Goal: Task Accomplishment & Management: Manage account settings

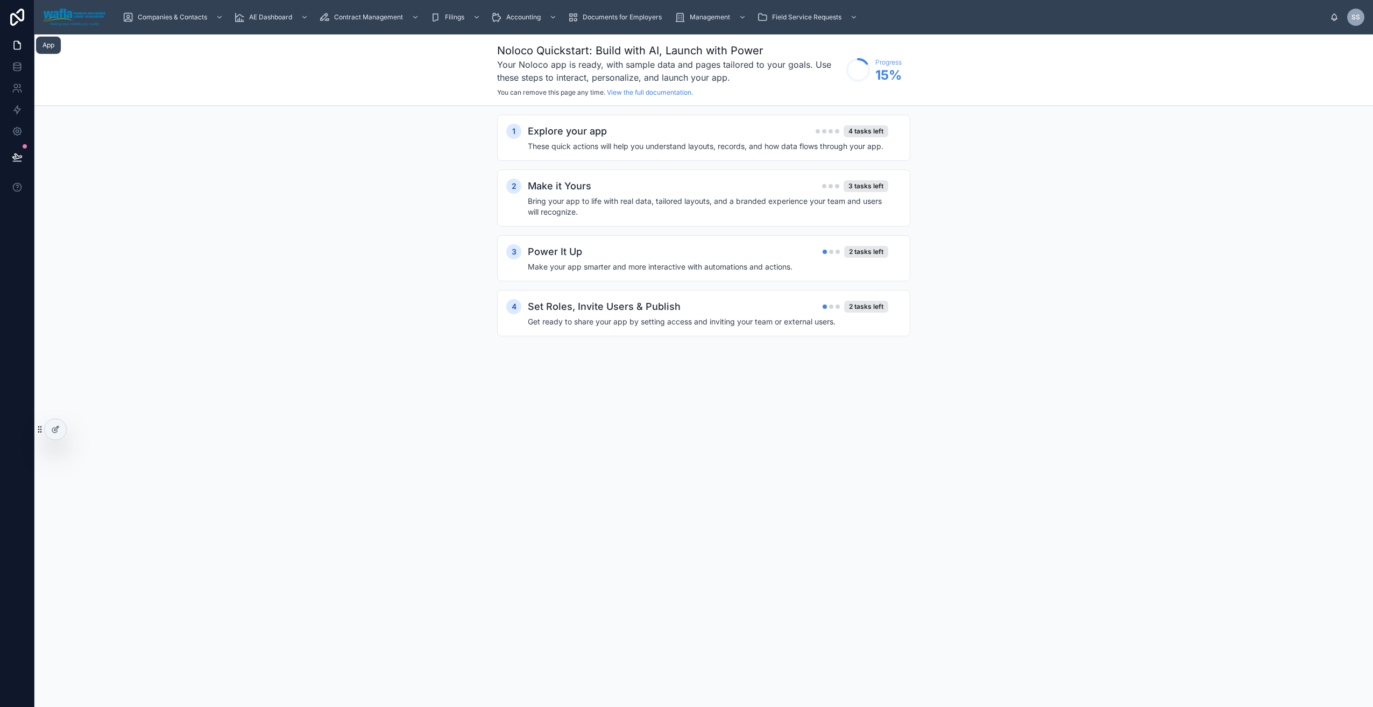
click at [15, 47] on icon at bounding box center [17, 45] width 11 height 11
click at [19, 45] on icon at bounding box center [17, 45] width 11 height 11
click at [52, 429] on icon at bounding box center [55, 429] width 9 height 9
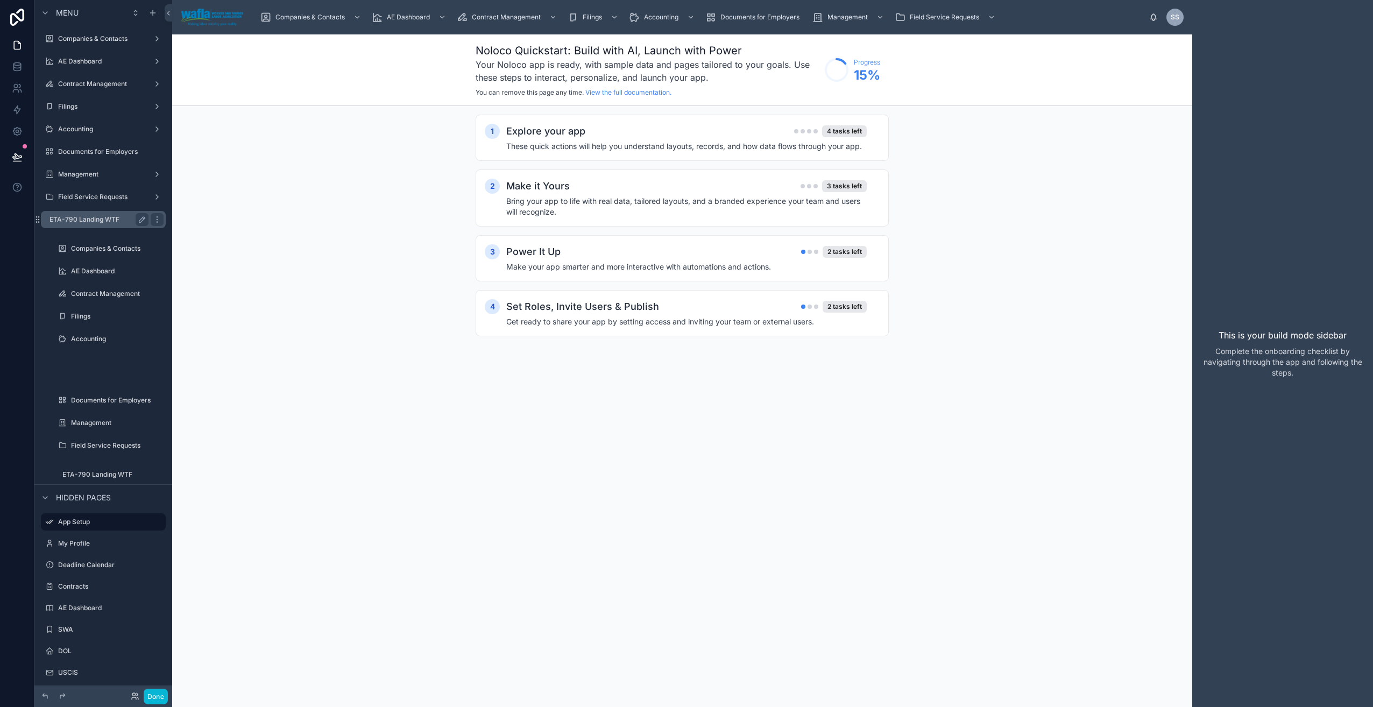
click at [80, 220] on label "ETA-790 Landing WTF" at bounding box center [97, 219] width 95 height 9
click at [118, 475] on label "ETA-790 Landing WTF" at bounding box center [103, 474] width 82 height 9
click at [86, 69] on div "AE Dashboard" at bounding box center [103, 61] width 121 height 17
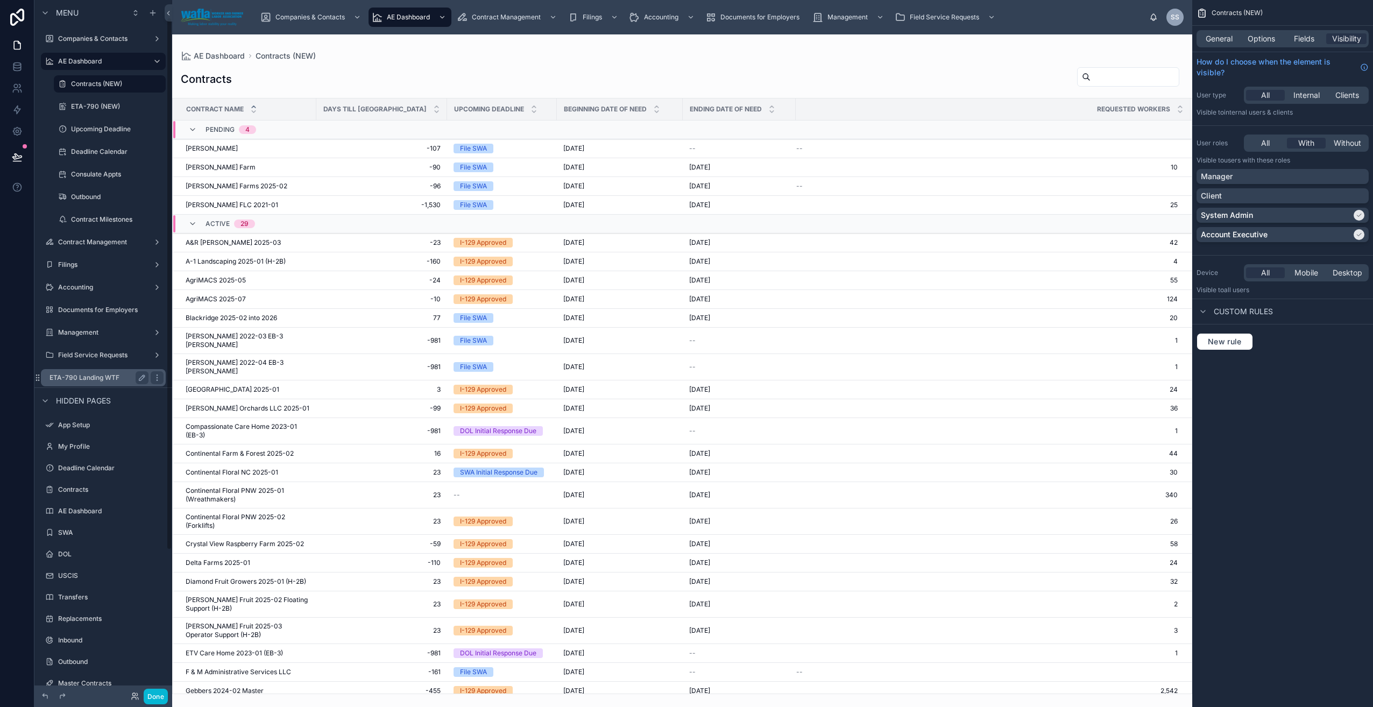
scroll to position [210, 0]
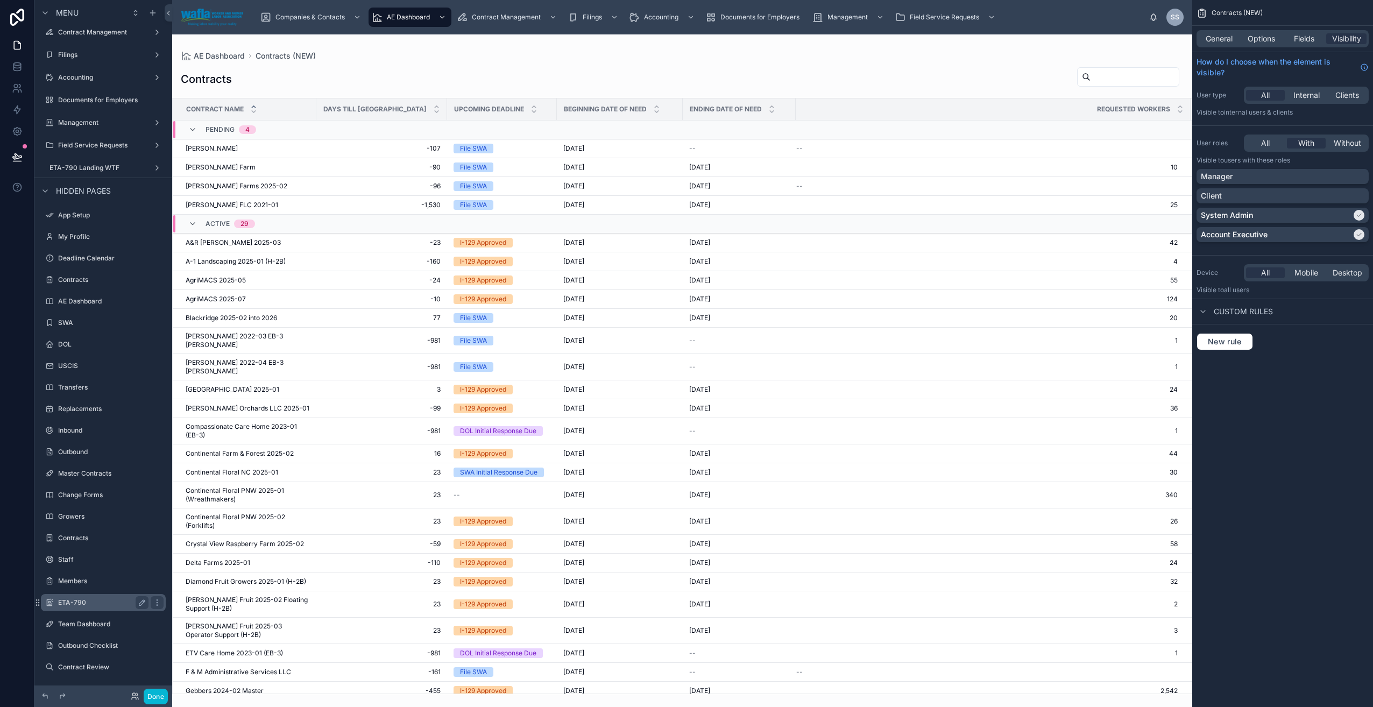
click at [80, 599] on label "ETA-790" at bounding box center [101, 602] width 86 height 9
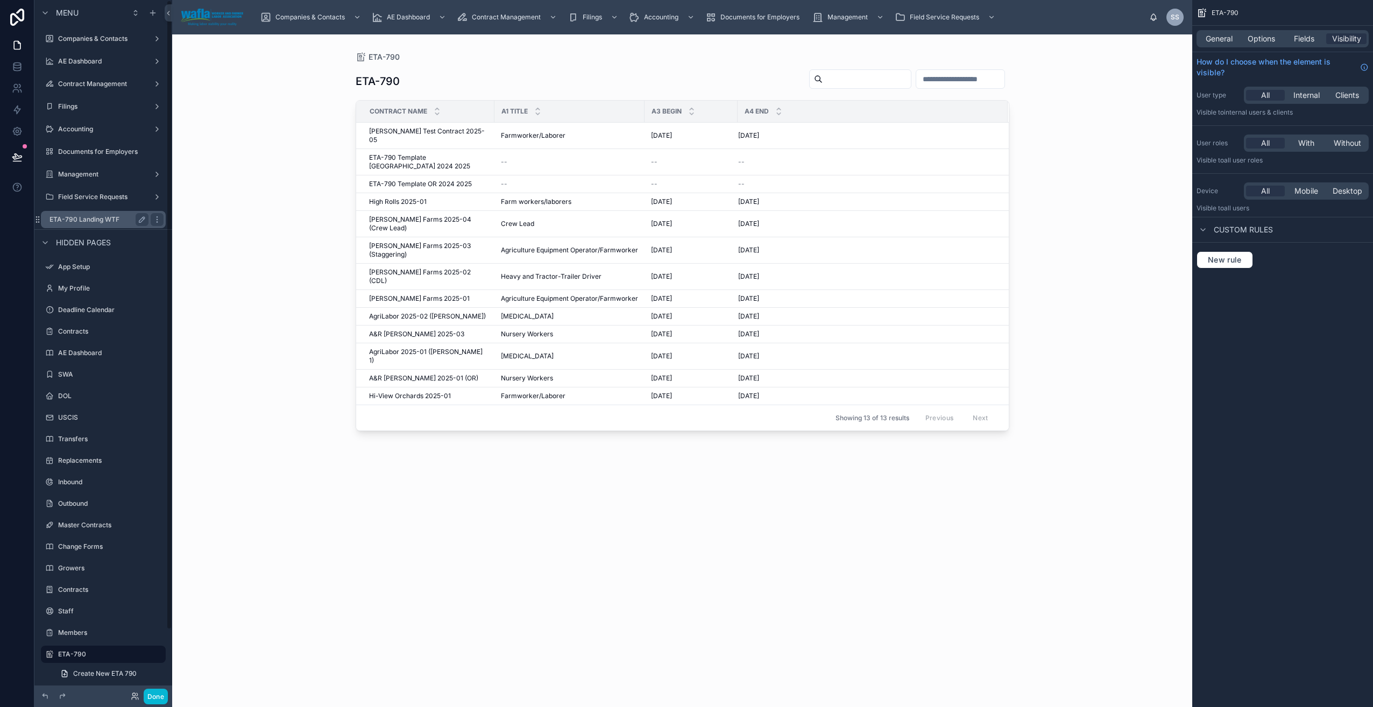
click at [95, 218] on label "ETA-790 Landing WTF" at bounding box center [97, 219] width 95 height 9
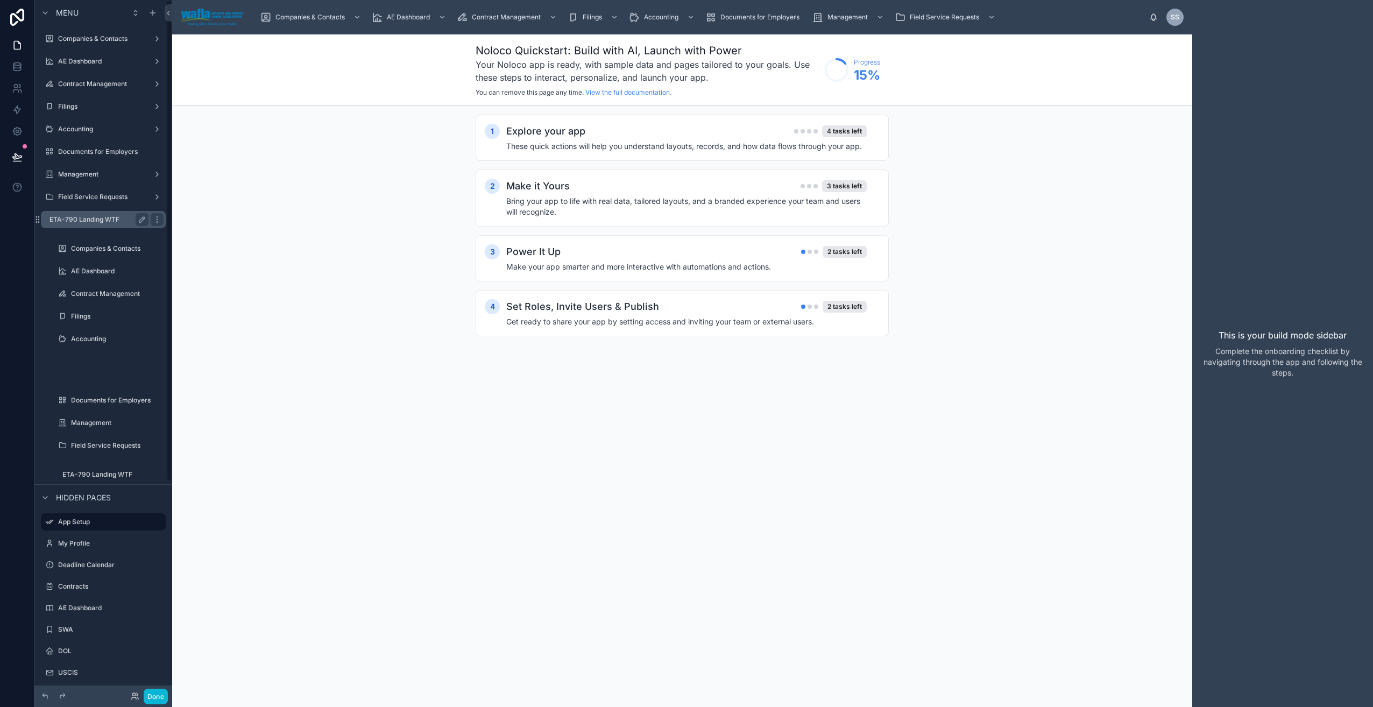
click at [114, 220] on label "ETA-790 Landing WTF" at bounding box center [97, 219] width 95 height 9
click at [106, 248] on label "Companies & Contacts" at bounding box center [107, 248] width 73 height 9
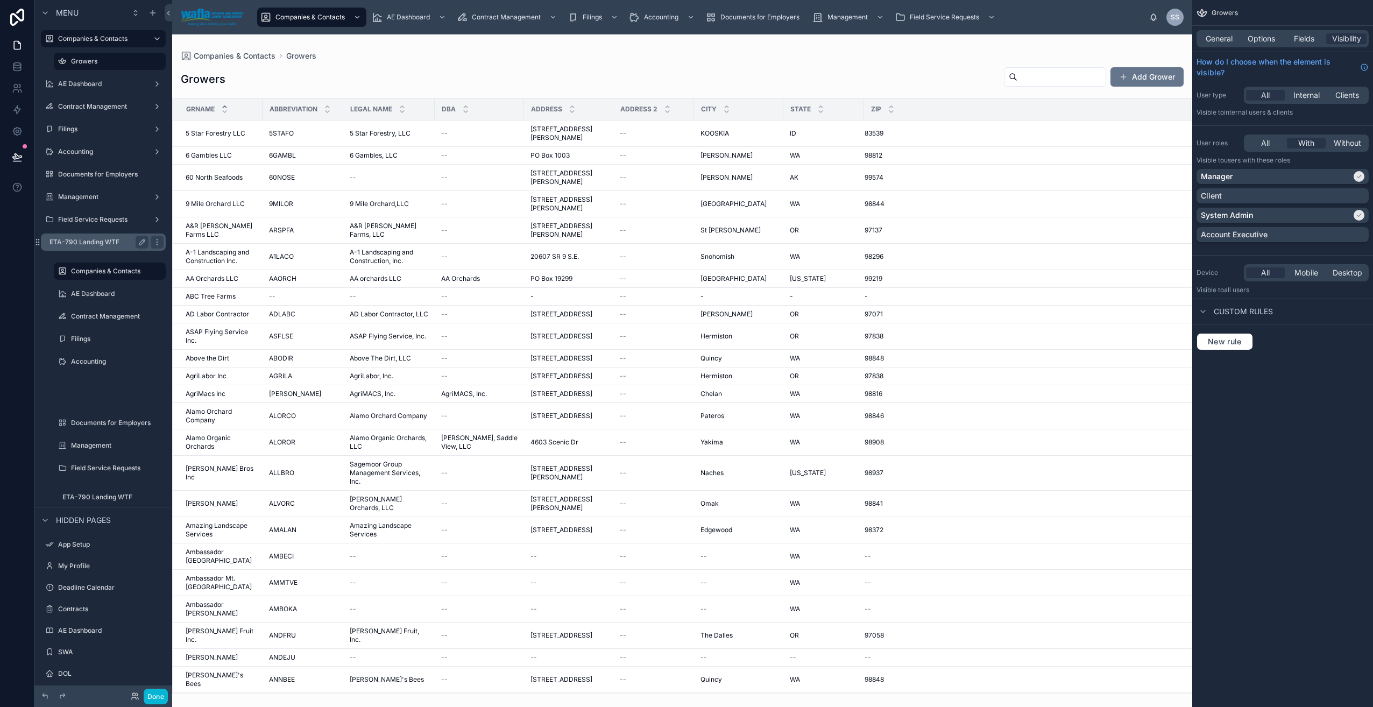
click at [97, 243] on label "ETA-790 Landing WTF" at bounding box center [97, 242] width 95 height 9
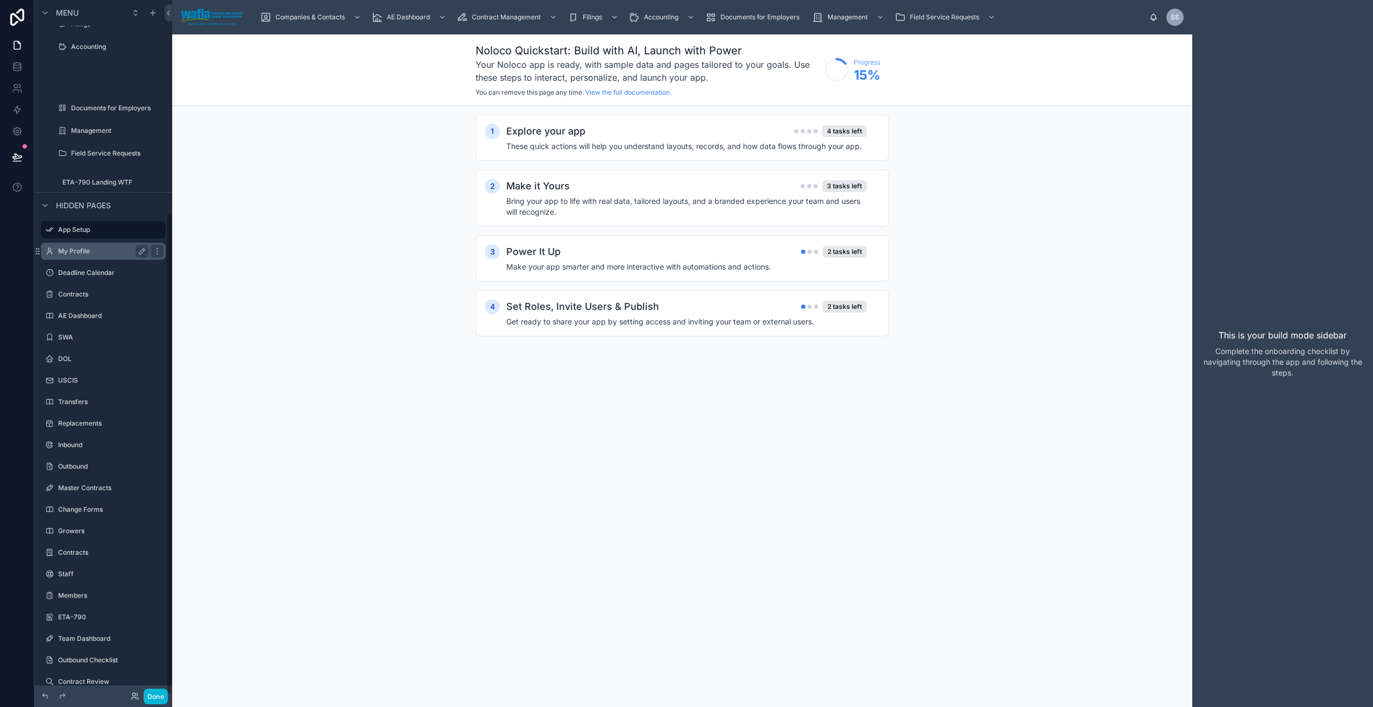
scroll to position [307, 0]
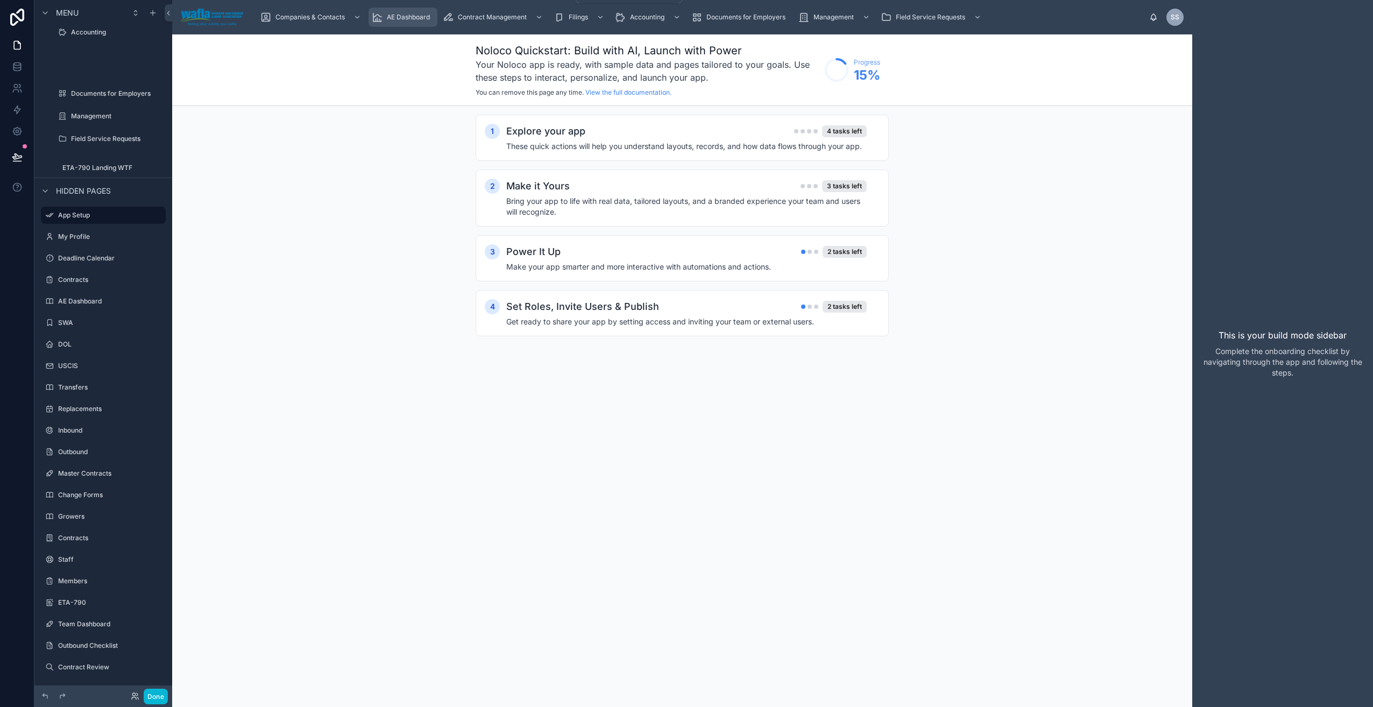
click at [400, 15] on span "AE Dashboard" at bounding box center [408, 17] width 43 height 9
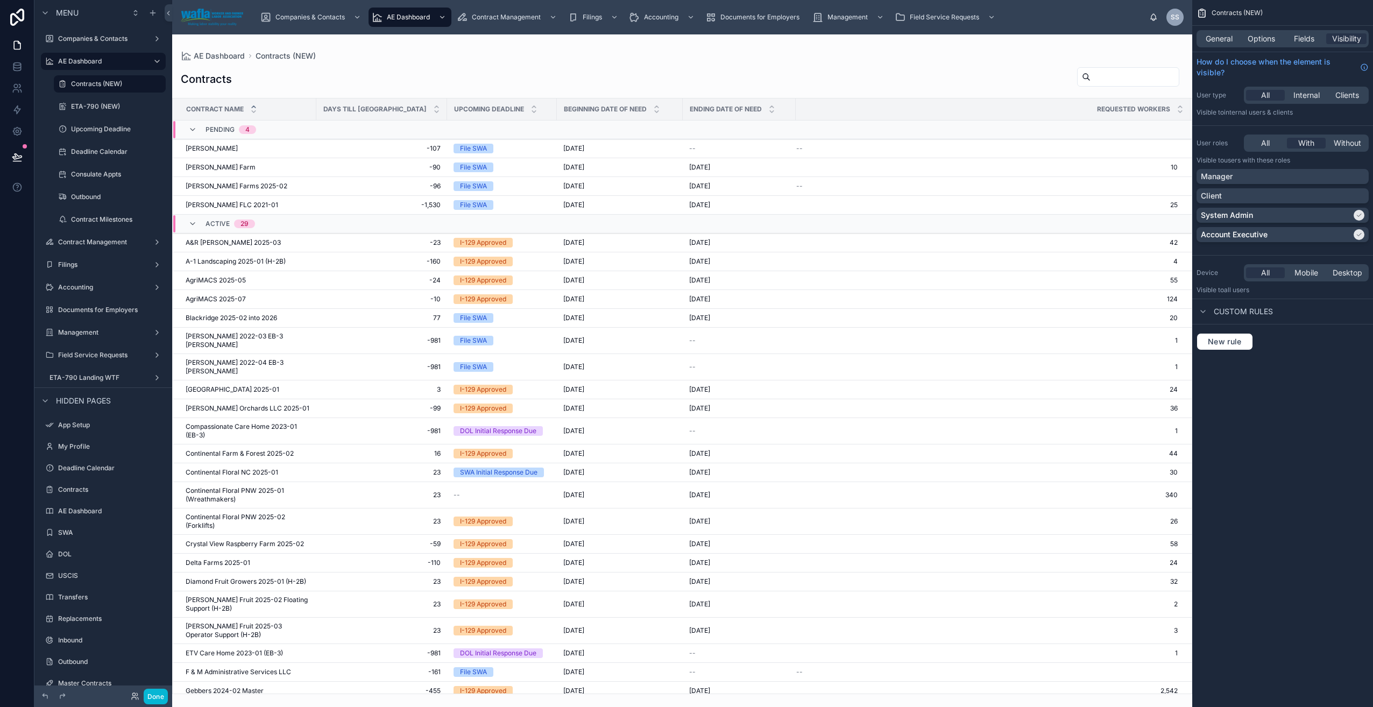
drag, startPoint x: 1188, startPoint y: 182, endPoint x: 1177, endPoint y: 285, distance: 102.8
click at [1194, 328] on div "Companies & Contacts AE Dashboard Contract Management Filings Accounting Docume…" at bounding box center [772, 353] width 1201 height 707
click at [1097, 137] on td at bounding box center [993, 130] width 395 height 19
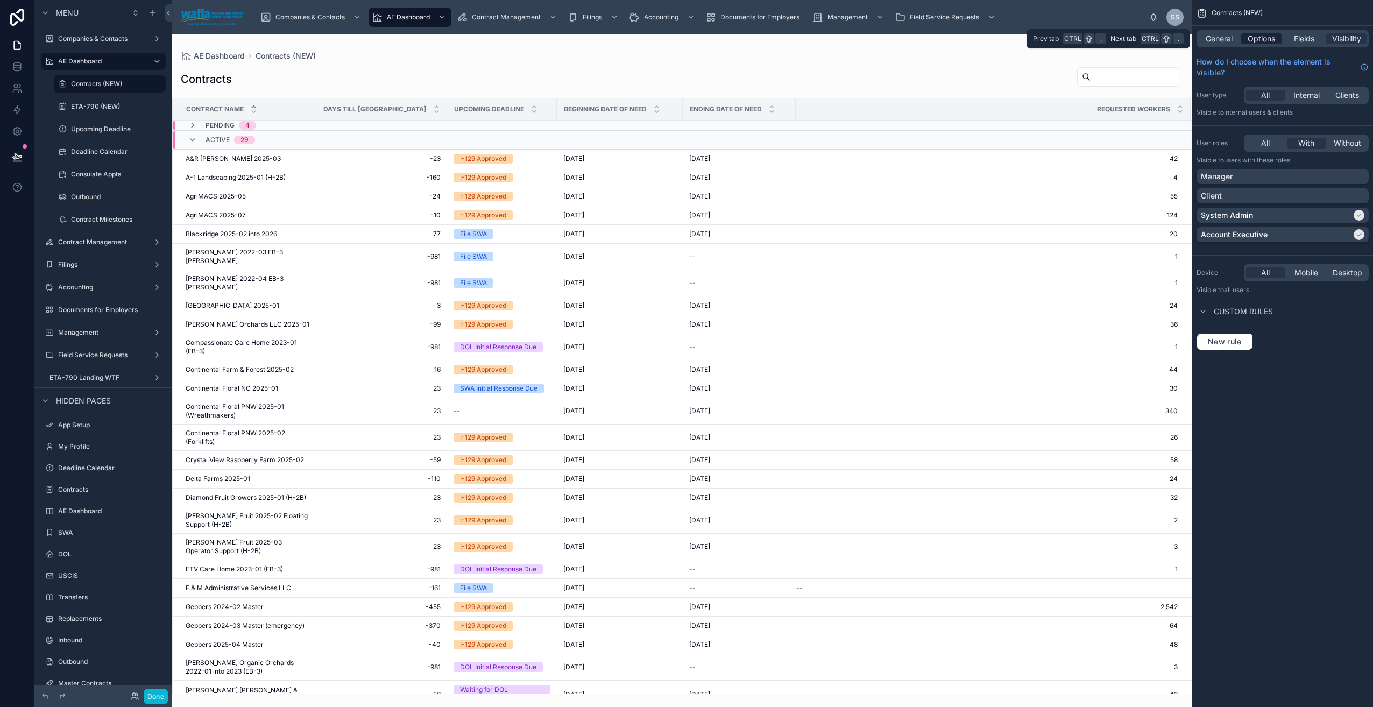
click at [1259, 43] on span "Options" at bounding box center [1261, 38] width 27 height 11
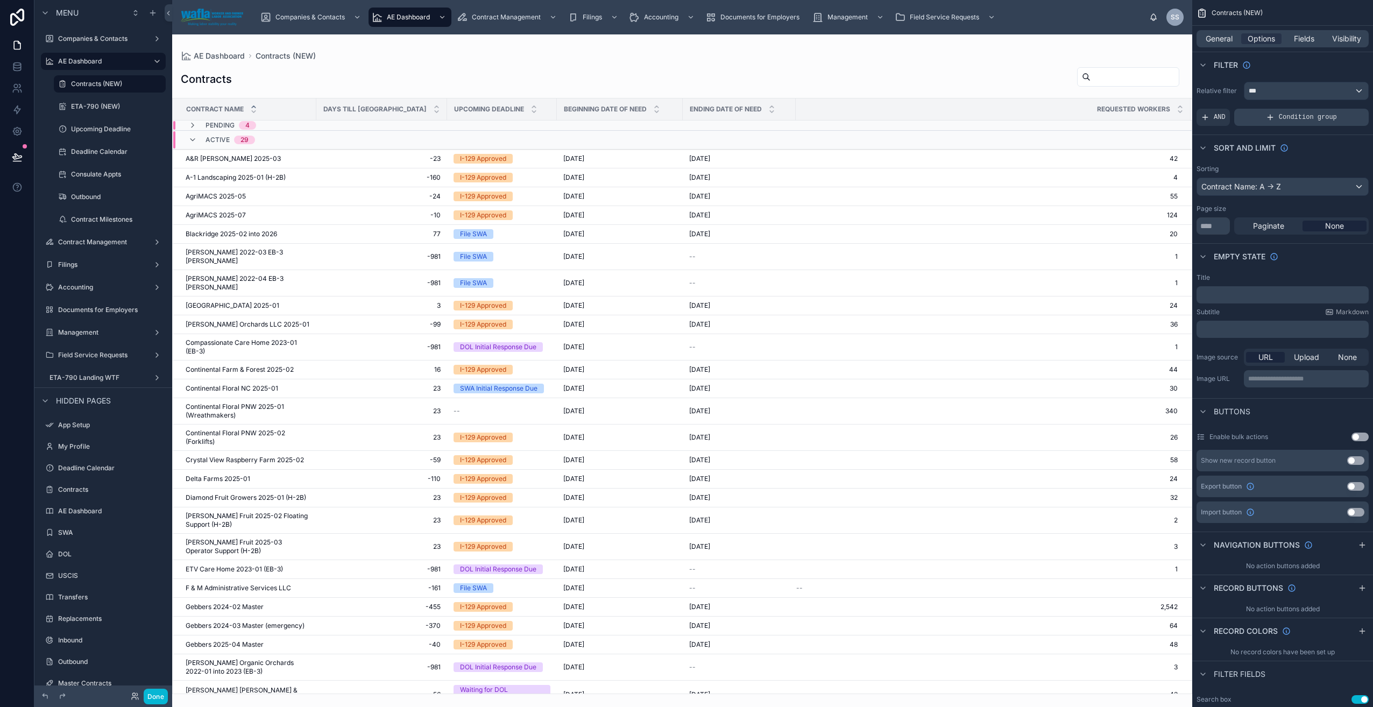
click at [1281, 116] on span "Condition group" at bounding box center [1308, 117] width 58 height 9
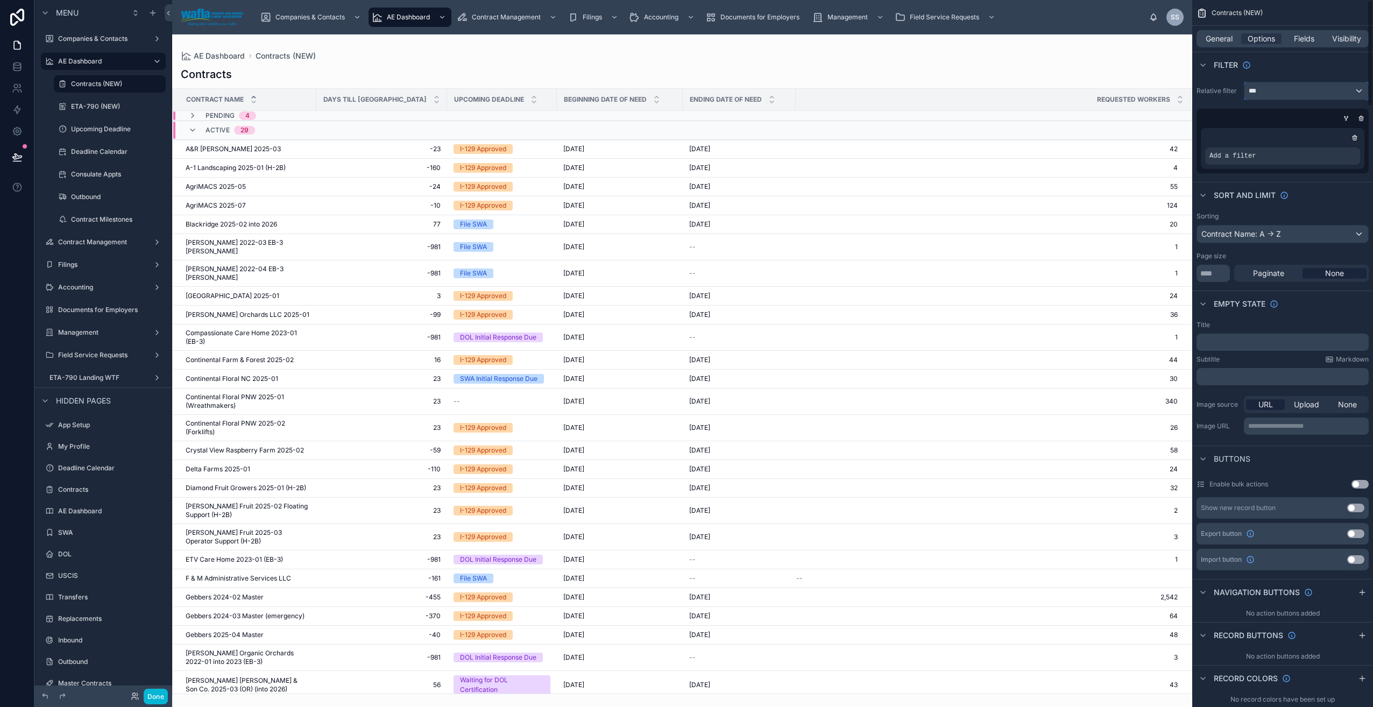
click at [1276, 94] on div "***" at bounding box center [1307, 90] width 124 height 17
click at [1229, 156] on div "scrollable content" at bounding box center [686, 353] width 1373 height 707
click at [1332, 147] on icon "scrollable content" at bounding box center [1333, 149] width 4 height 4
click at [1119, 137] on span "Select a field" at bounding box center [1097, 139] width 46 height 9
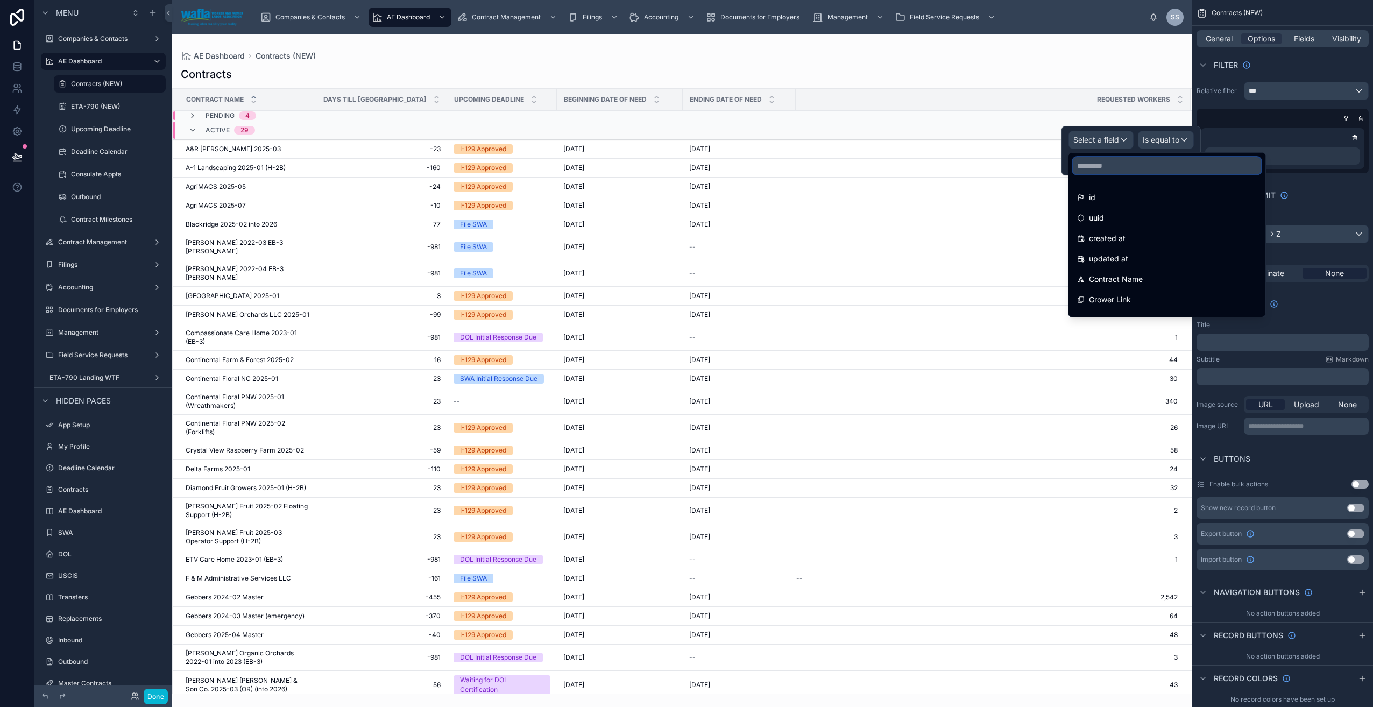
click at [1103, 168] on input "text" at bounding box center [1167, 165] width 188 height 17
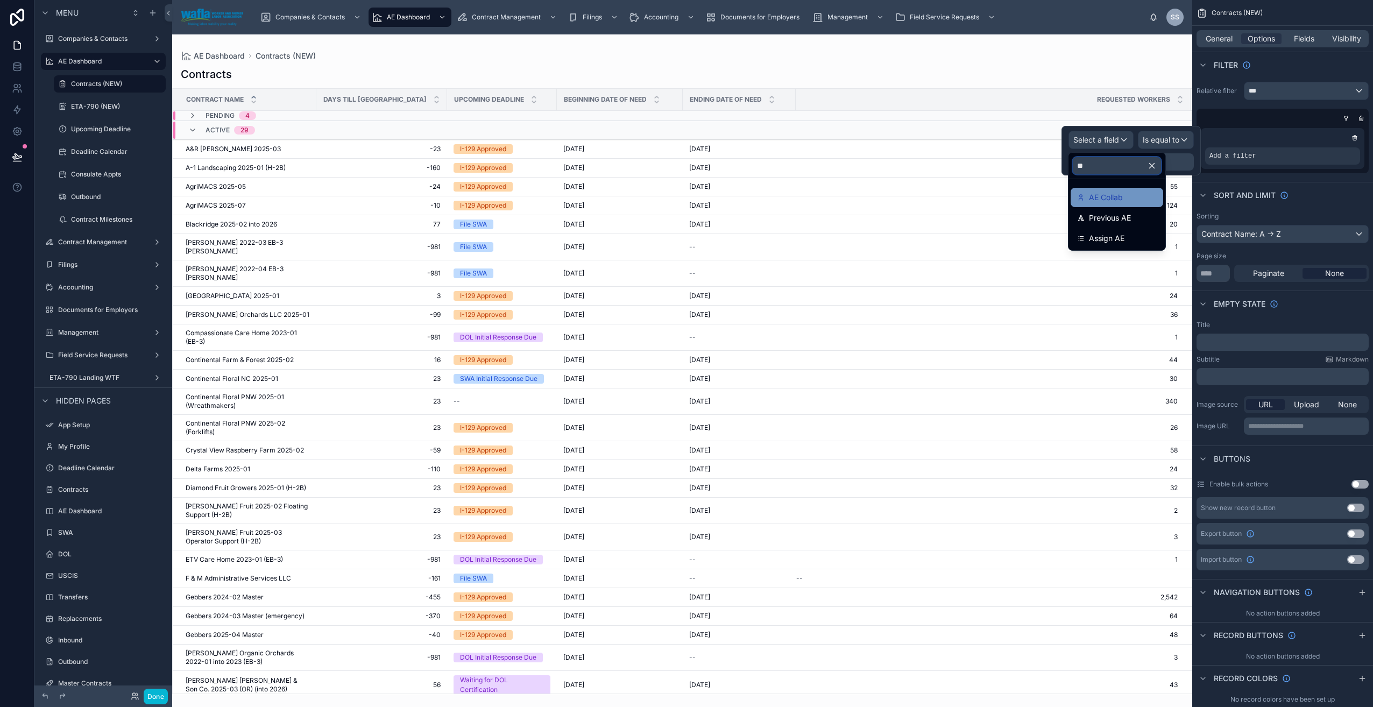
type input "**"
click at [1109, 195] on span "AE Collab" at bounding box center [1106, 197] width 34 height 13
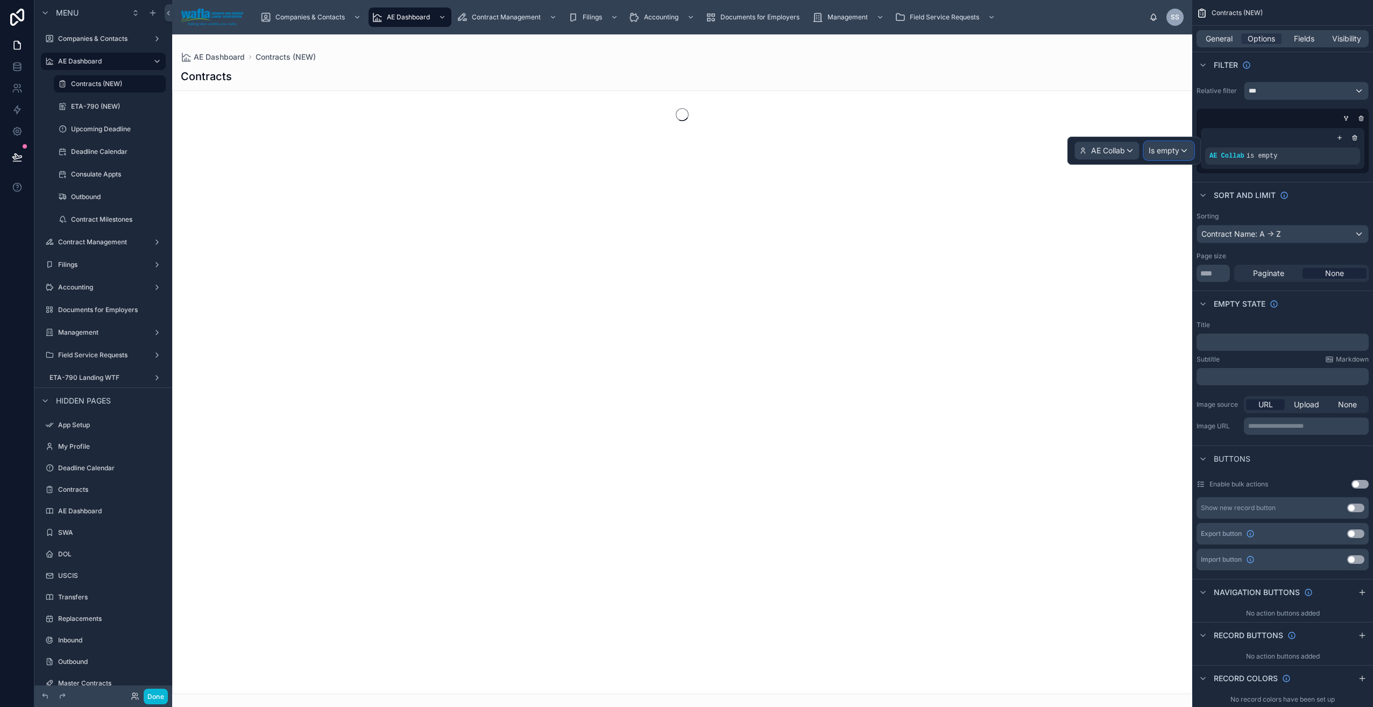
click at [1176, 152] on span "Is empty" at bounding box center [1164, 150] width 31 height 11
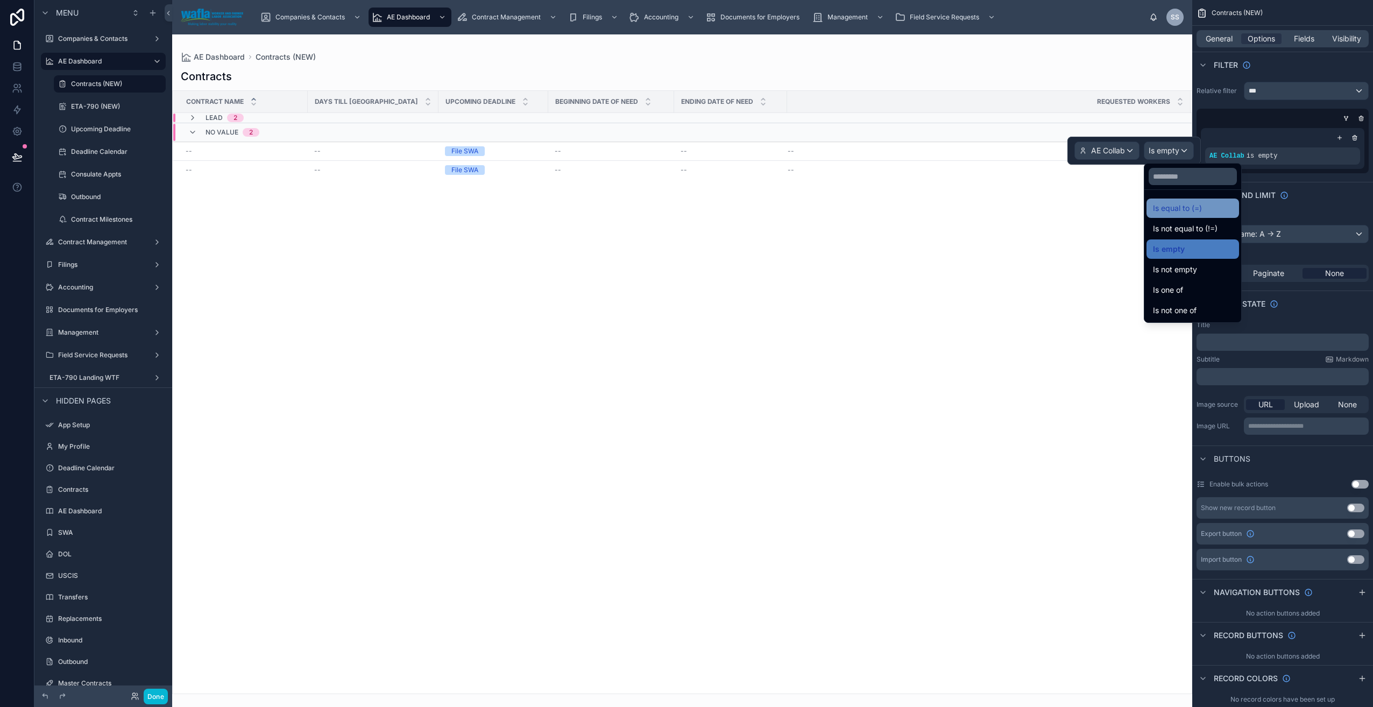
click at [1175, 203] on span "Is equal to (=)" at bounding box center [1177, 208] width 49 height 13
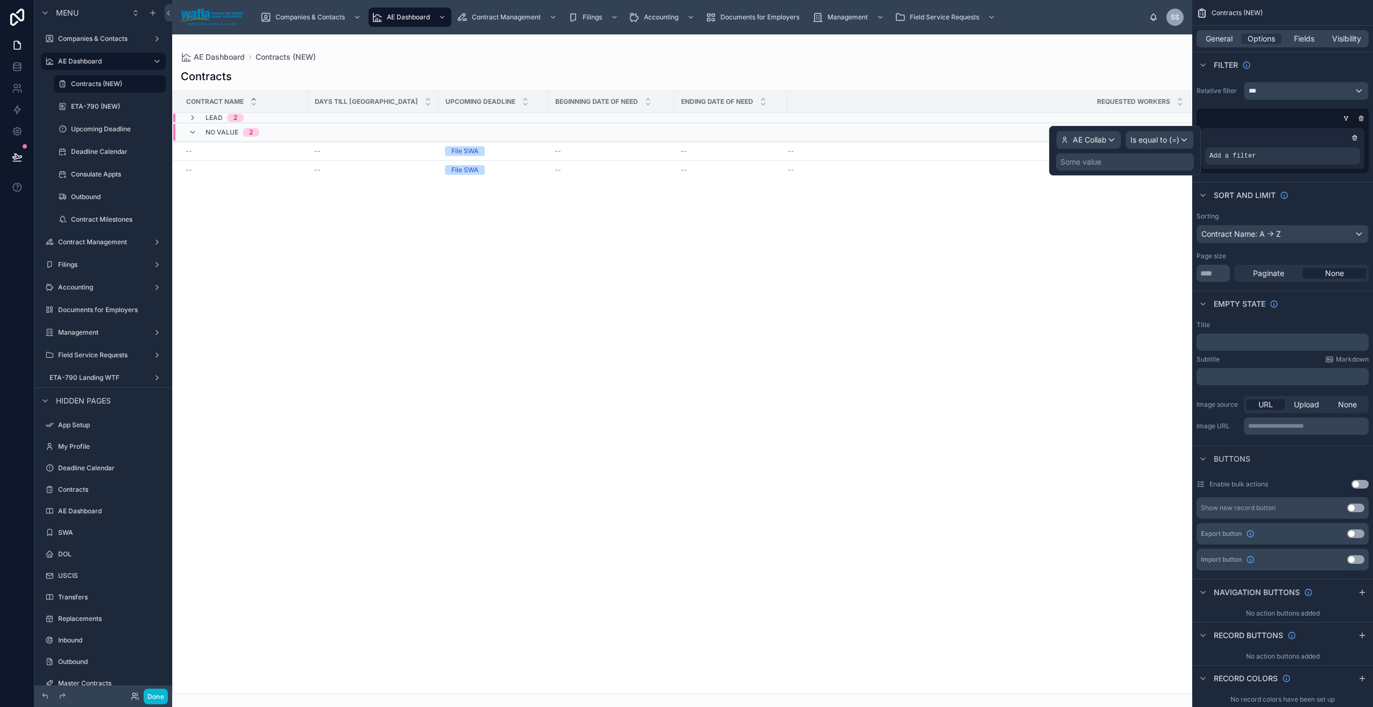
click at [1104, 165] on div "Some value" at bounding box center [1125, 161] width 138 height 17
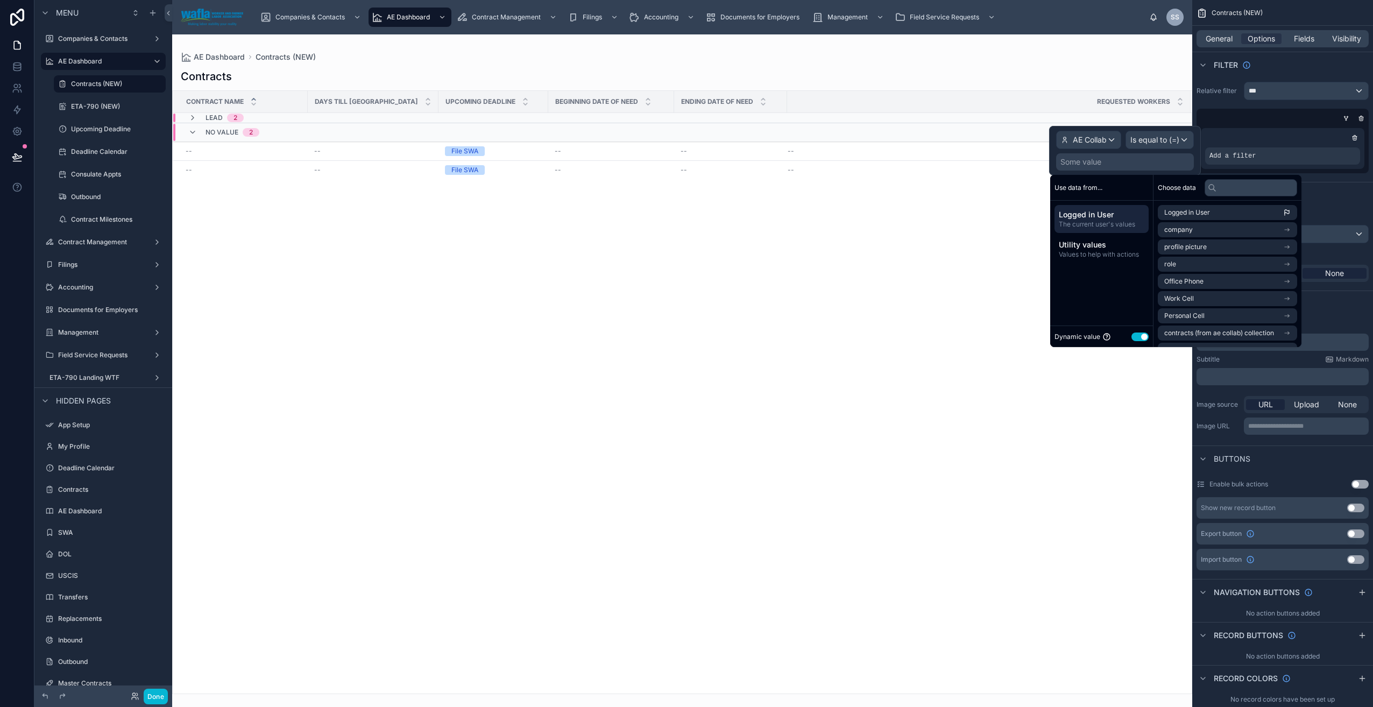
click at [1103, 167] on div "Some value" at bounding box center [1125, 161] width 138 height 17
click at [1085, 245] on span "Utility values" at bounding box center [1102, 244] width 86 height 11
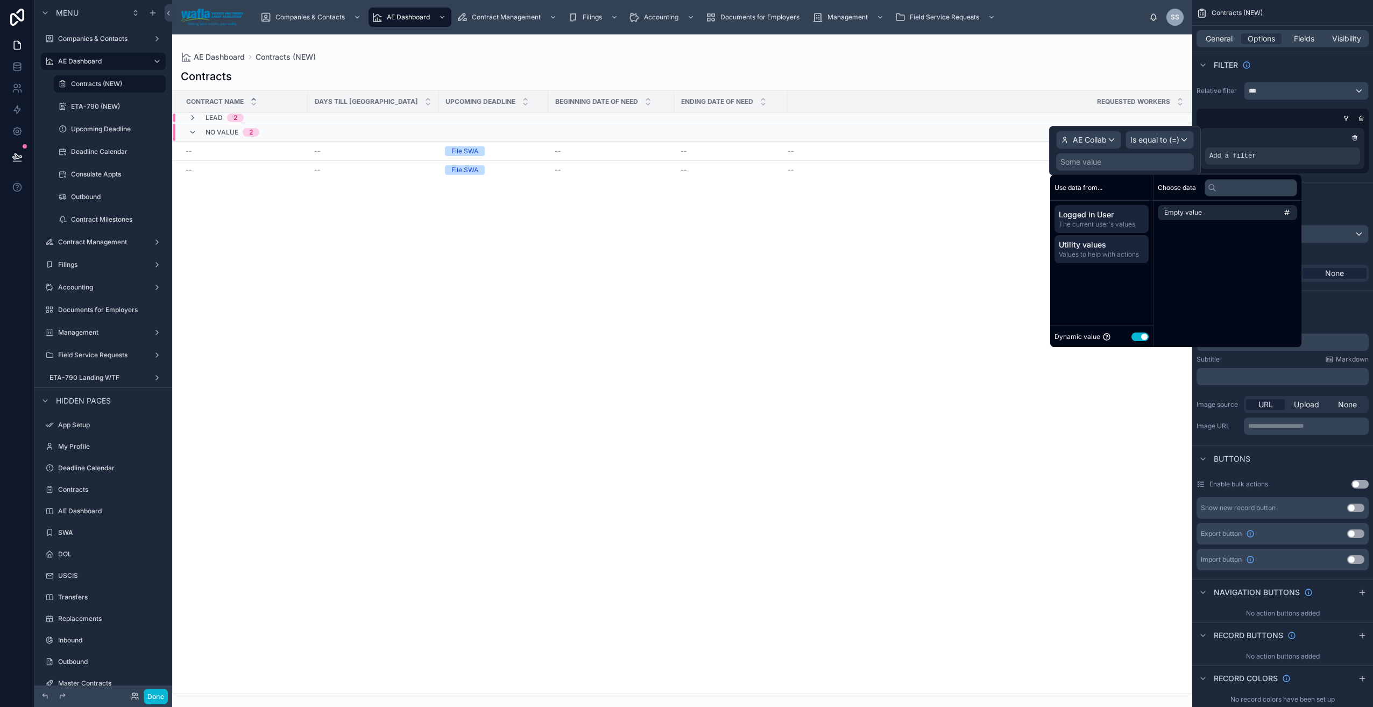
click at [1090, 215] on span "Logged in User" at bounding box center [1102, 214] width 86 height 11
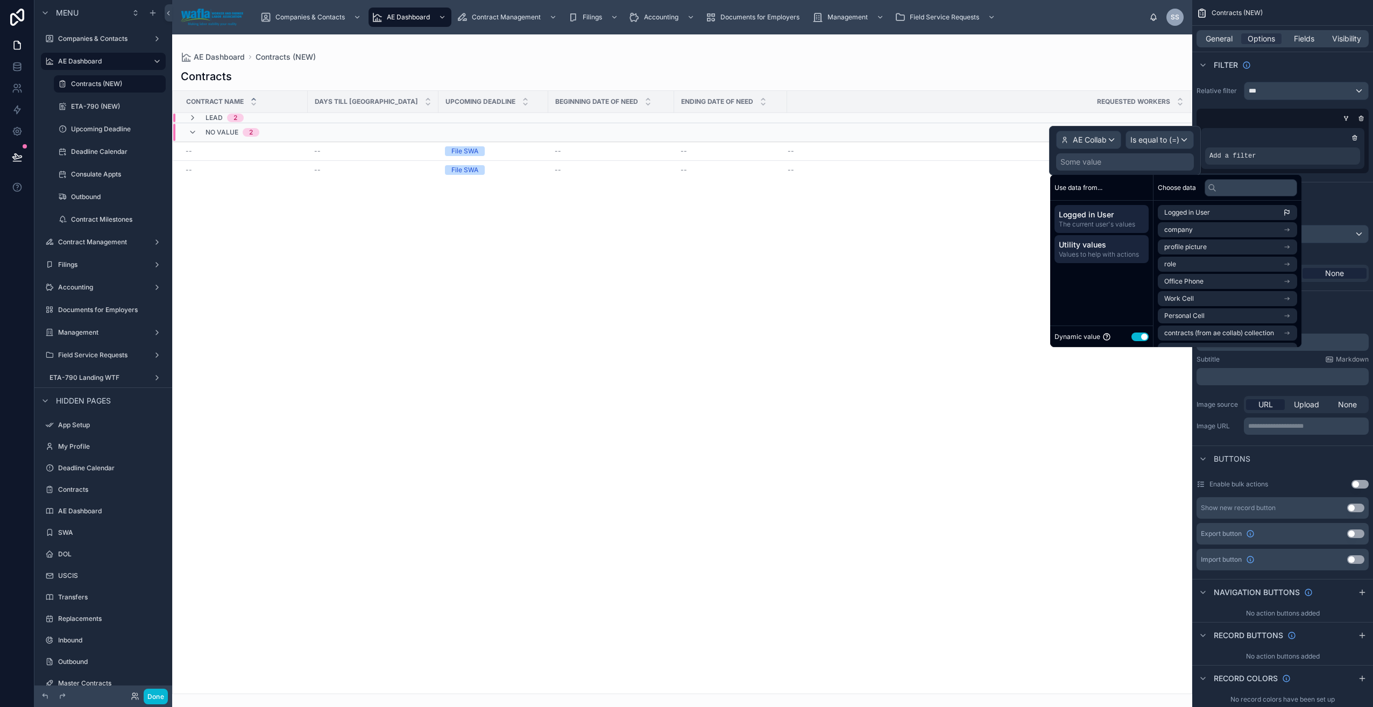
click at [1076, 243] on span "Utility values" at bounding box center [1102, 244] width 86 height 11
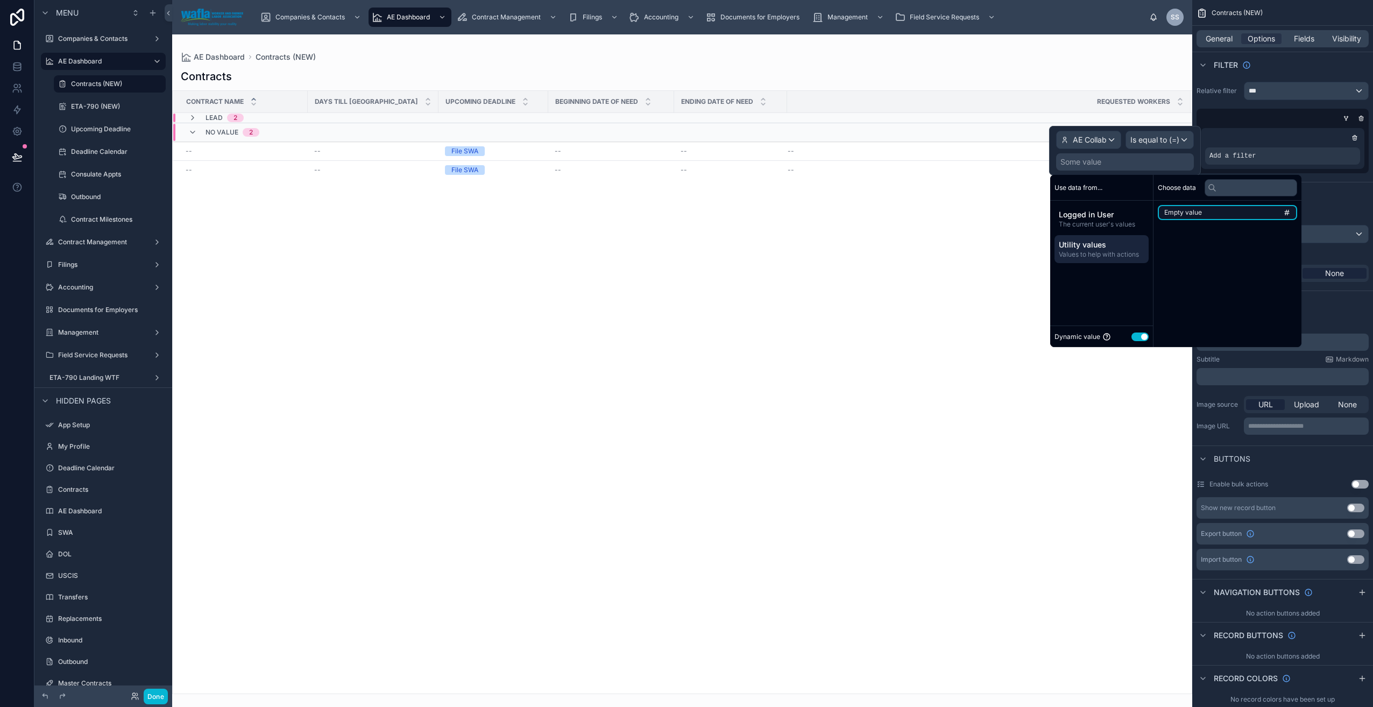
click at [1207, 214] on li "Empty value" at bounding box center [1227, 212] width 139 height 15
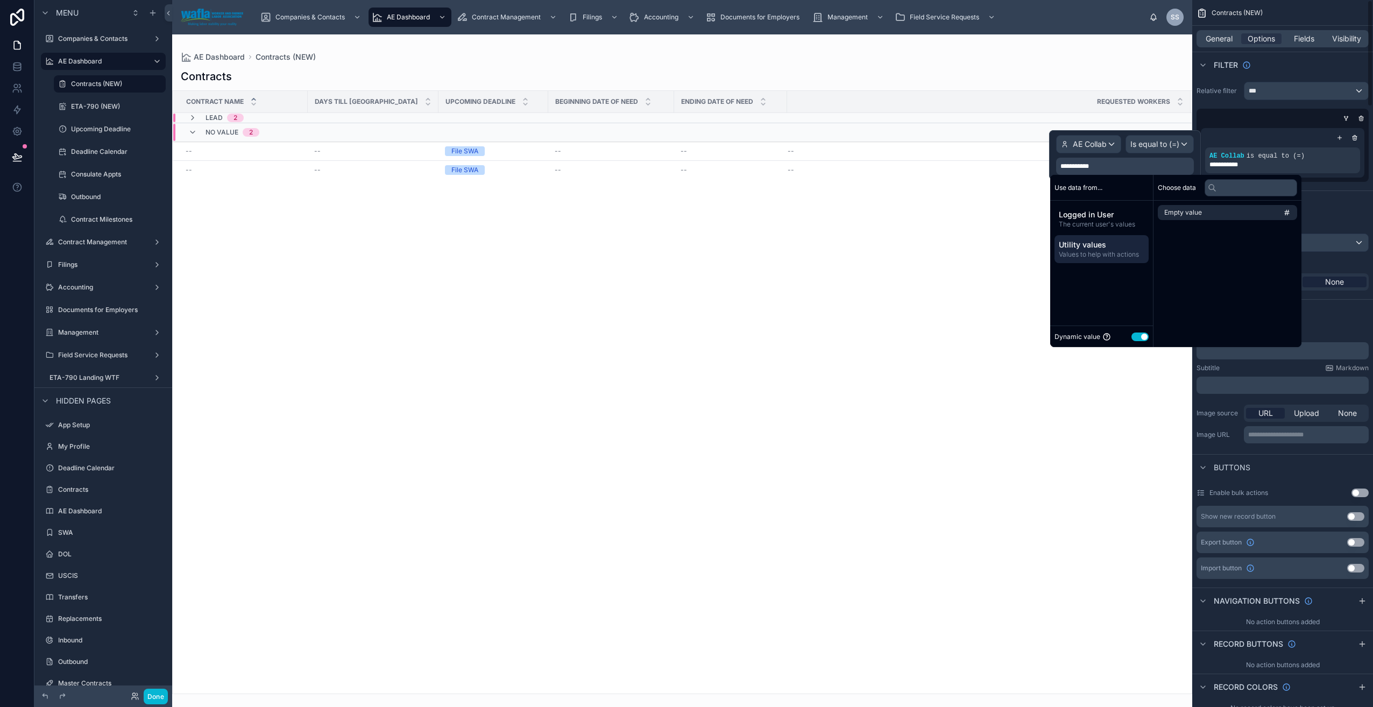
click at [1113, 160] on div "**********" at bounding box center [1125, 166] width 138 height 17
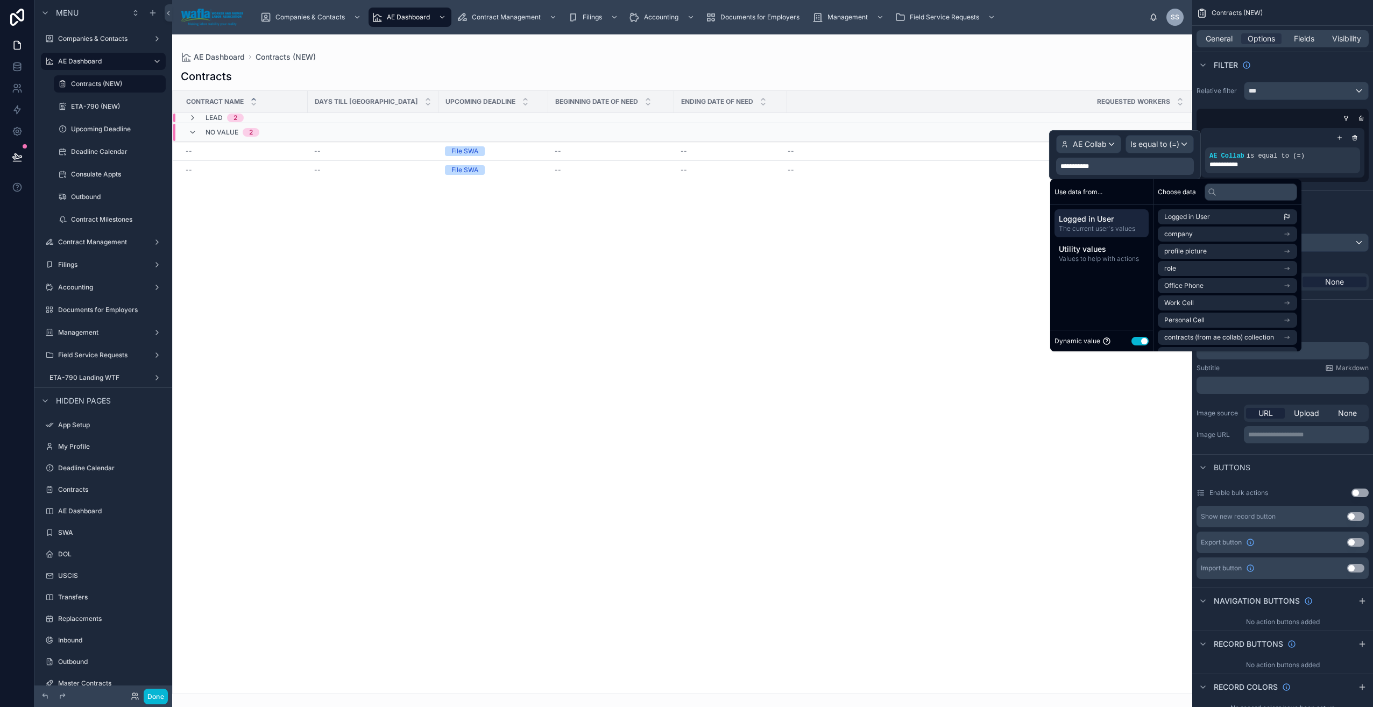
click at [1099, 165] on div "**********" at bounding box center [1125, 166] width 138 height 17
click at [1111, 248] on span "Utility values" at bounding box center [1102, 249] width 86 height 11
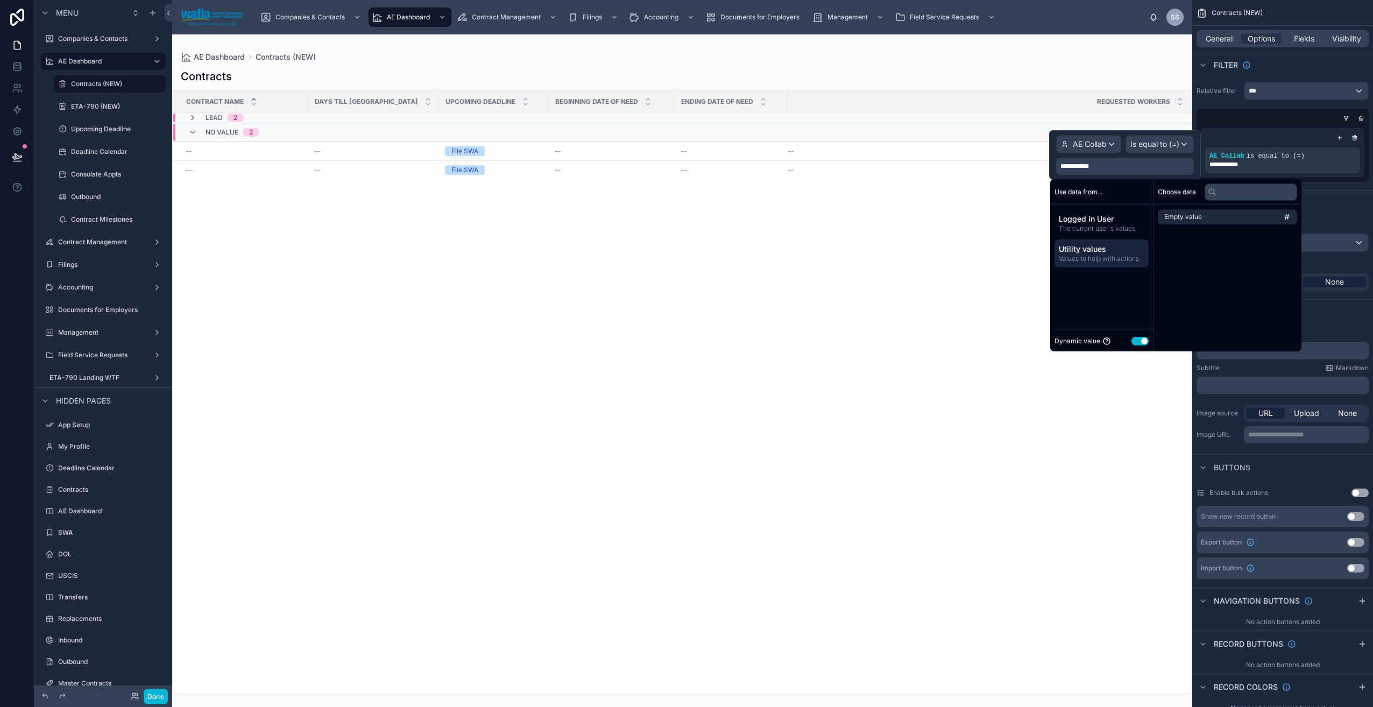
click at [1138, 343] on button "Use setting" at bounding box center [1140, 341] width 17 height 9
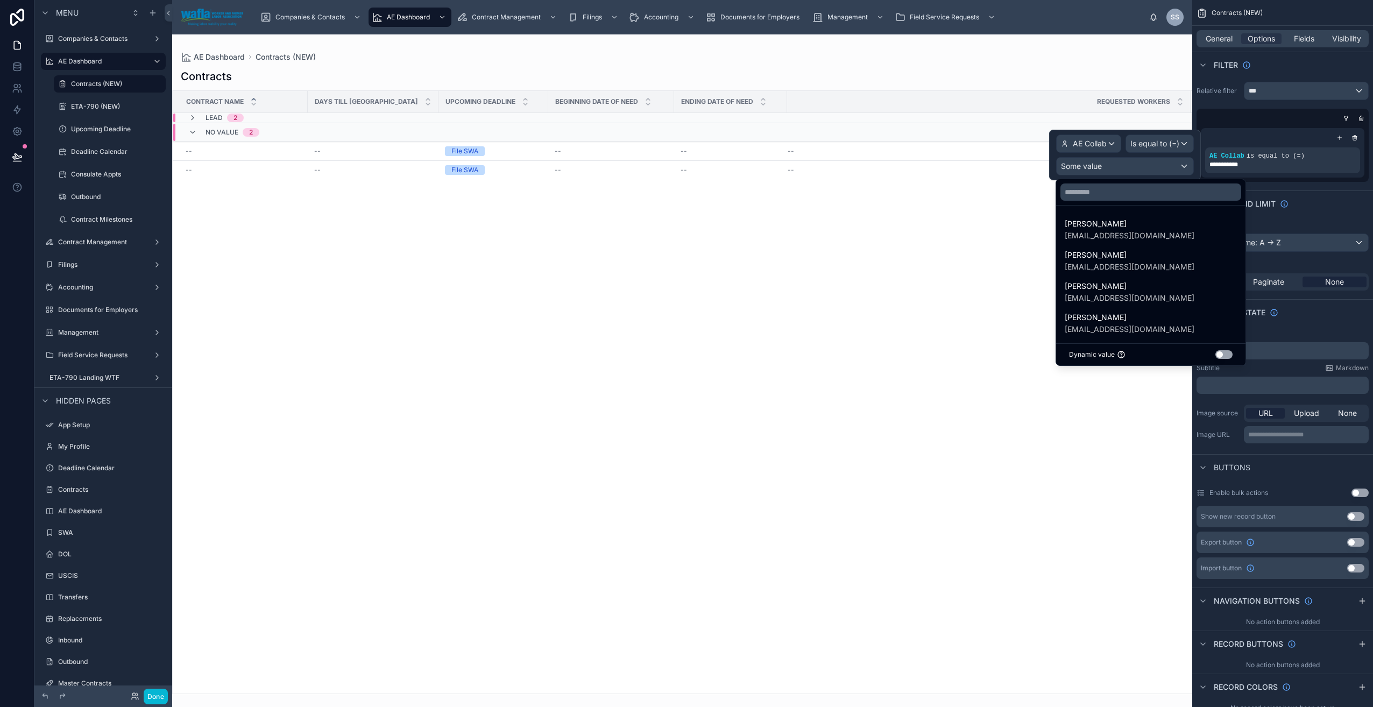
click at [1110, 167] on div at bounding box center [1125, 155] width 152 height 51
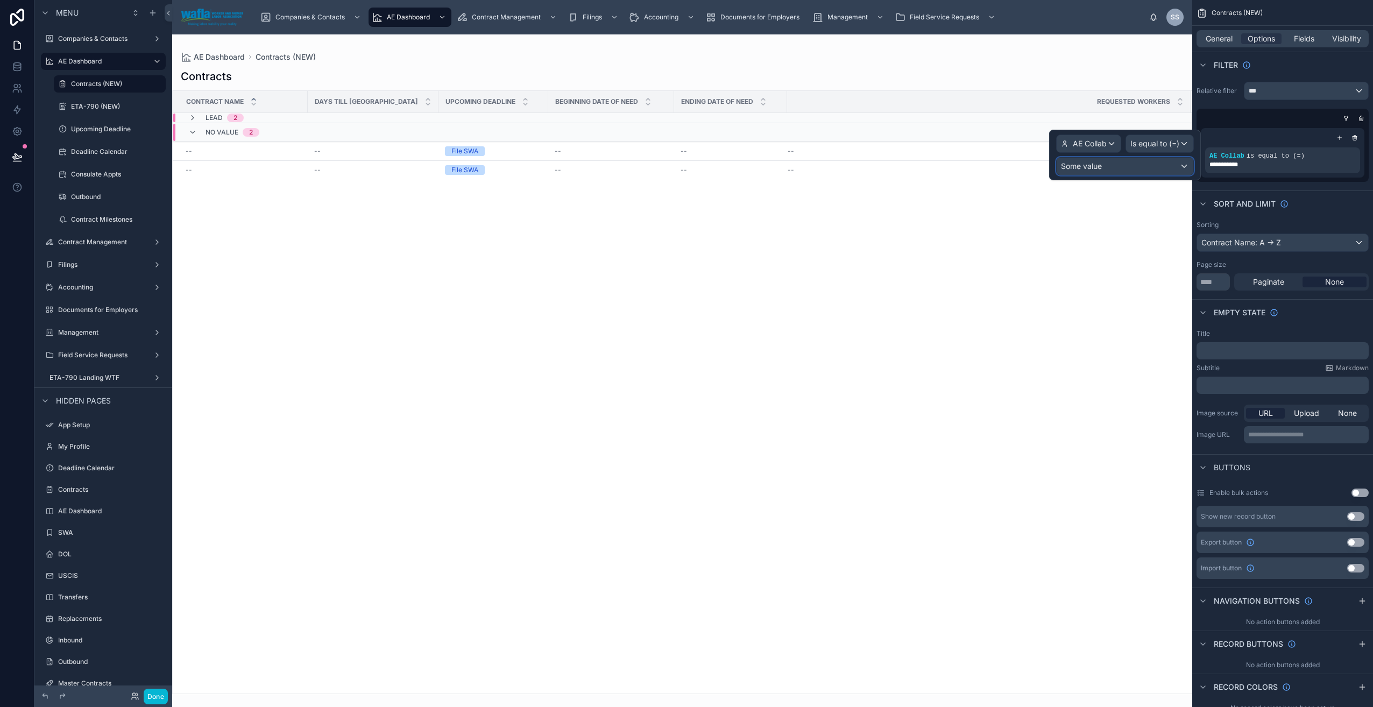
click at [1108, 172] on div "Some value" at bounding box center [1125, 166] width 137 height 17
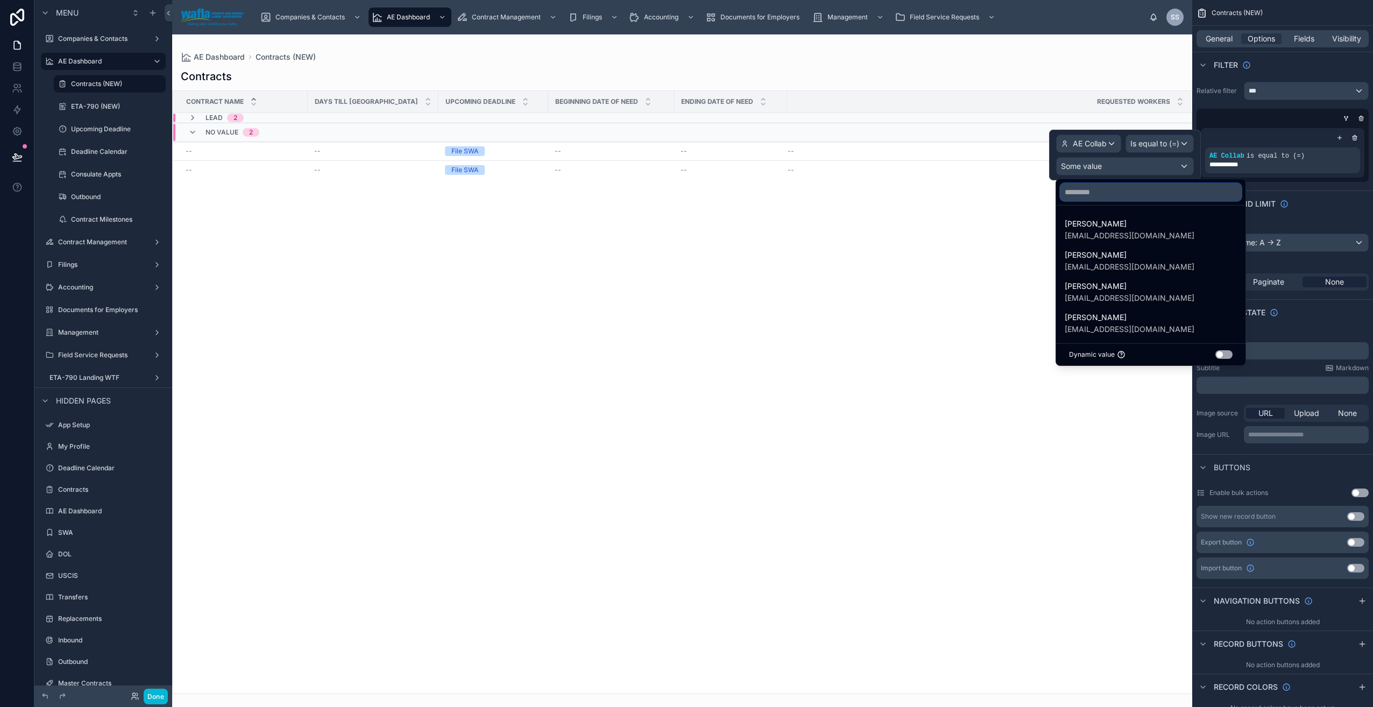
click at [1108, 196] on input "text" at bounding box center [1151, 191] width 181 height 17
type input "*"
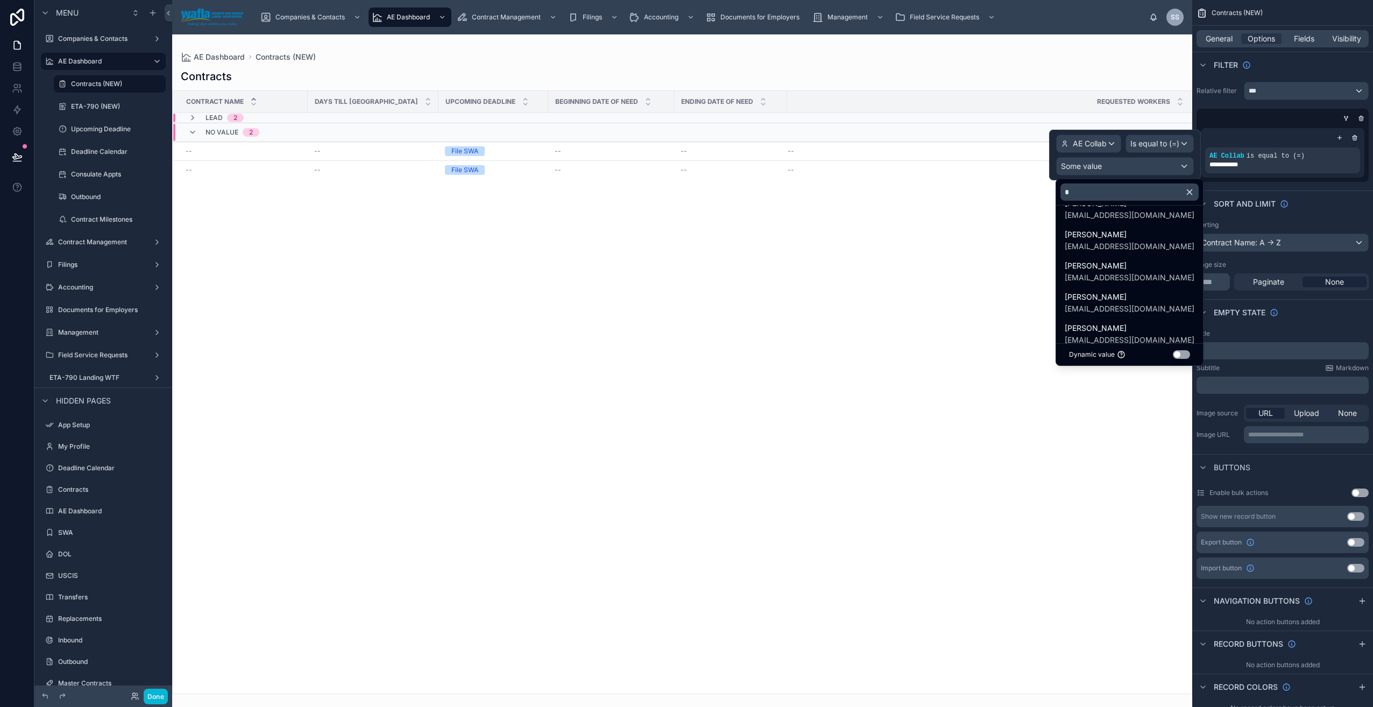
scroll to position [118, 0]
click at [1132, 324] on div "Jess Posch jposch@wafla.org" at bounding box center [1130, 330] width 130 height 24
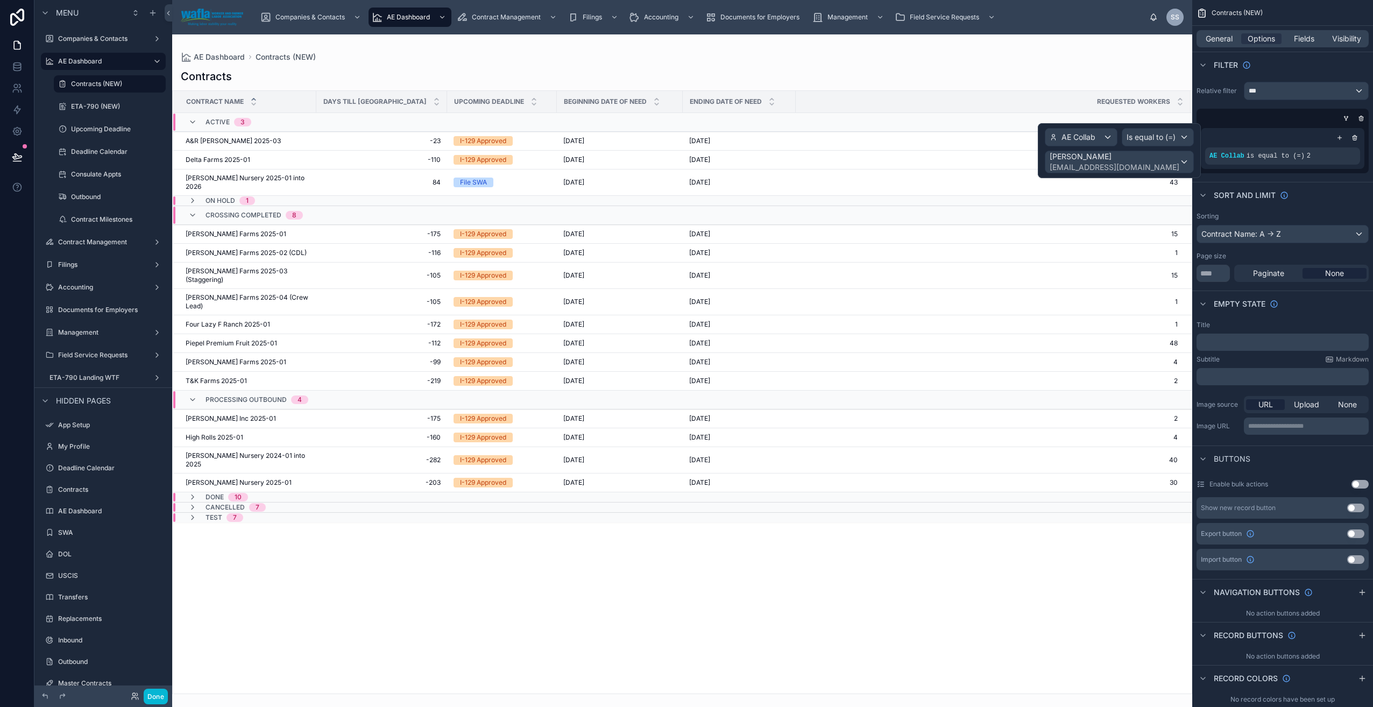
click at [1079, 615] on div "Contract Name Days till BDON Upcoming Deadline Beginning Date of Need Ending Da…" at bounding box center [682, 392] width 1019 height 603
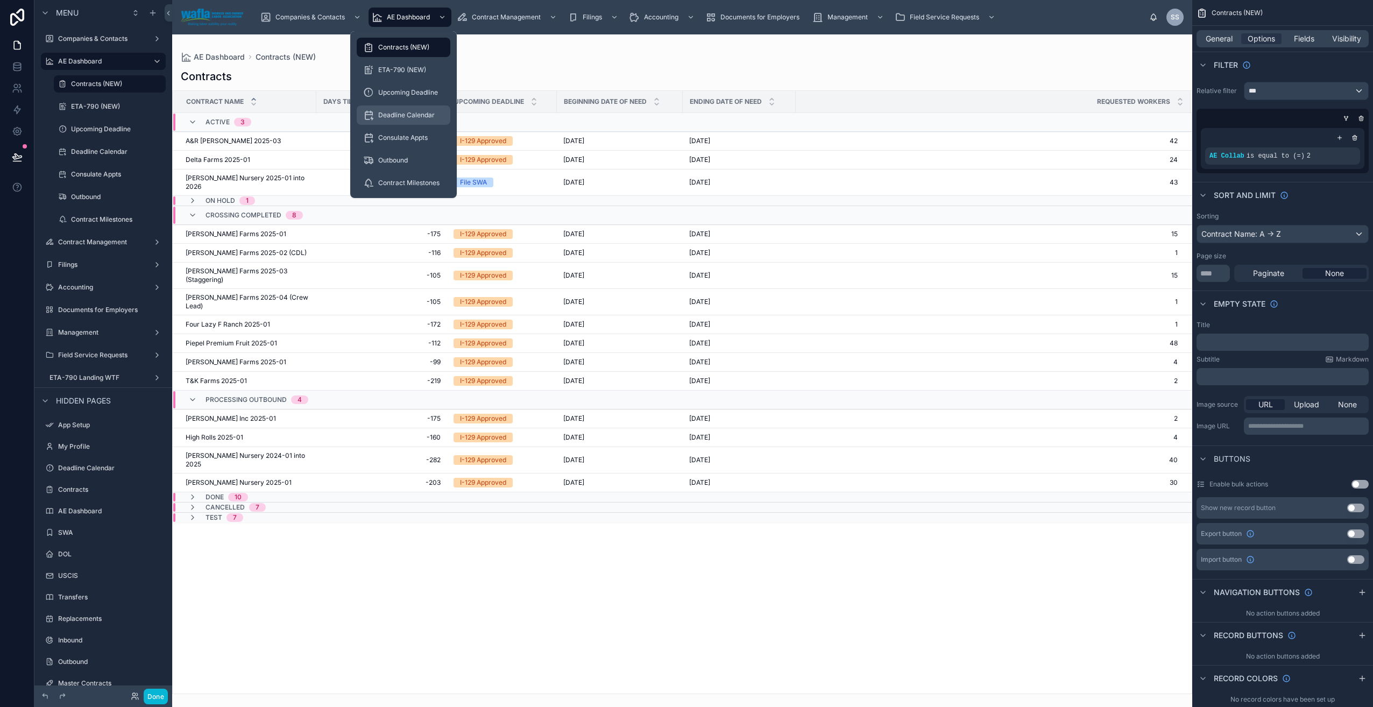
click at [399, 117] on span "Deadline Calendar" at bounding box center [406, 115] width 57 height 9
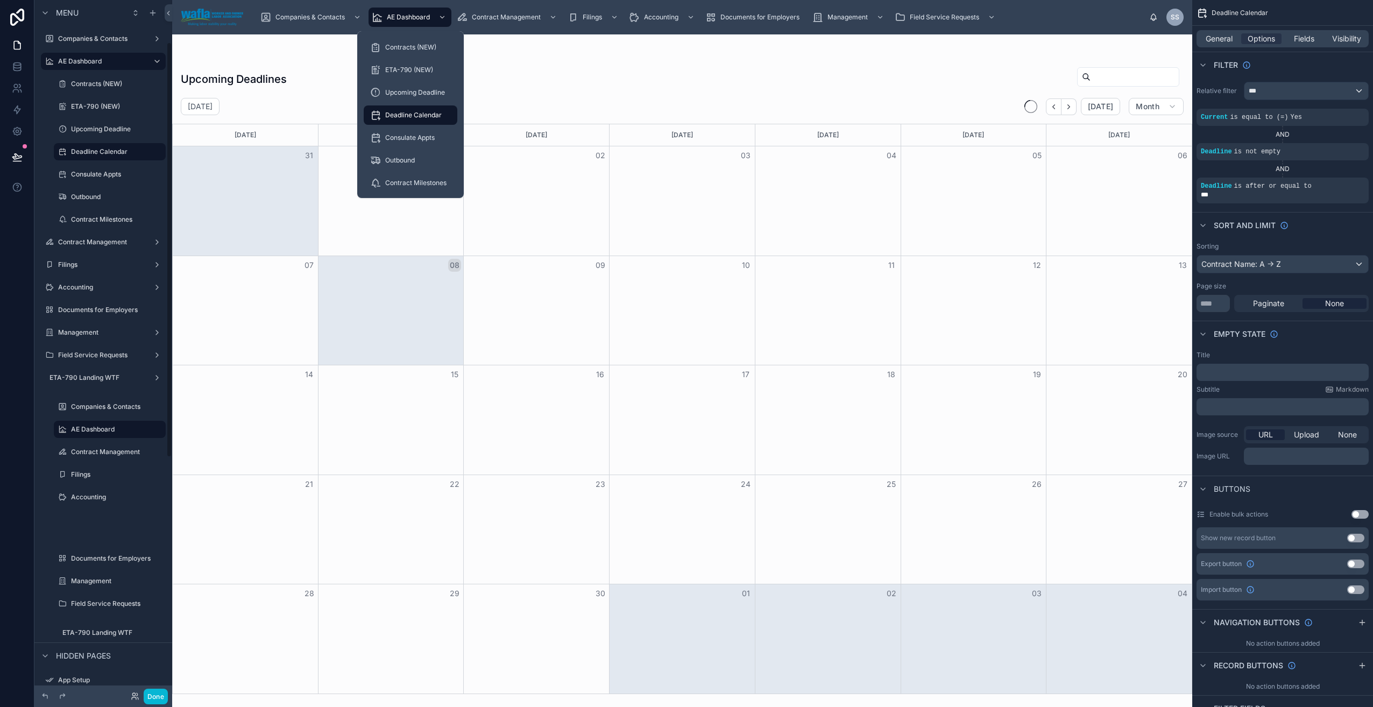
scroll to position [70, 0]
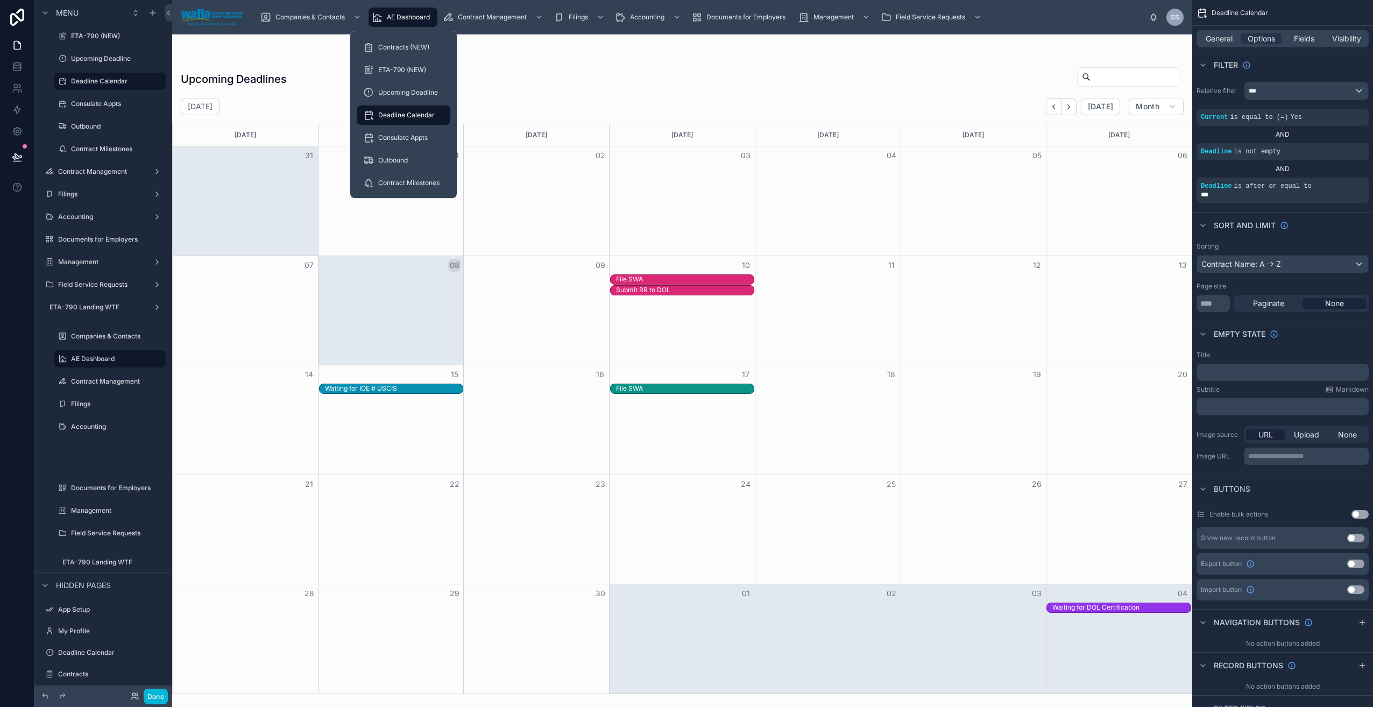
click at [422, 20] on span "AE Dashboard" at bounding box center [408, 17] width 43 height 9
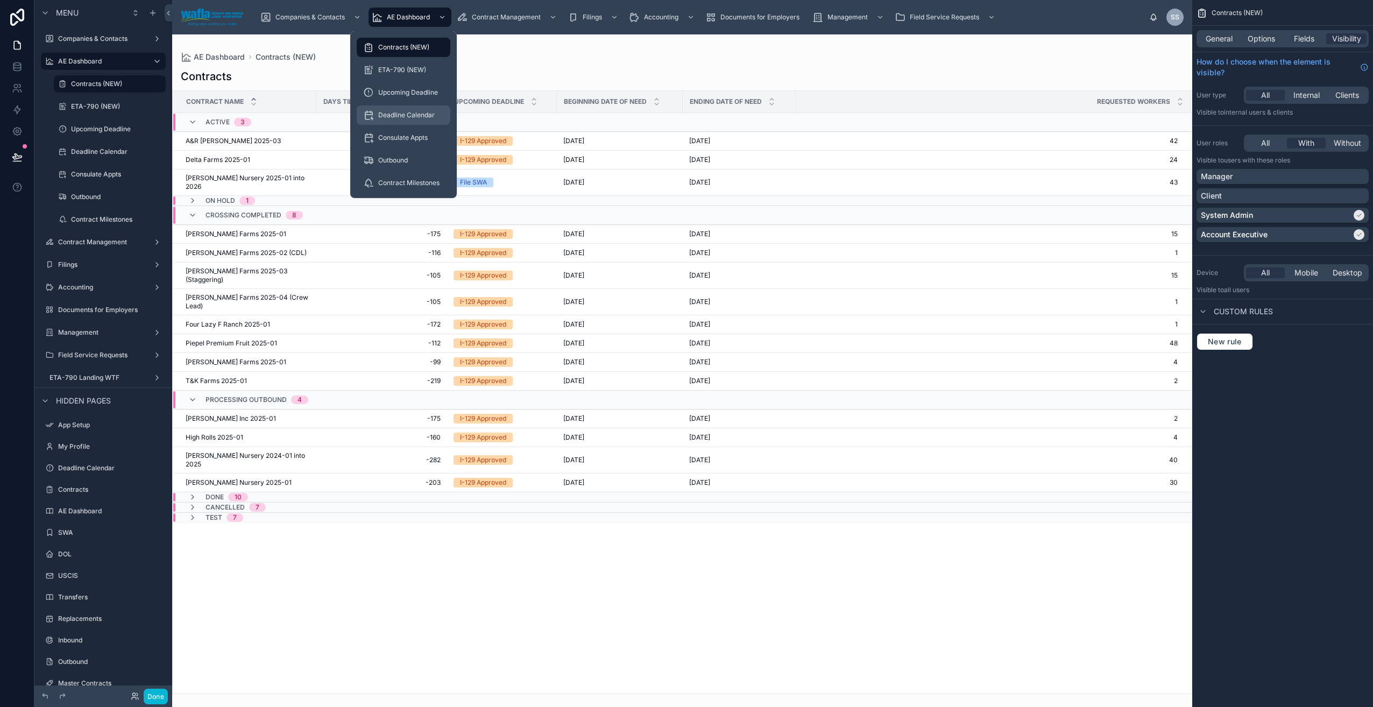
click at [390, 115] on span "Deadline Calendar" at bounding box center [406, 115] width 57 height 9
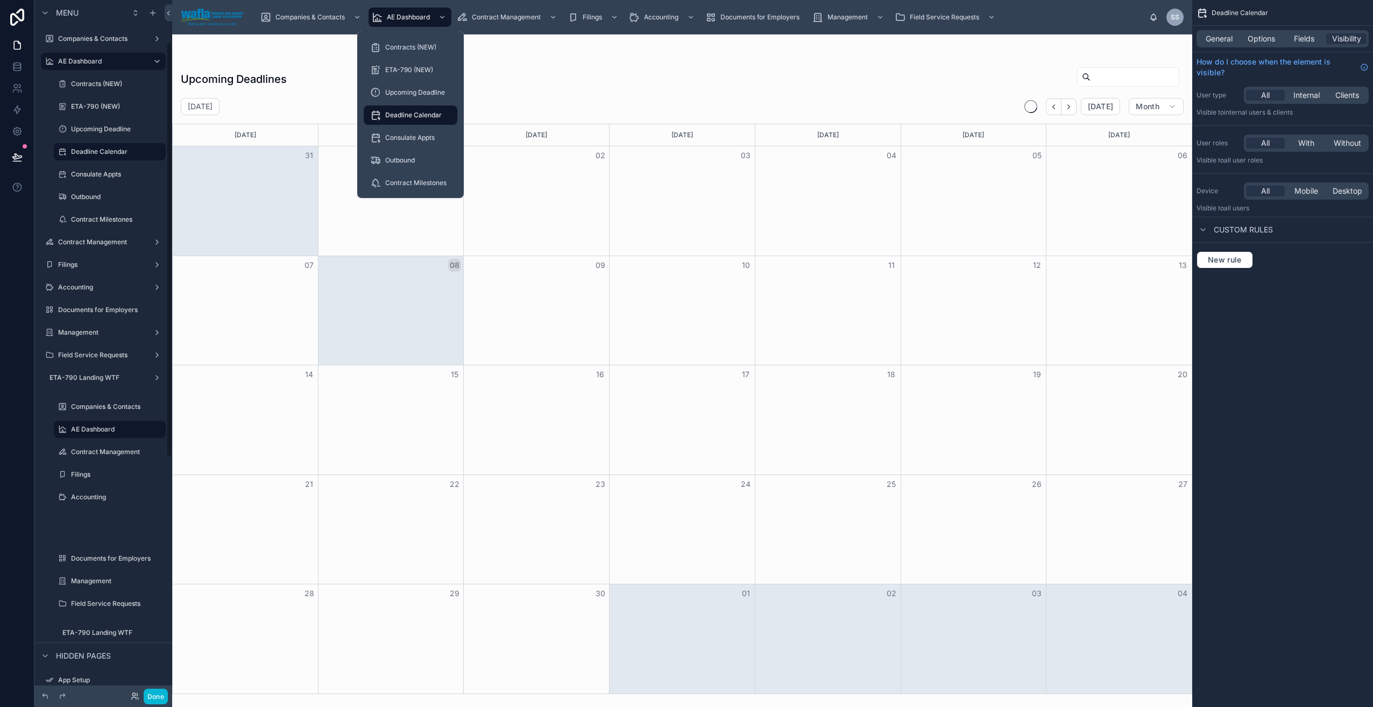
scroll to position [70, 0]
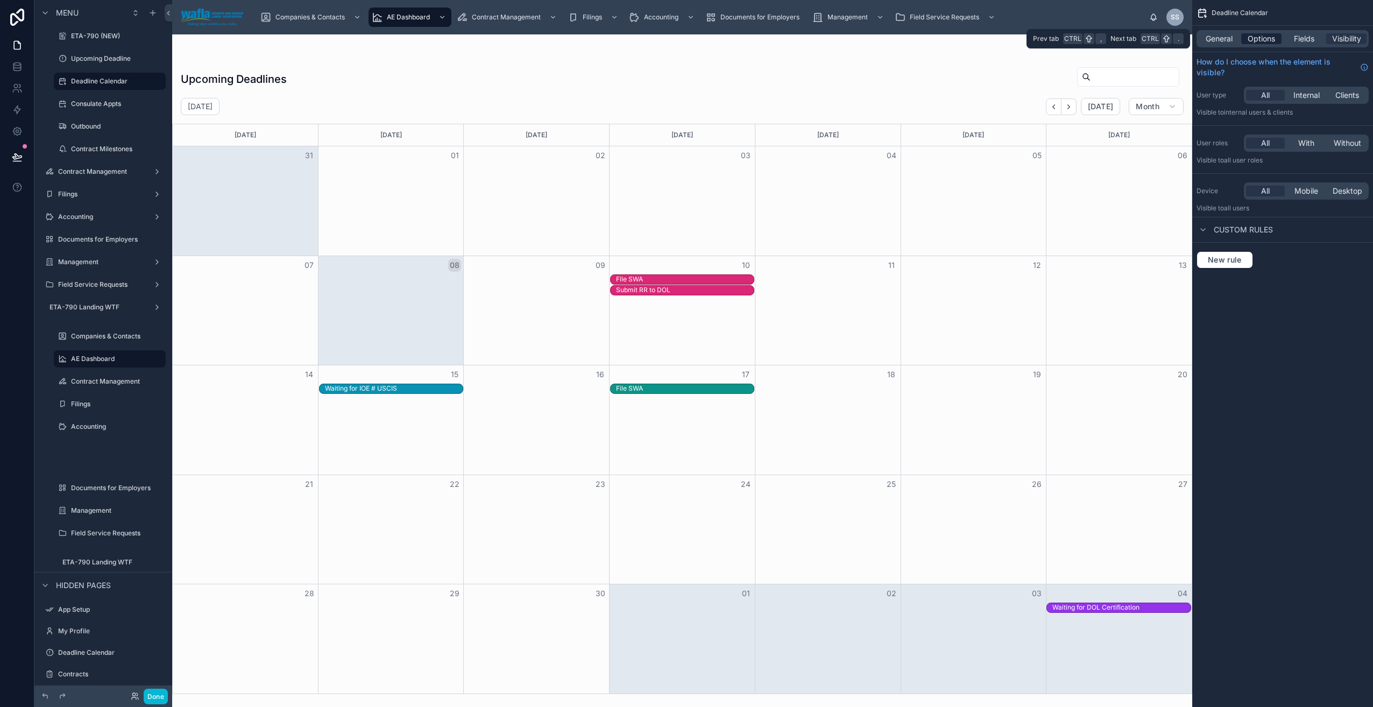
click at [1262, 37] on span "Options" at bounding box center [1261, 38] width 27 height 11
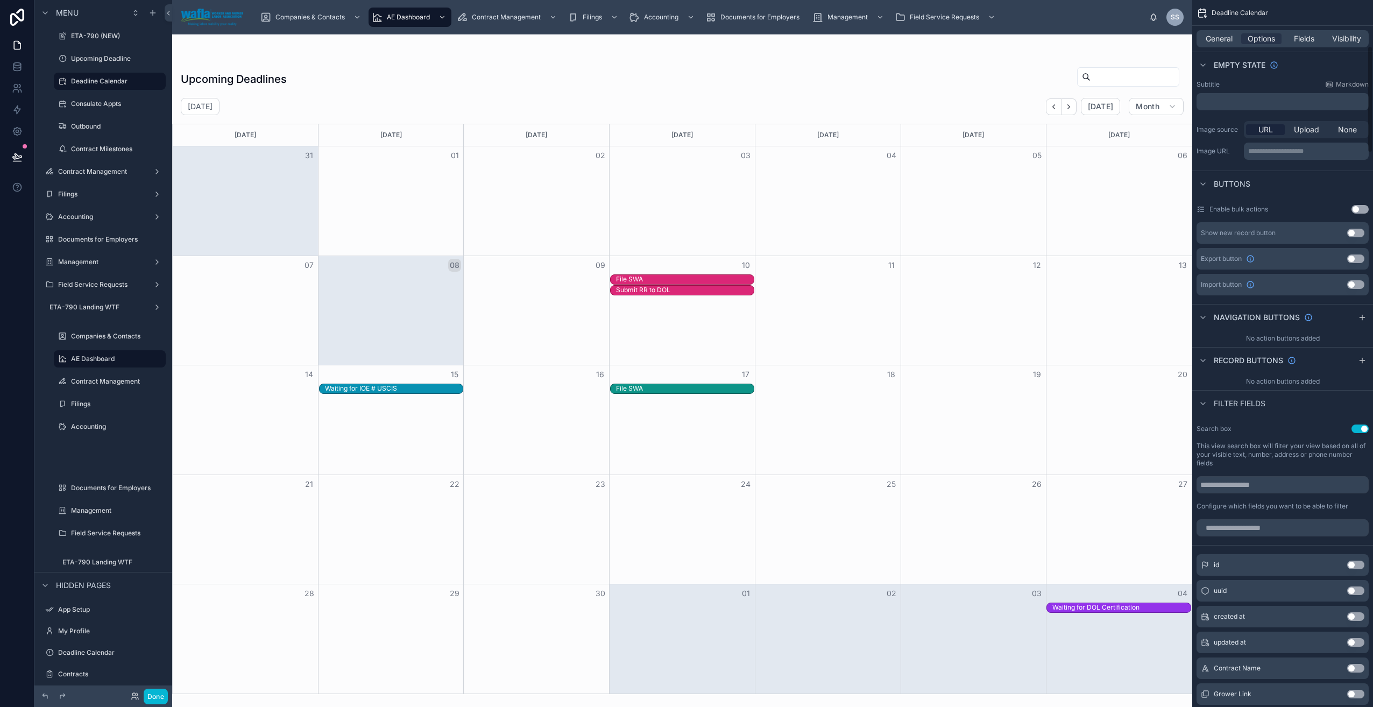
scroll to position [0, 0]
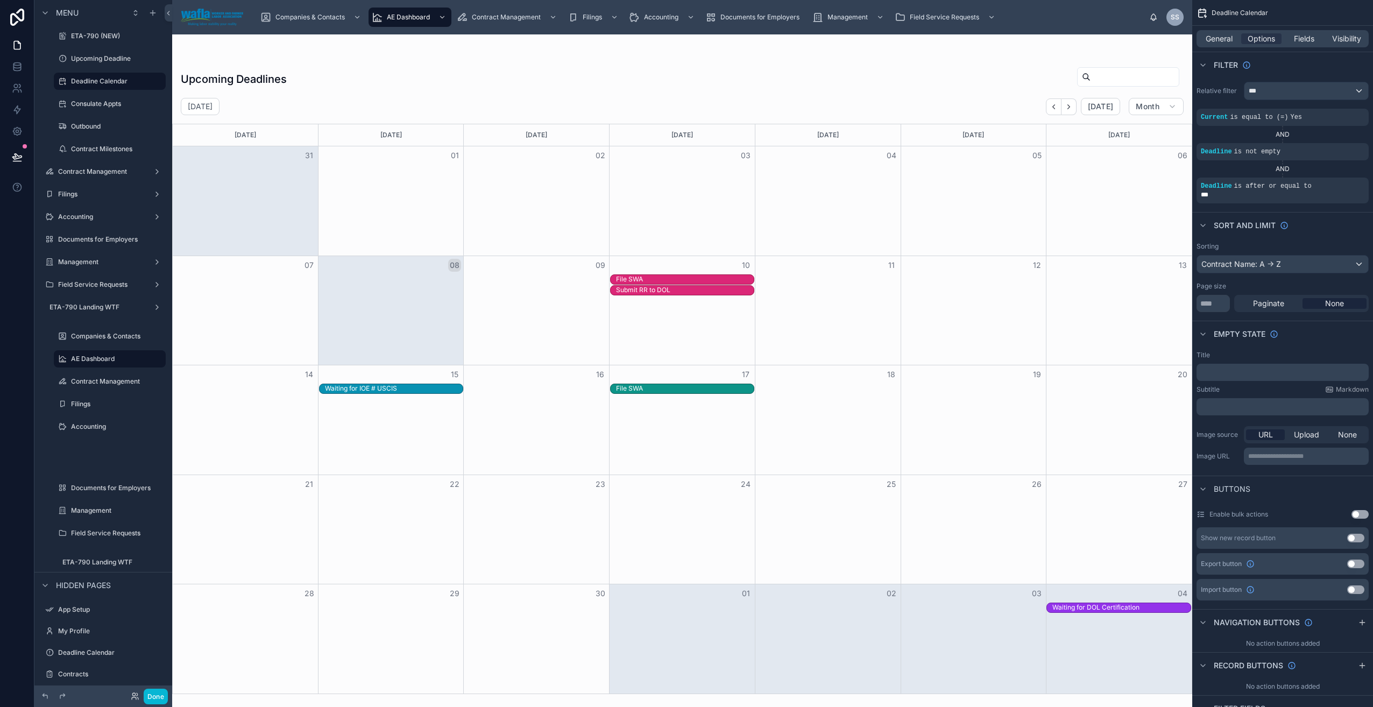
click at [1161, 111] on div at bounding box center [682, 370] width 1020 height 673
click at [1159, 109] on span "Month" at bounding box center [1148, 107] width 24 height 10
click at [702, 74] on div "Upcoming Deadlines" at bounding box center [682, 79] width 1003 height 25
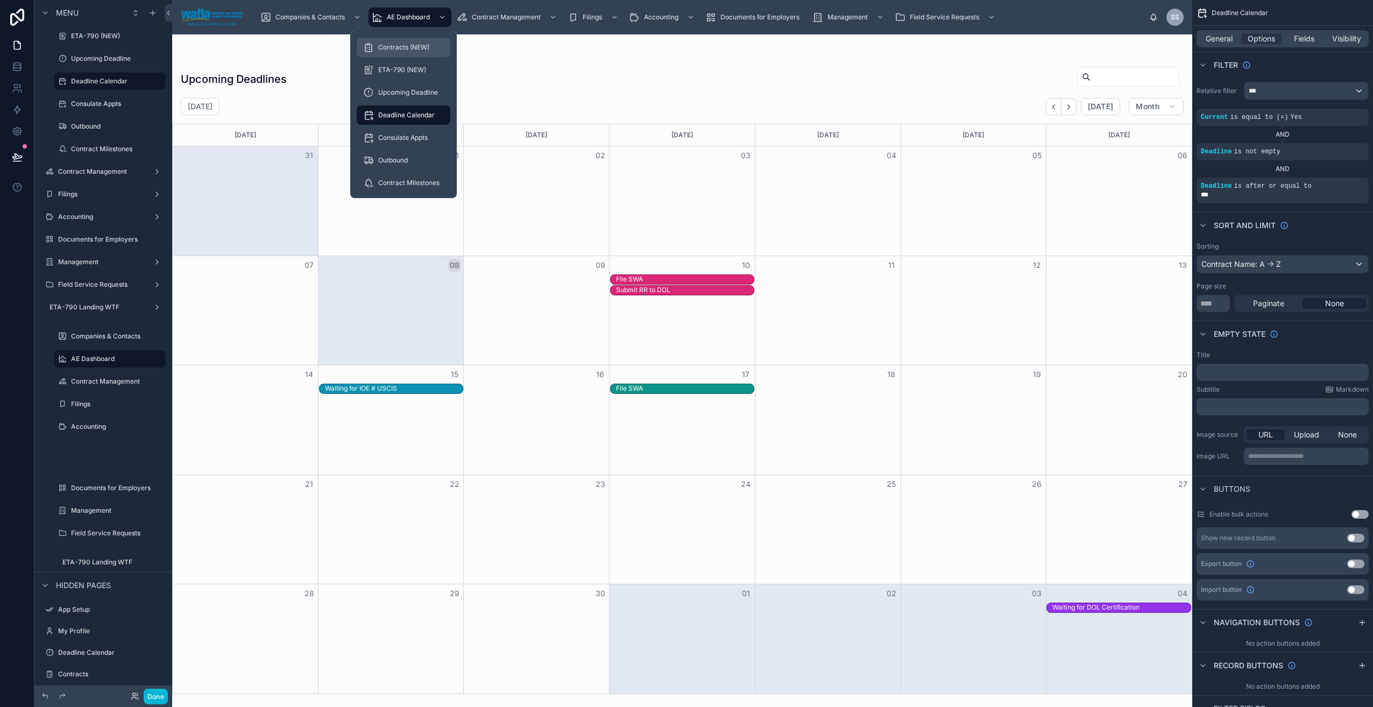
click at [408, 47] on span "Contracts (NEW)" at bounding box center [403, 47] width 51 height 9
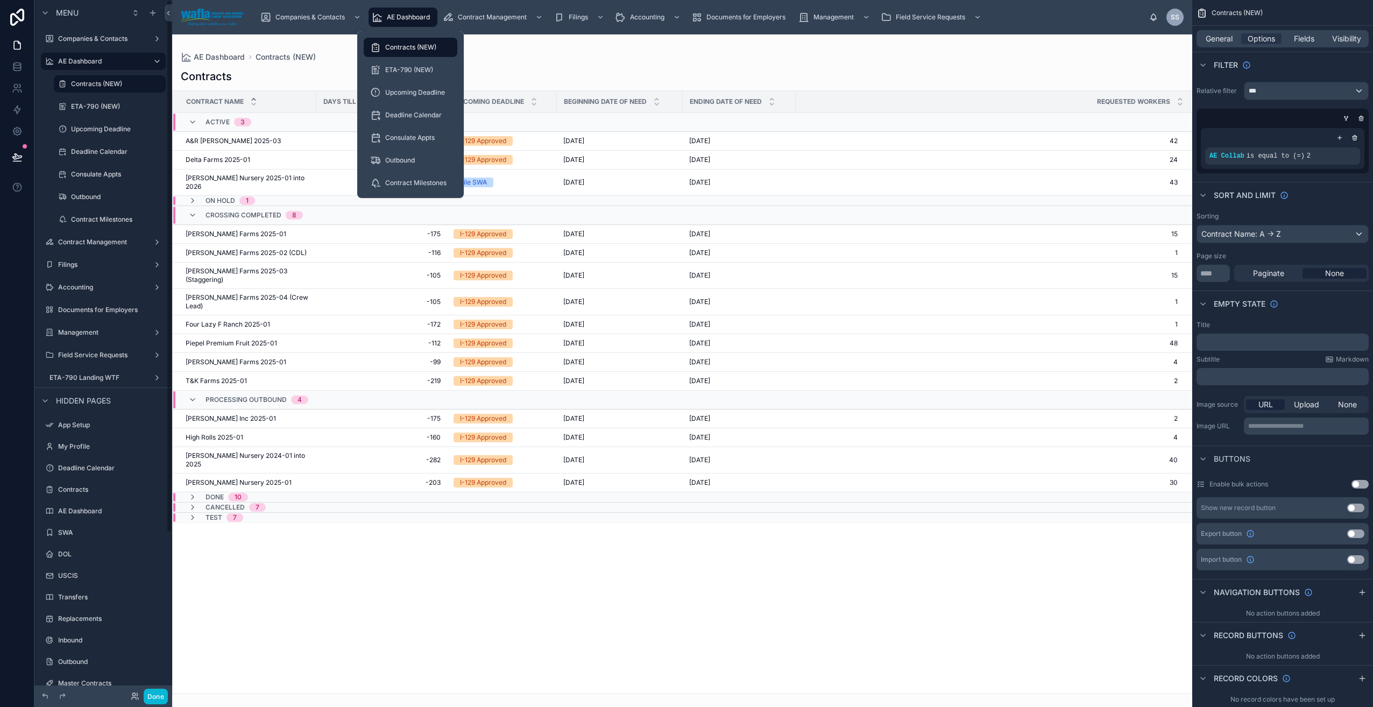
click at [412, 13] on span "AE Dashboard" at bounding box center [408, 17] width 43 height 9
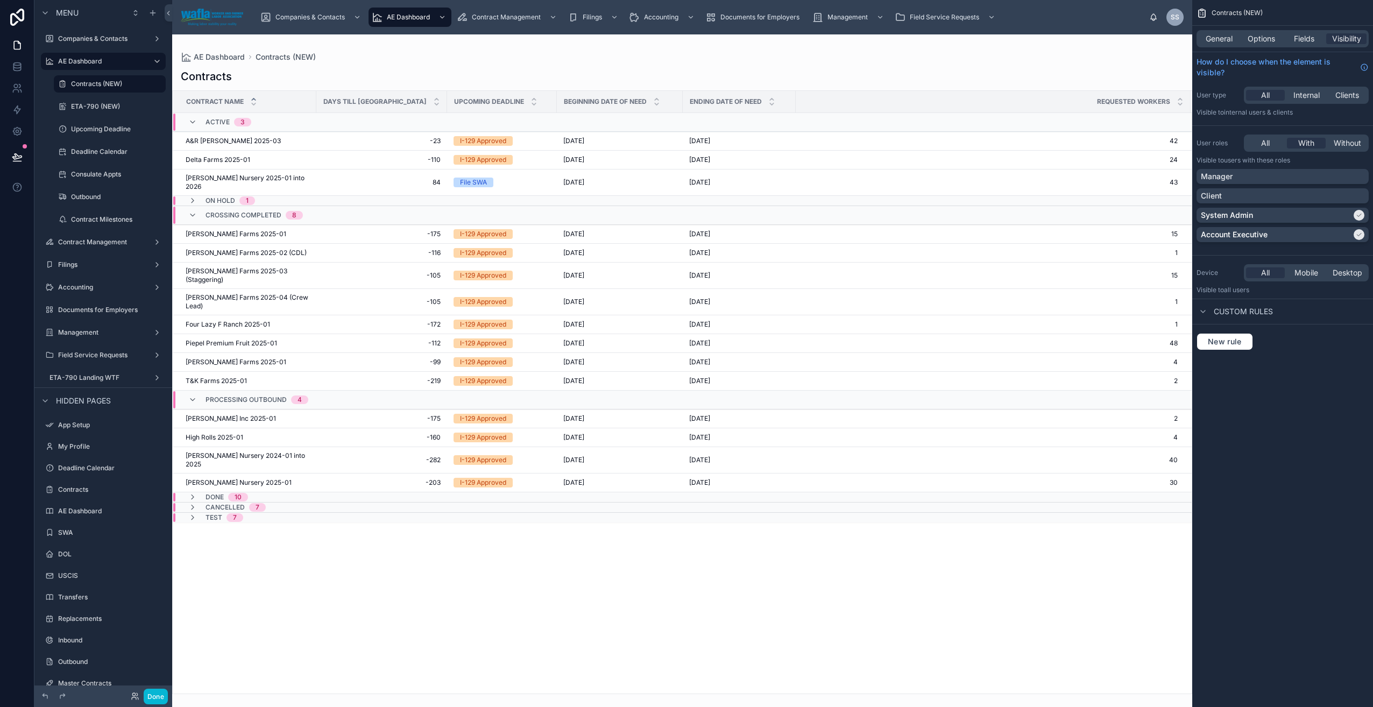
click at [475, 575] on div at bounding box center [682, 370] width 1020 height 673
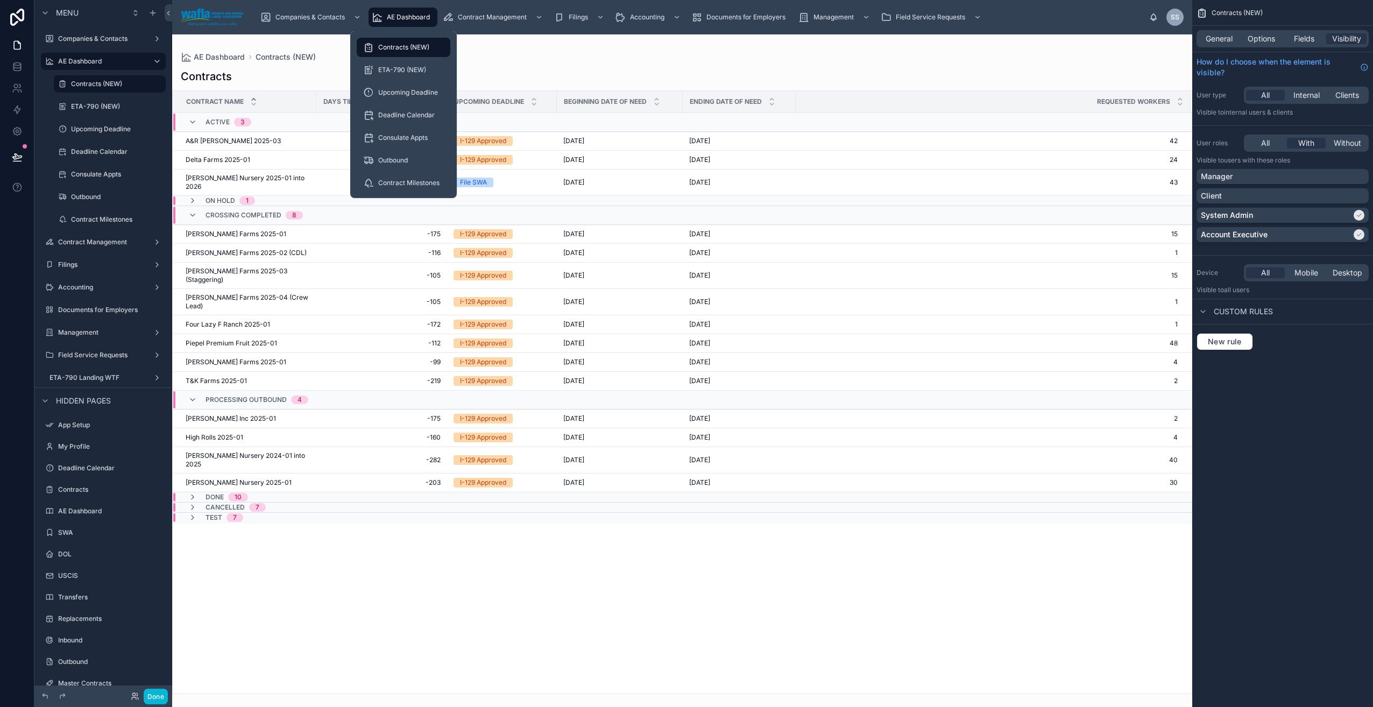
drag, startPoint x: 392, startPoint y: 15, endPoint x: 395, endPoint y: 24, distance: 9.7
click at [392, 15] on span "AE Dashboard" at bounding box center [408, 17] width 43 height 9
click at [402, 14] on span "AE Dashboard" at bounding box center [408, 17] width 43 height 9
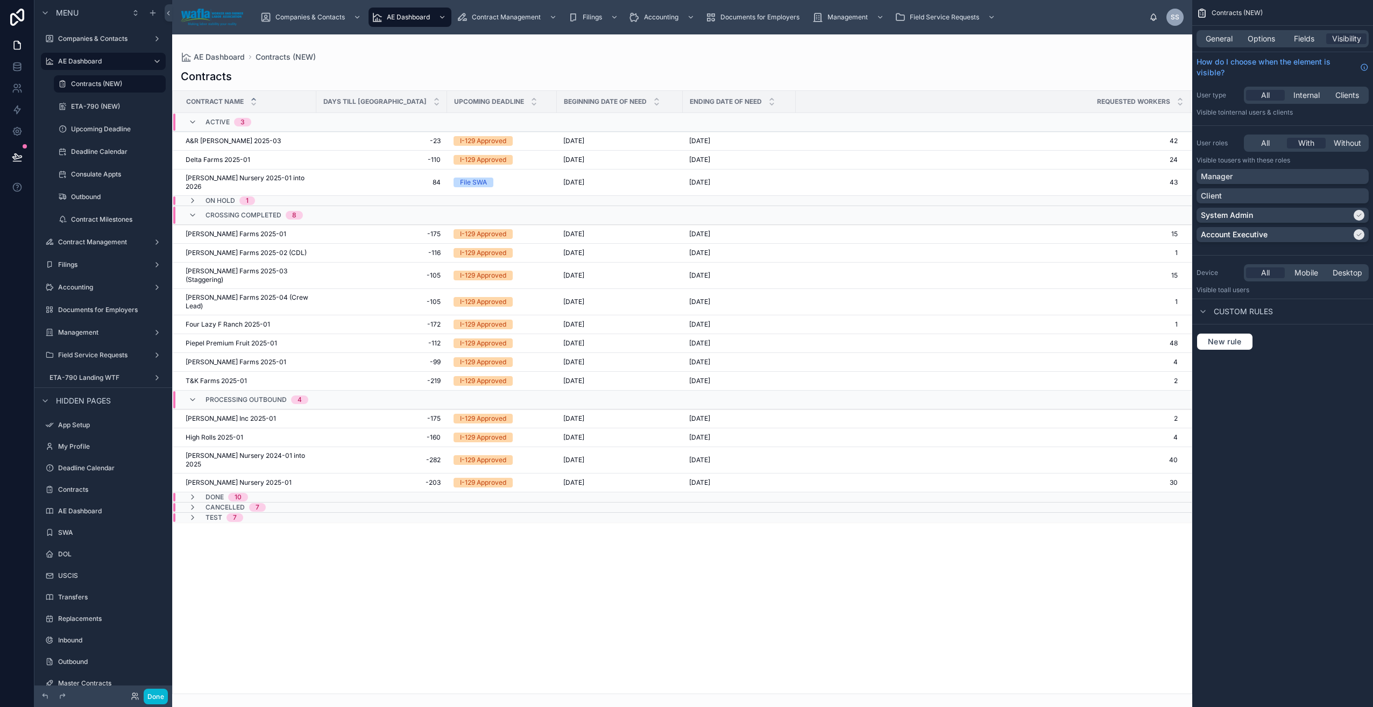
click at [620, 581] on div "Contract Name Days till BDON Upcoming Deadline Beginning Date of Need Ending Da…" at bounding box center [682, 392] width 1019 height 603
click at [223, 59] on span "AE Dashboard" at bounding box center [219, 57] width 51 height 11
click at [234, 142] on span "A&R Spada 2025-03" at bounding box center [233, 141] width 95 height 9
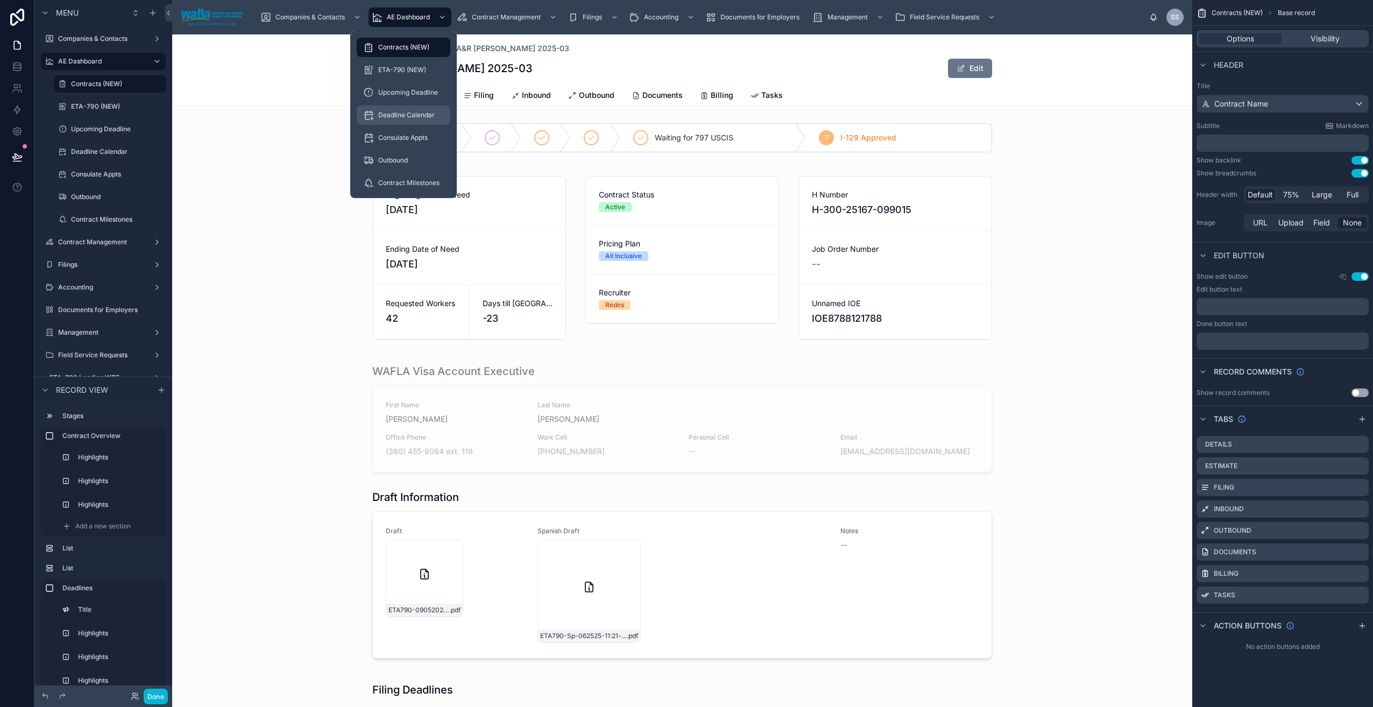
click at [419, 115] on span "Deadline Calendar" at bounding box center [406, 115] width 57 height 9
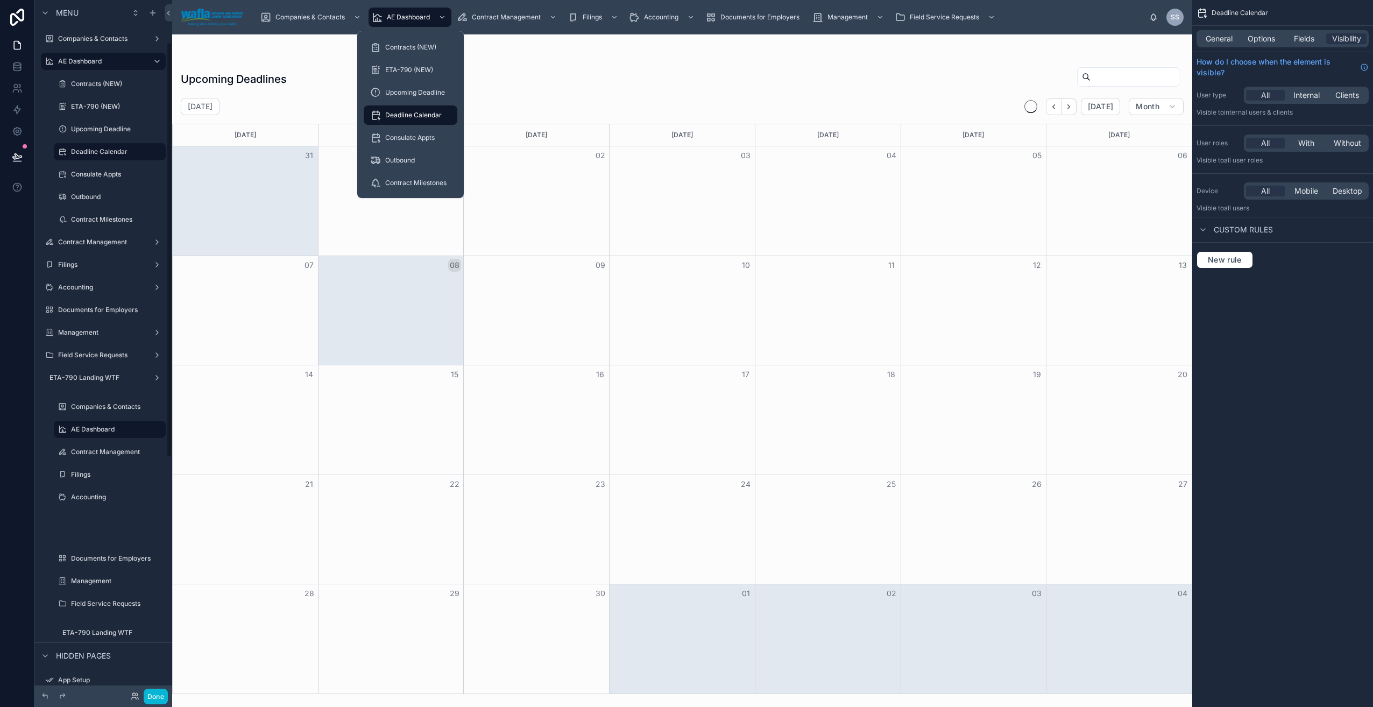
scroll to position [70, 0]
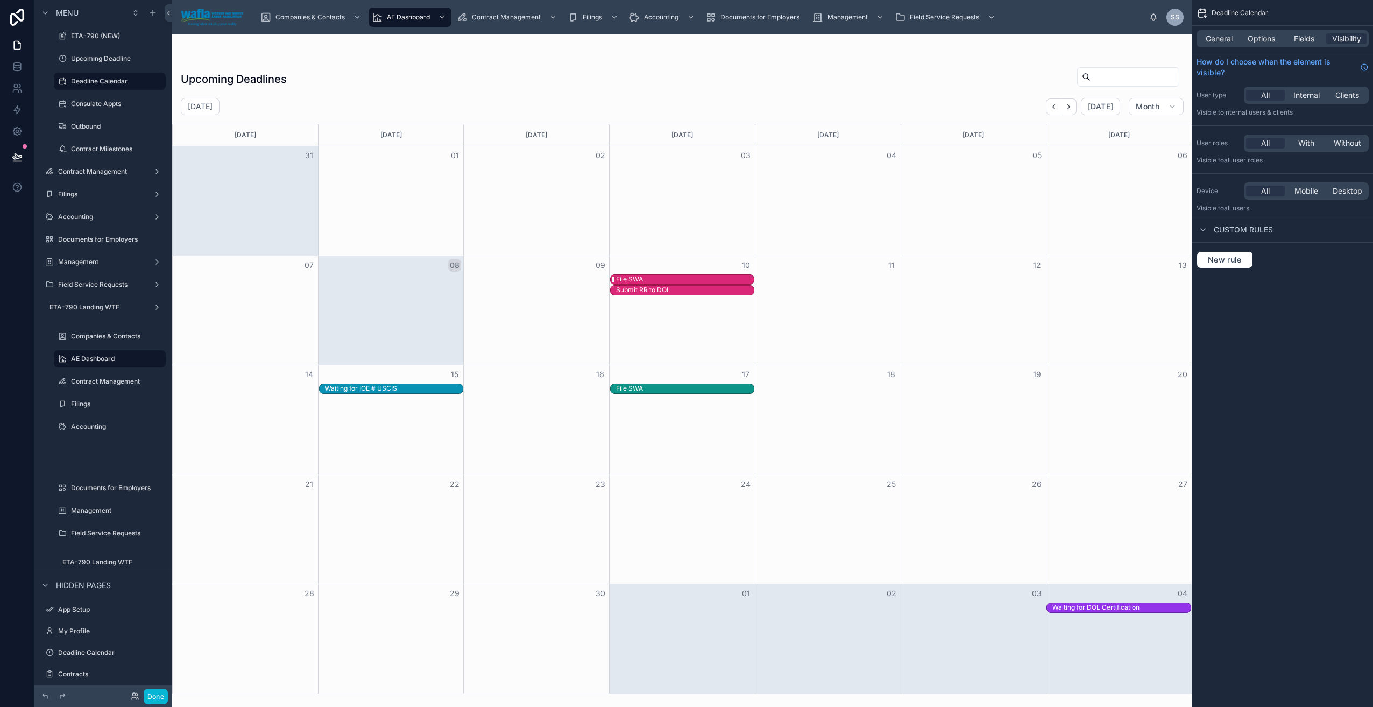
click at [691, 279] on div "File SWA" at bounding box center [685, 279] width 138 height 9
click at [1273, 35] on span "Options" at bounding box center [1261, 38] width 27 height 11
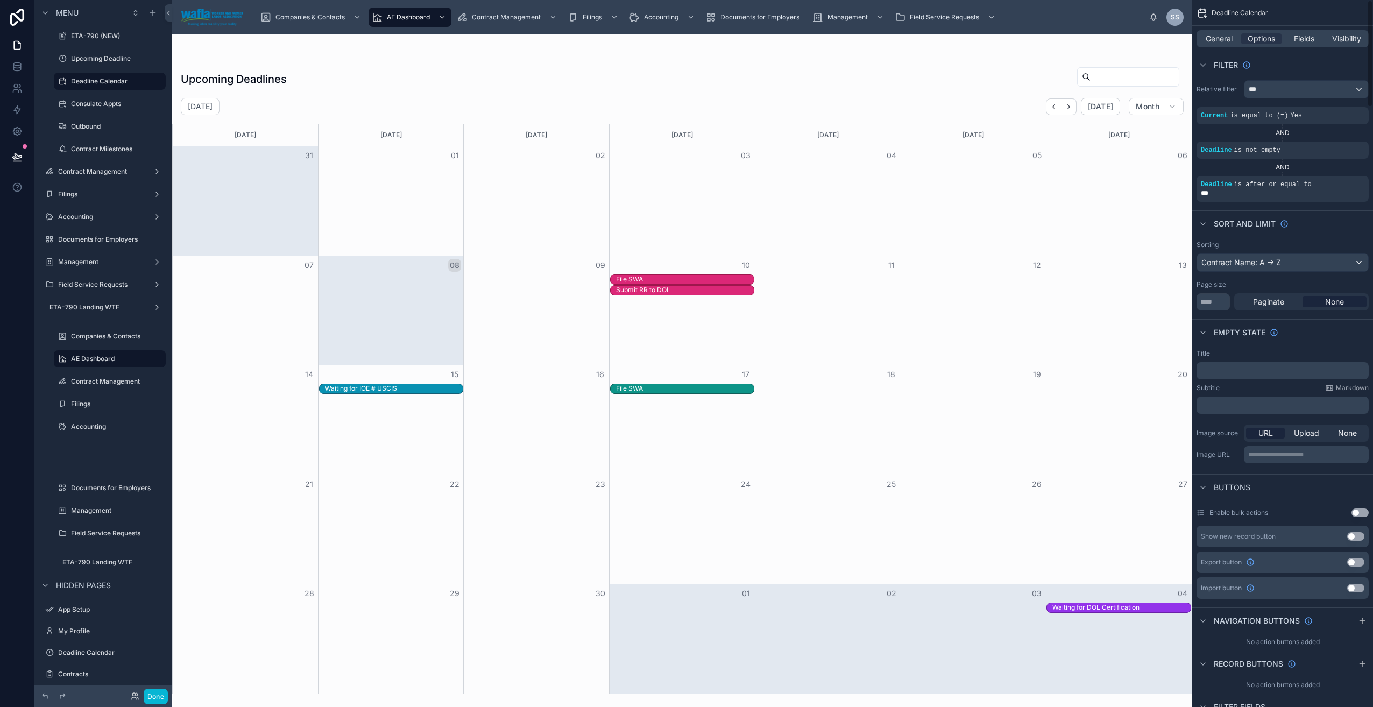
scroll to position [0, 0]
click at [651, 389] on div "File SWA" at bounding box center [685, 388] width 138 height 9
click at [887, 511] on span "Open" at bounding box center [892, 510] width 20 height 10
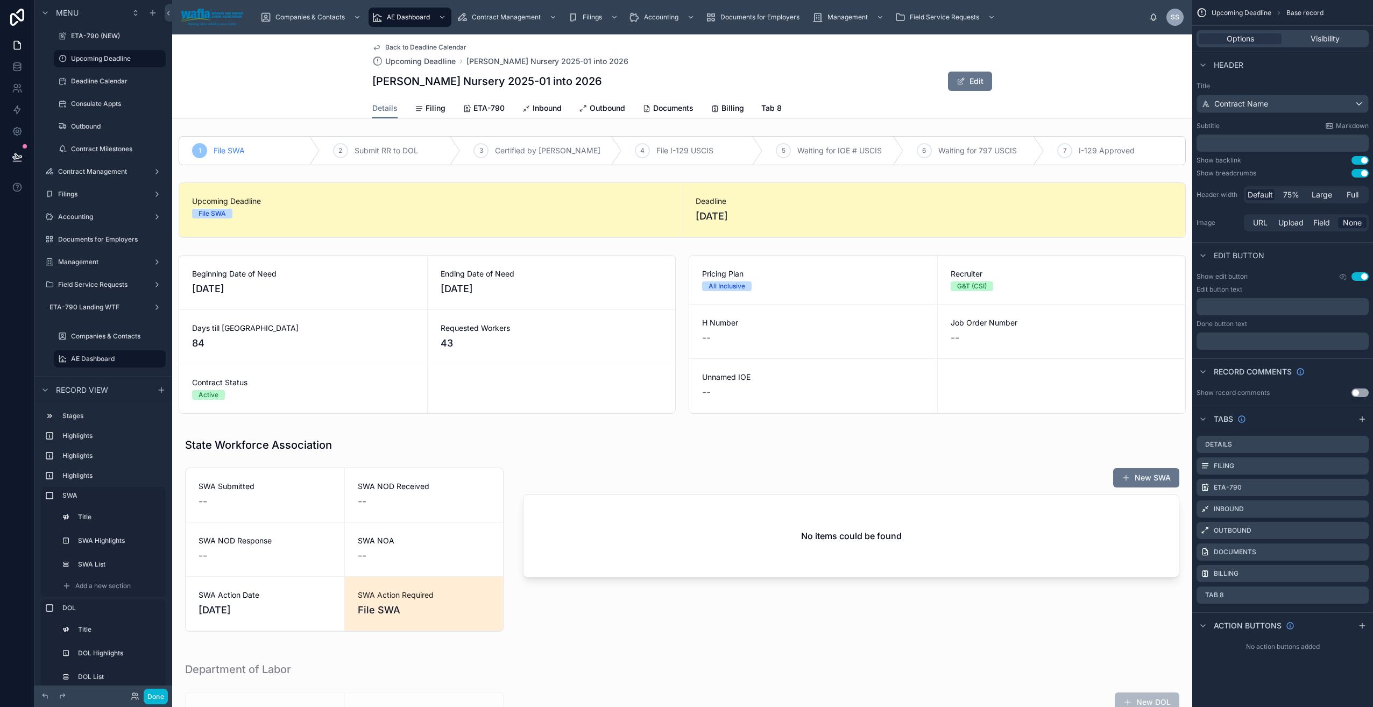
click at [449, 48] on span "Back to Deadline Calendar" at bounding box center [425, 47] width 81 height 9
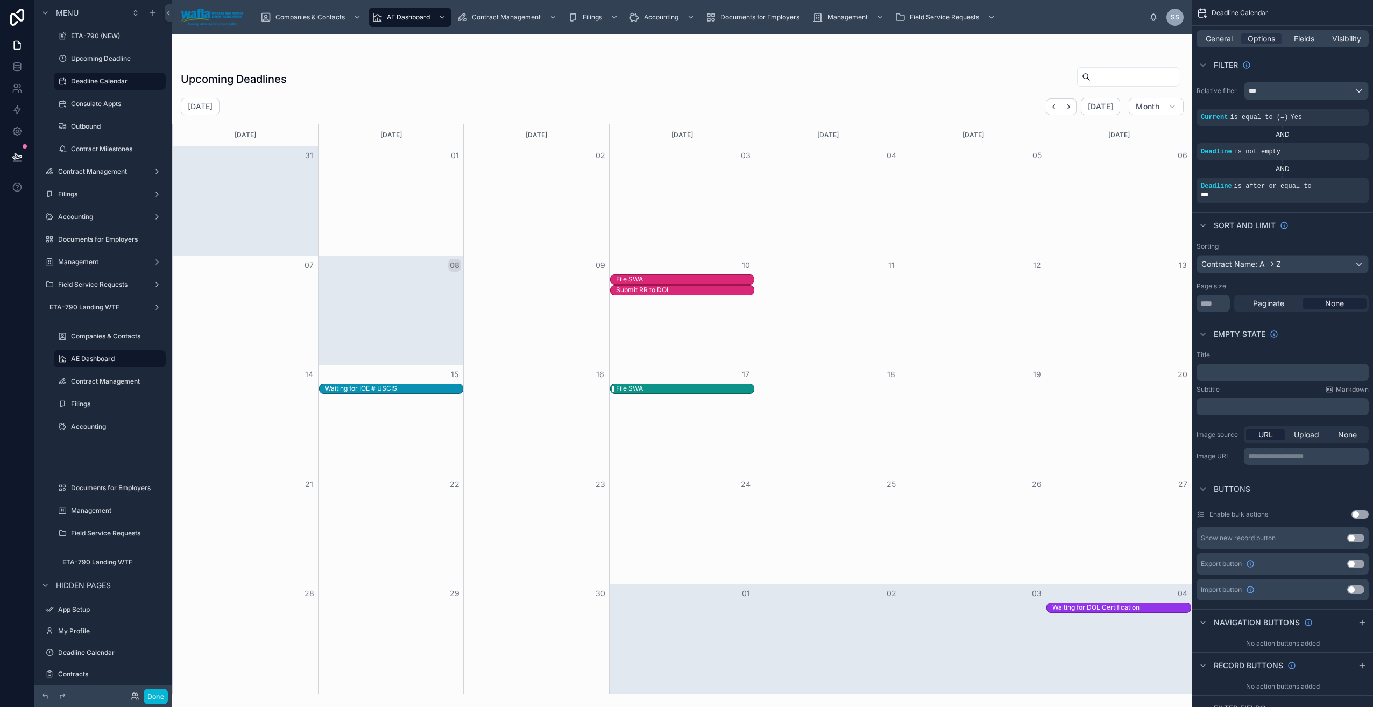
click at [686, 387] on div "File SWA" at bounding box center [685, 388] width 138 height 9
click at [745, 391] on div "File SWA" at bounding box center [685, 388] width 138 height 9
click at [679, 388] on div "File SWA" at bounding box center [685, 388] width 138 height 9
click at [678, 387] on div "File SWA" at bounding box center [685, 388] width 138 height 9
click at [669, 291] on div "Submit RR to DOL" at bounding box center [643, 290] width 54 height 9
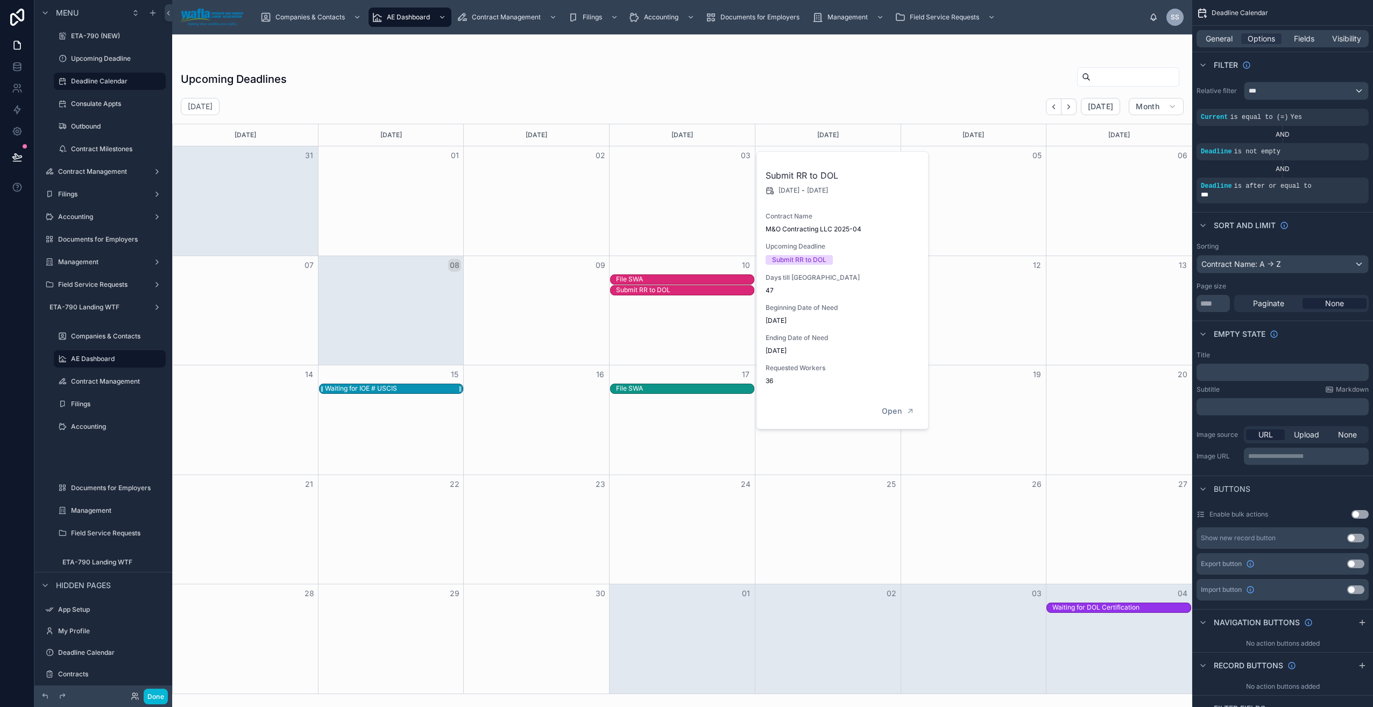
click at [419, 389] on div "Waiting for IOE # USCIS" at bounding box center [394, 388] width 138 height 9
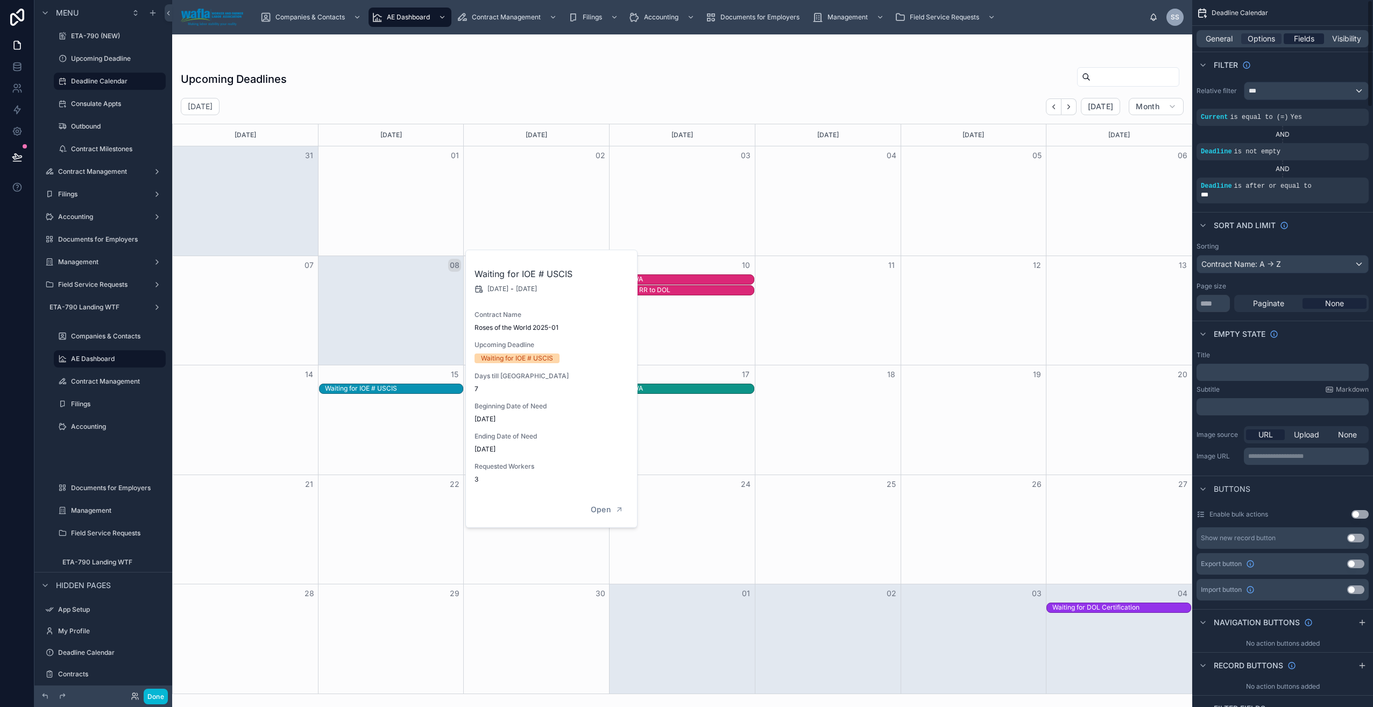
click at [1304, 41] on span "Fields" at bounding box center [1304, 38] width 20 height 11
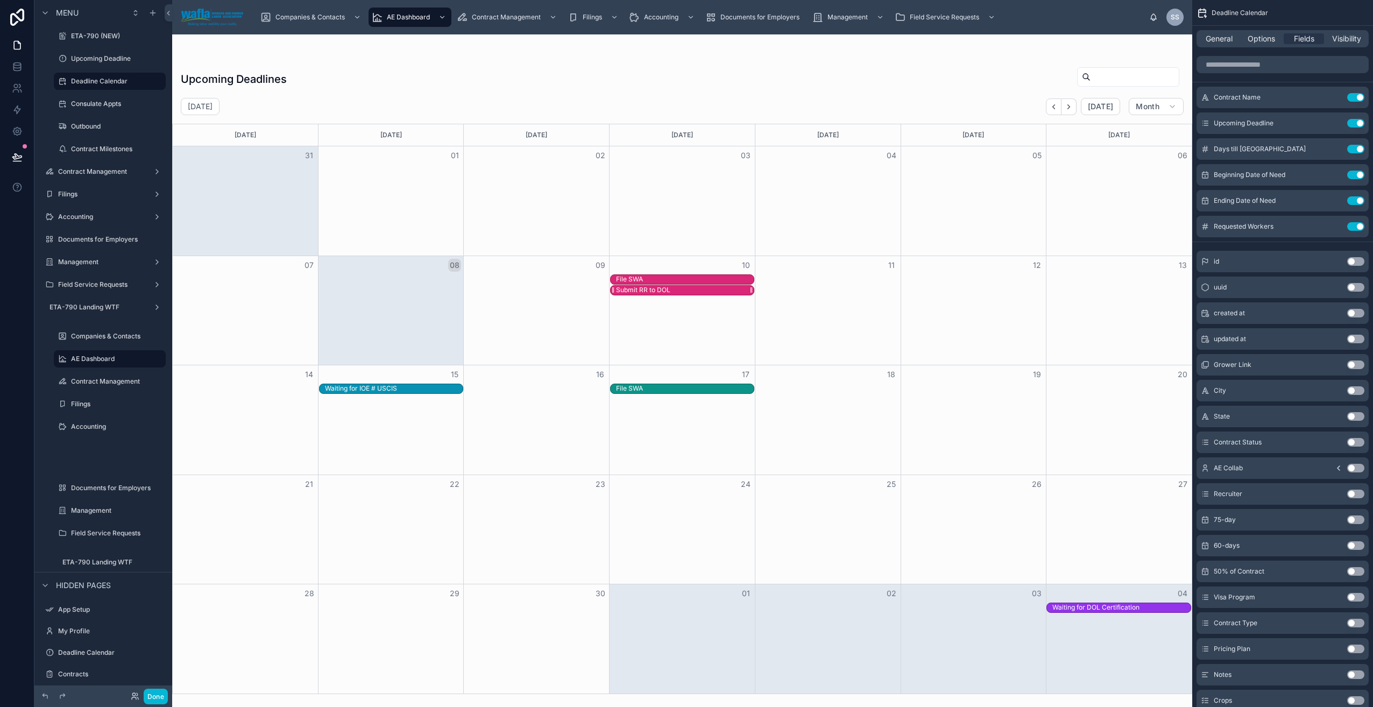
click at [689, 286] on div "Submit RR to DOL" at bounding box center [685, 290] width 138 height 9
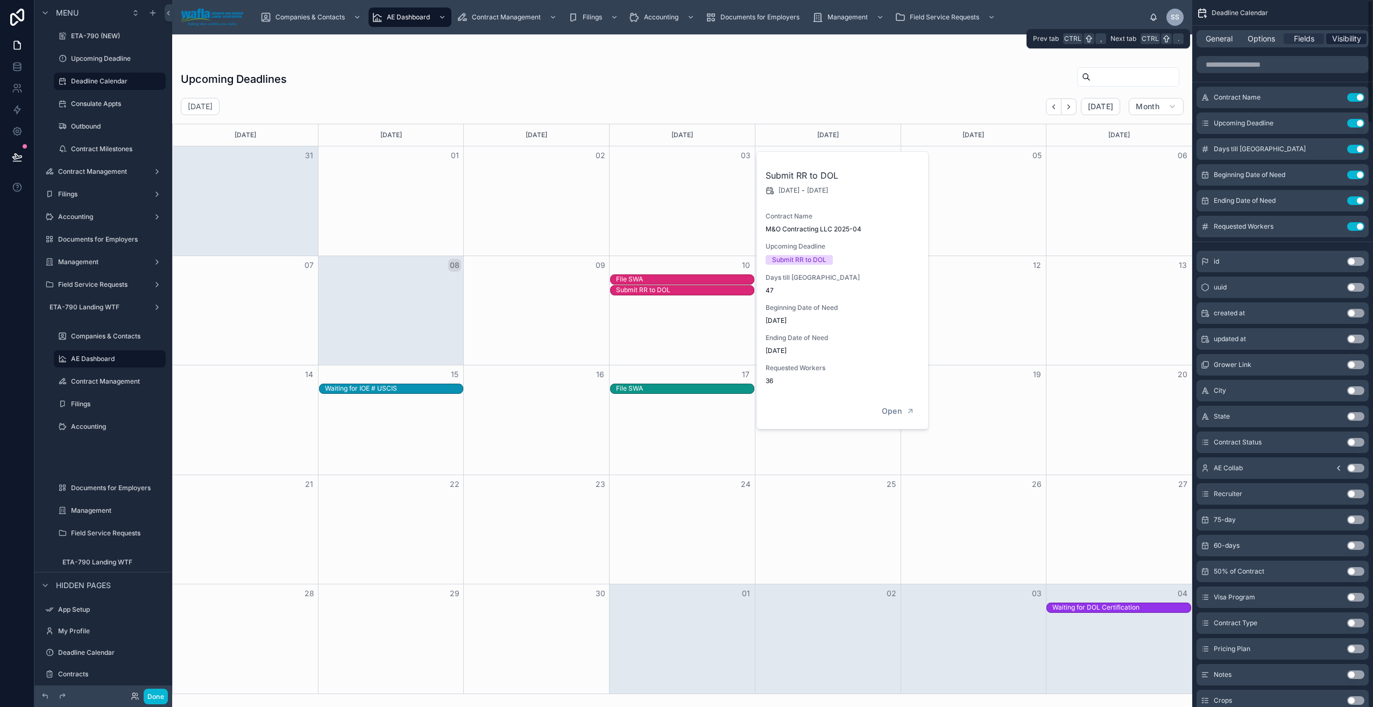
click at [1357, 39] on span "Visibility" at bounding box center [1346, 38] width 29 height 11
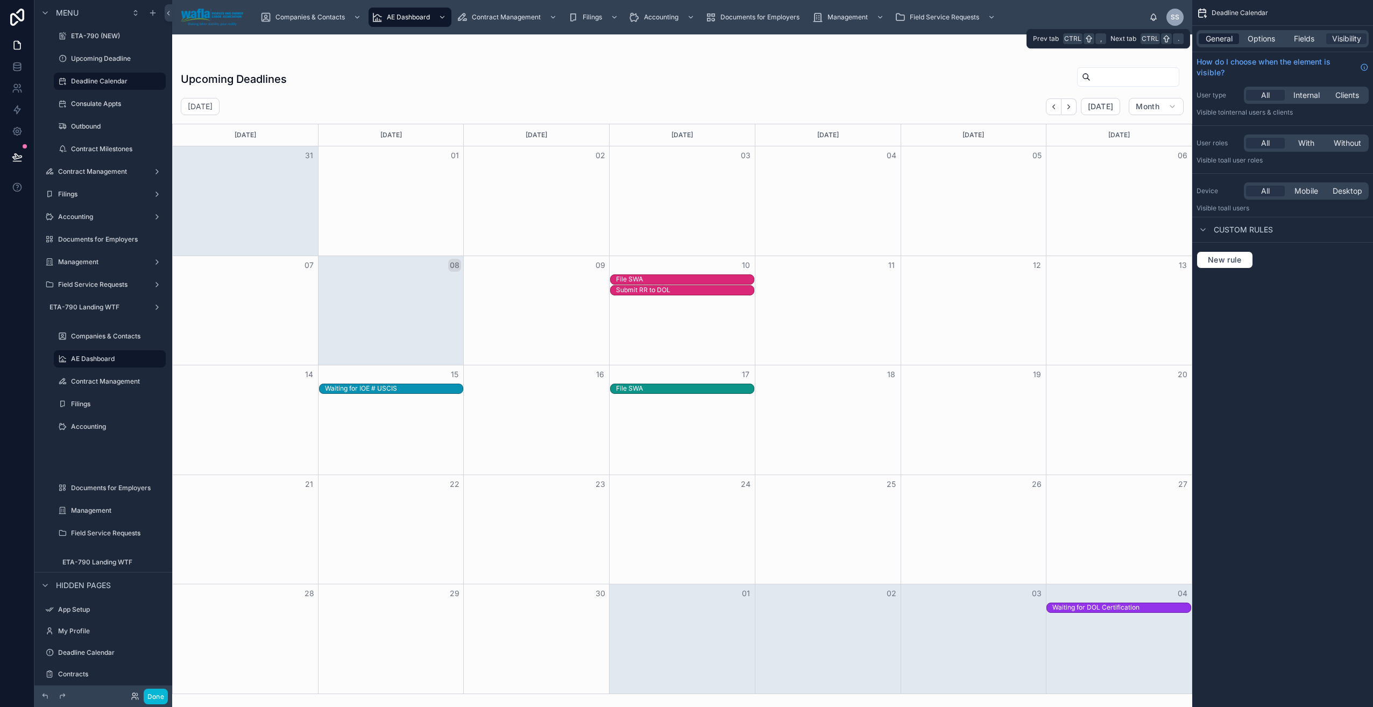
click at [1218, 38] on span "General" at bounding box center [1219, 38] width 27 height 11
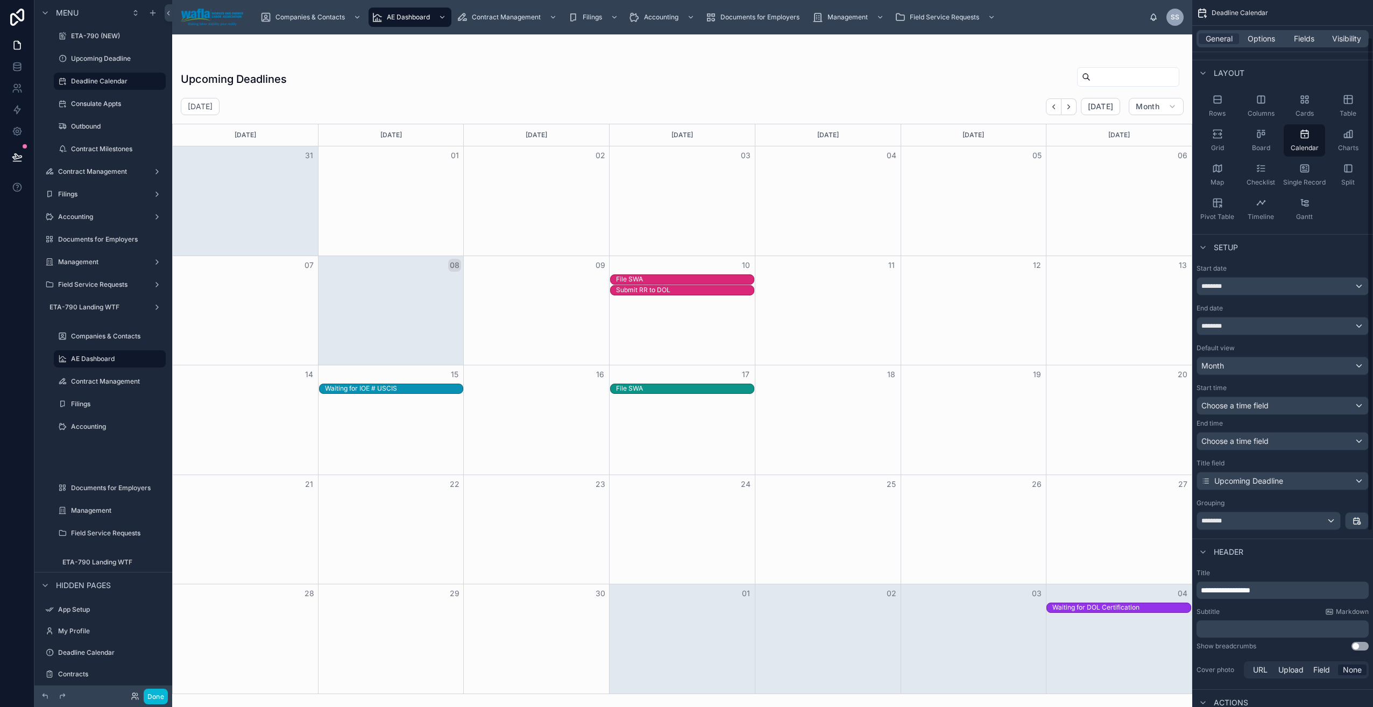
scroll to position [54, 0]
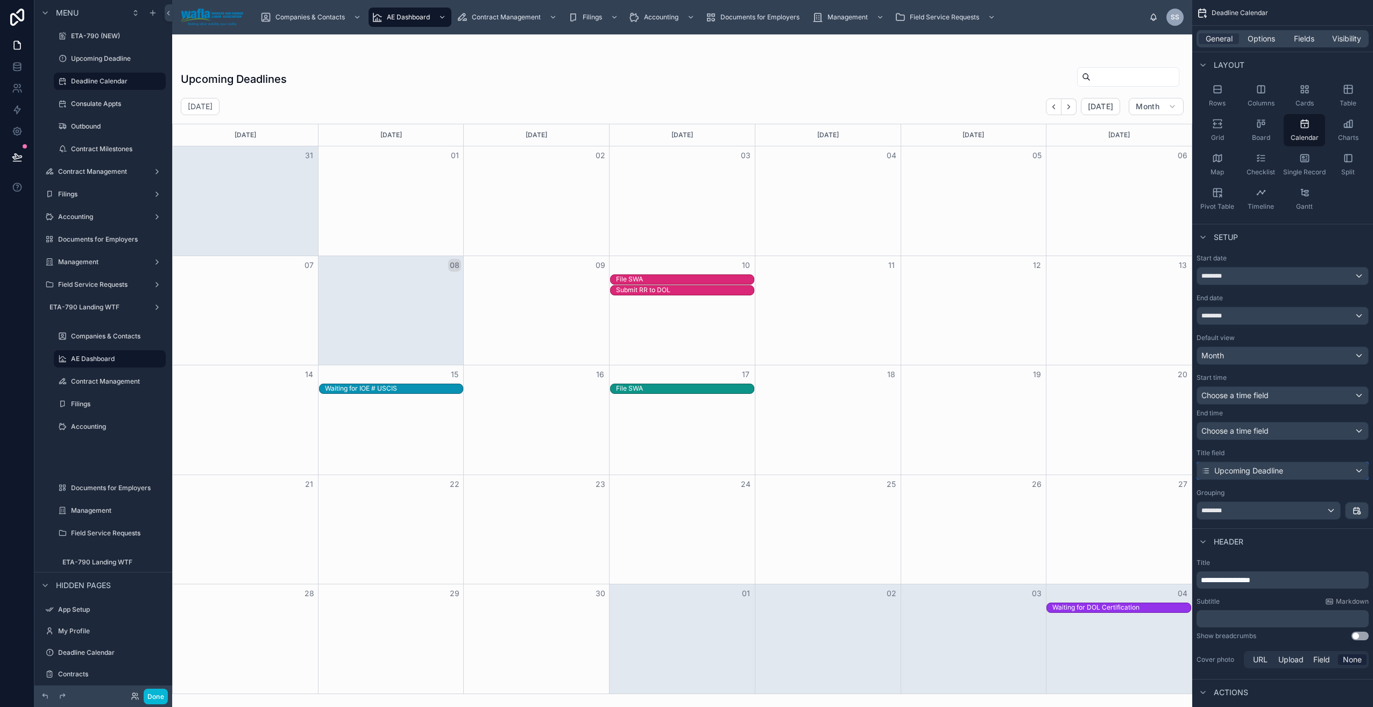
click at [1216, 473] on span "Upcoming Deadline" at bounding box center [1249, 470] width 69 height 11
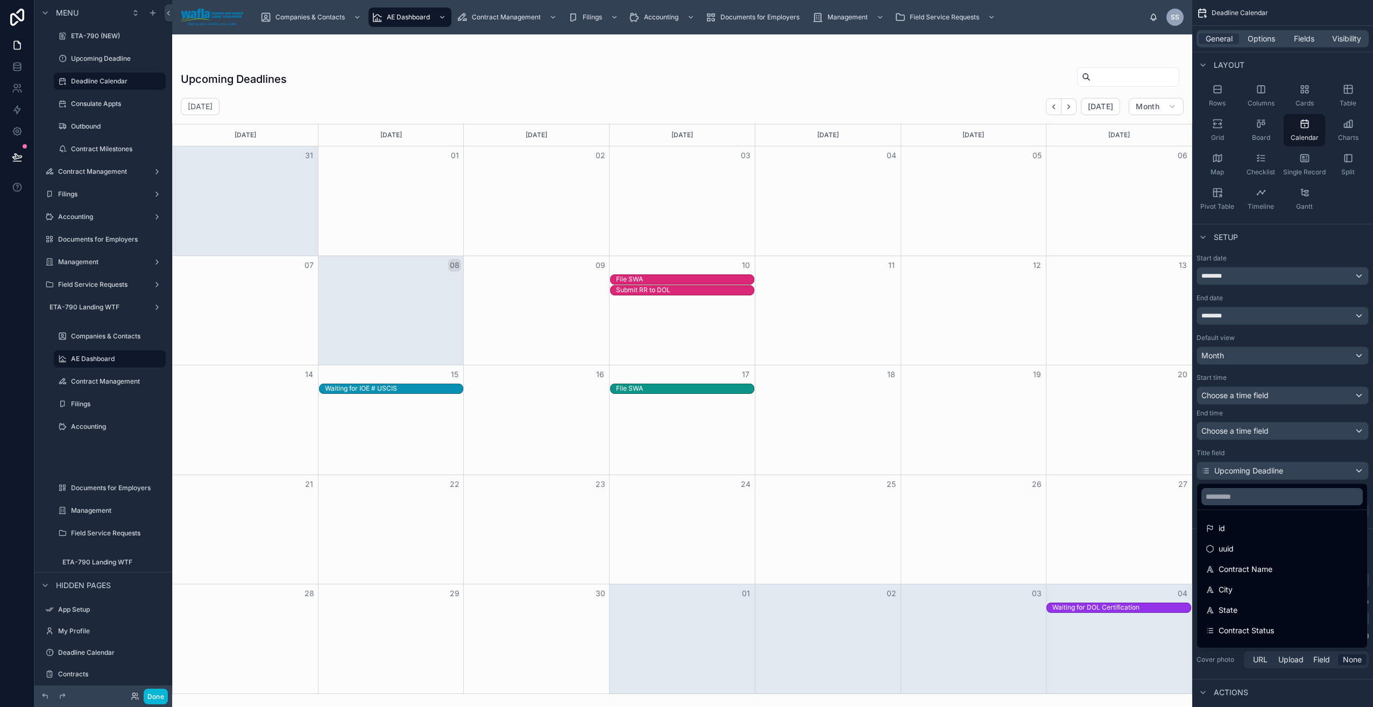
click at [1216, 473] on div "scrollable content" at bounding box center [686, 353] width 1373 height 707
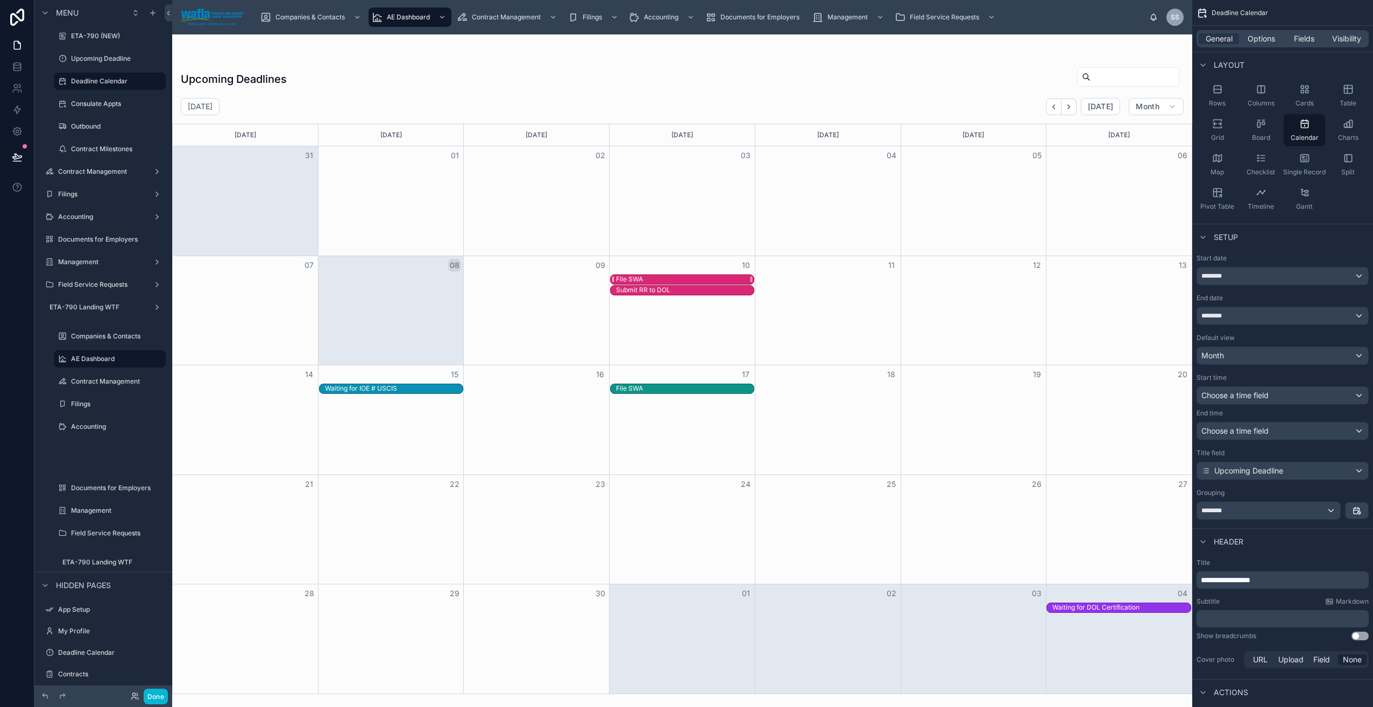
click at [642, 281] on div "File SWA" at bounding box center [629, 279] width 27 height 9
click at [893, 401] on span "Open" at bounding box center [892, 401] width 20 height 10
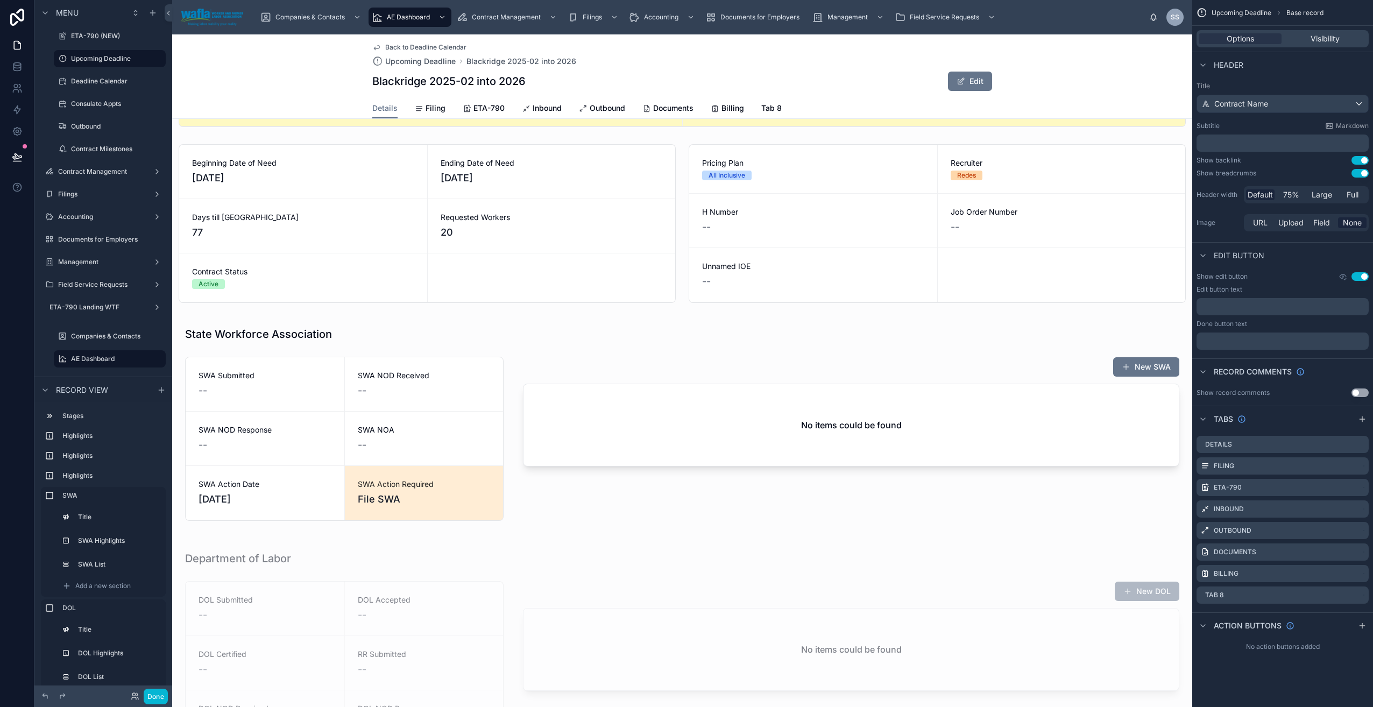
scroll to position [130, 0]
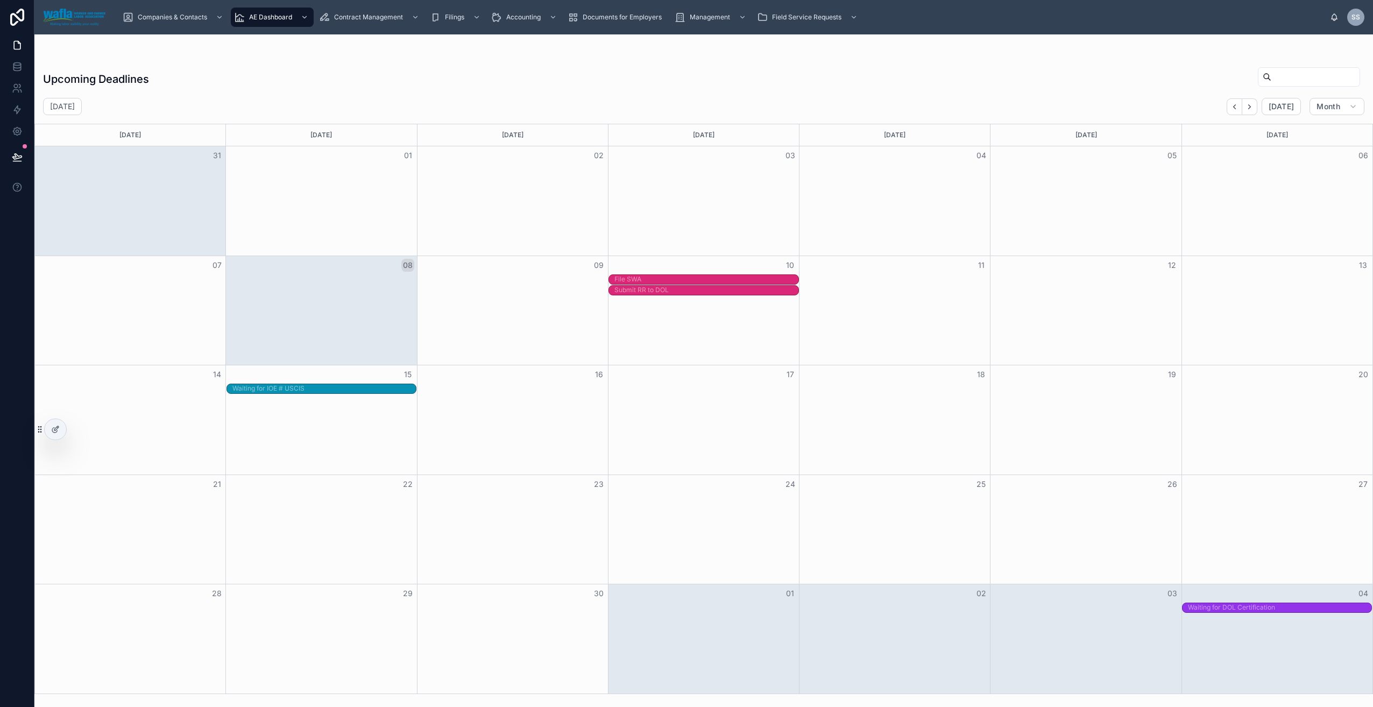
click at [714, 389] on div "File SWA" at bounding box center [706, 388] width 183 height 9
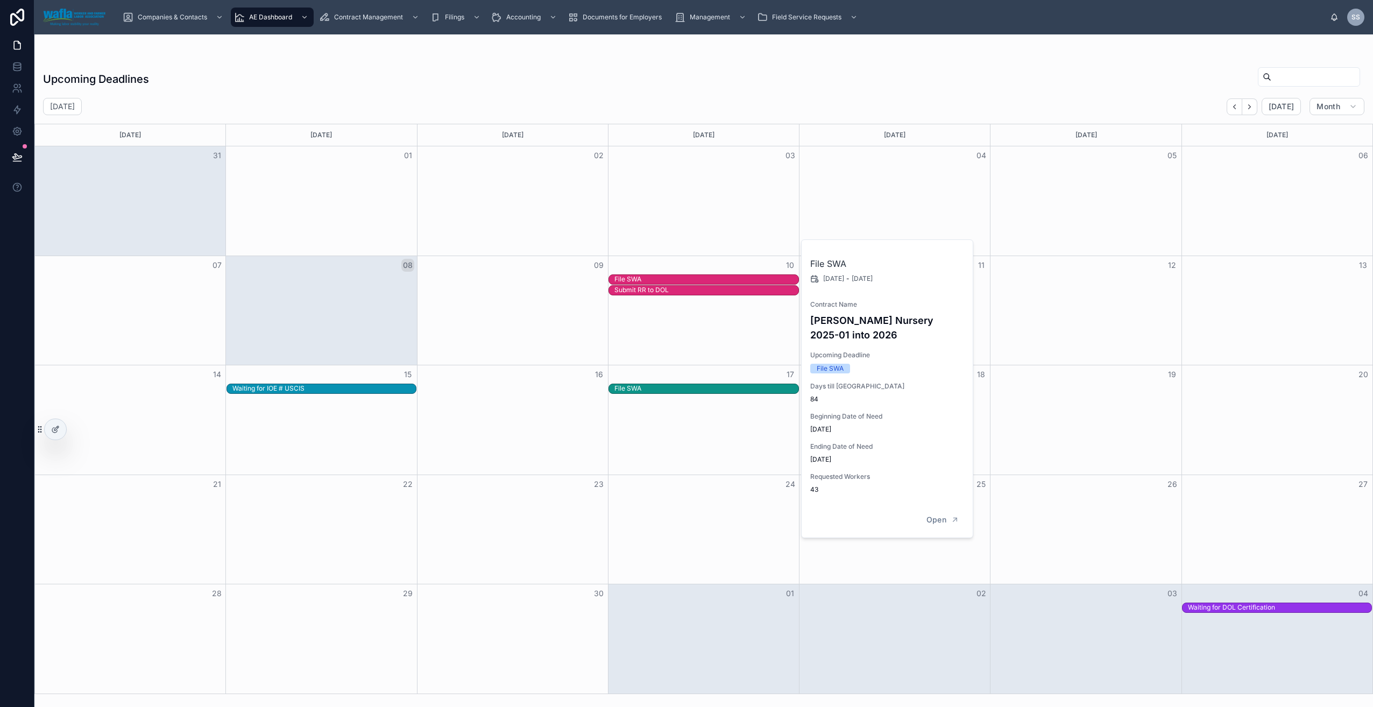
click at [727, 394] on div "File SWA" at bounding box center [704, 389] width 190 height 10
click at [735, 387] on div "File SWA" at bounding box center [706, 388] width 183 height 9
click at [933, 517] on span "Open" at bounding box center [937, 520] width 20 height 10
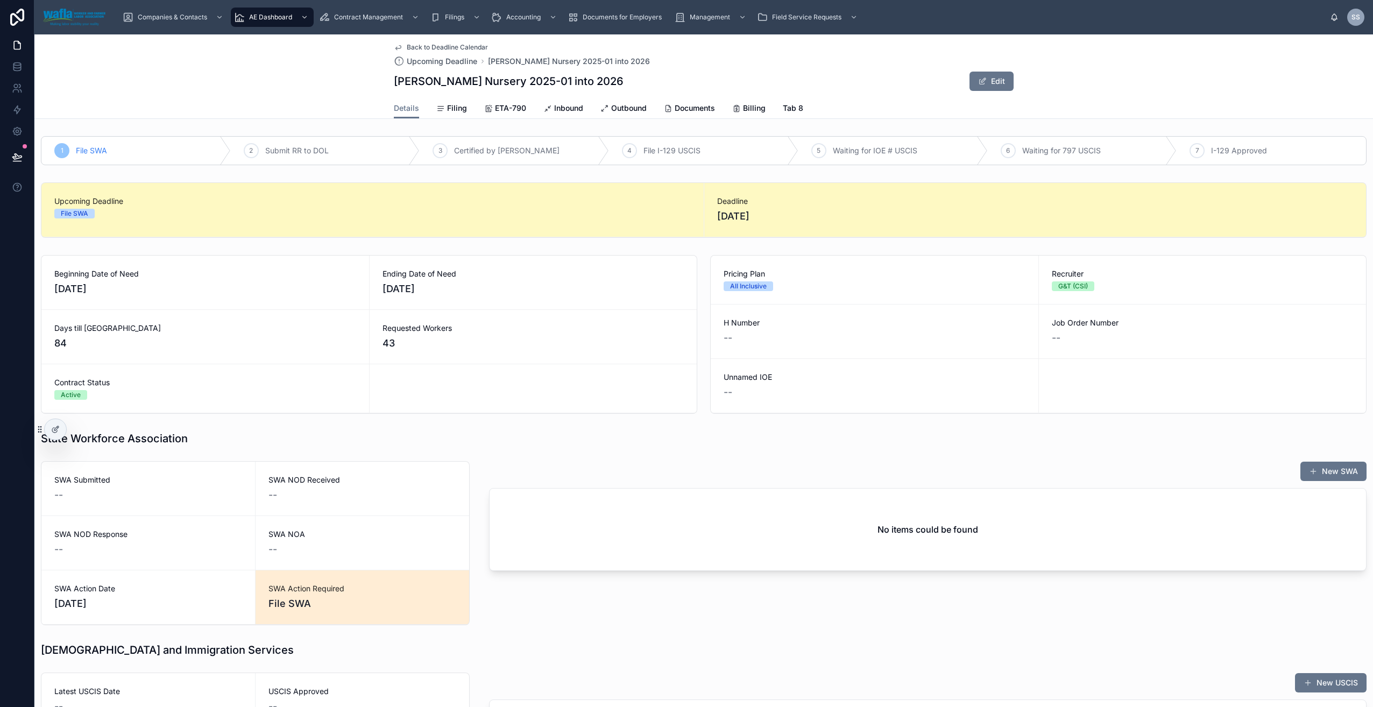
click at [431, 46] on span "Back to Deadline Calendar" at bounding box center [447, 47] width 81 height 9
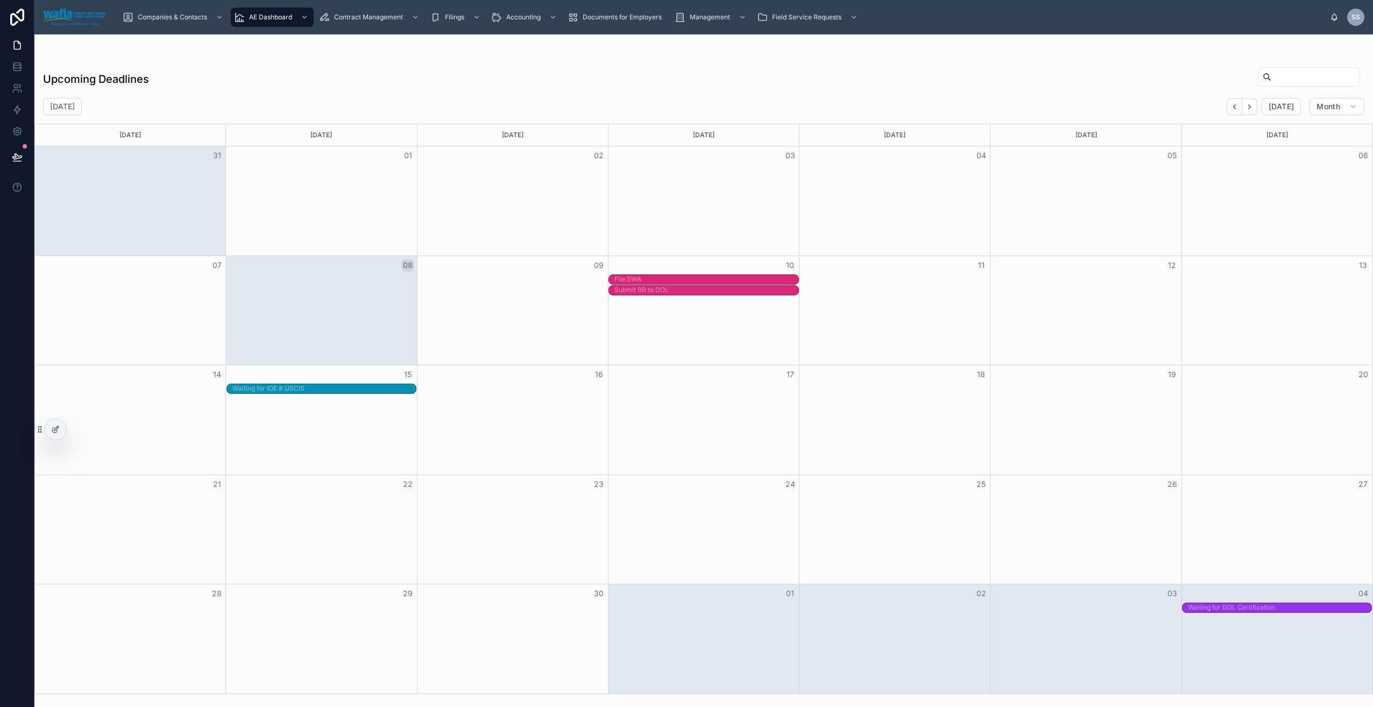
click at [735, 387] on div "File SWA" at bounding box center [706, 388] width 183 height 9
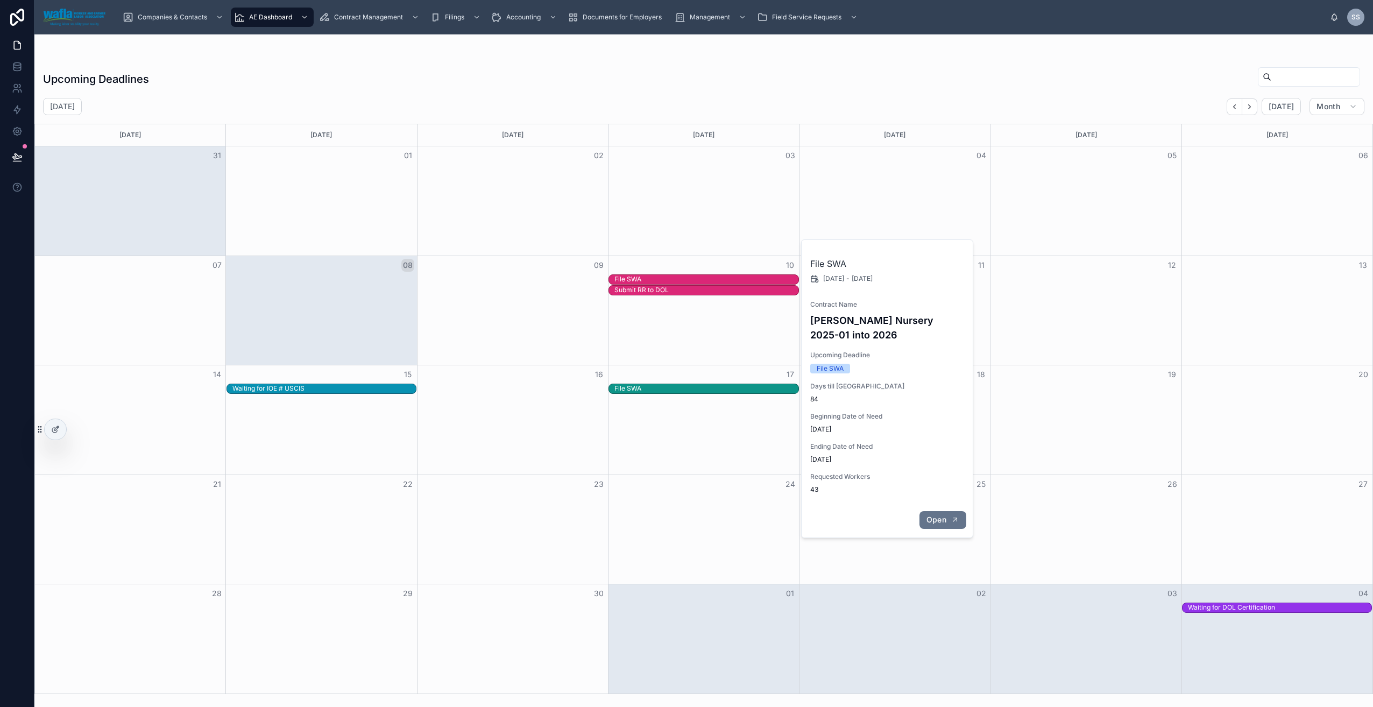
click at [940, 517] on span "Open" at bounding box center [937, 520] width 20 height 10
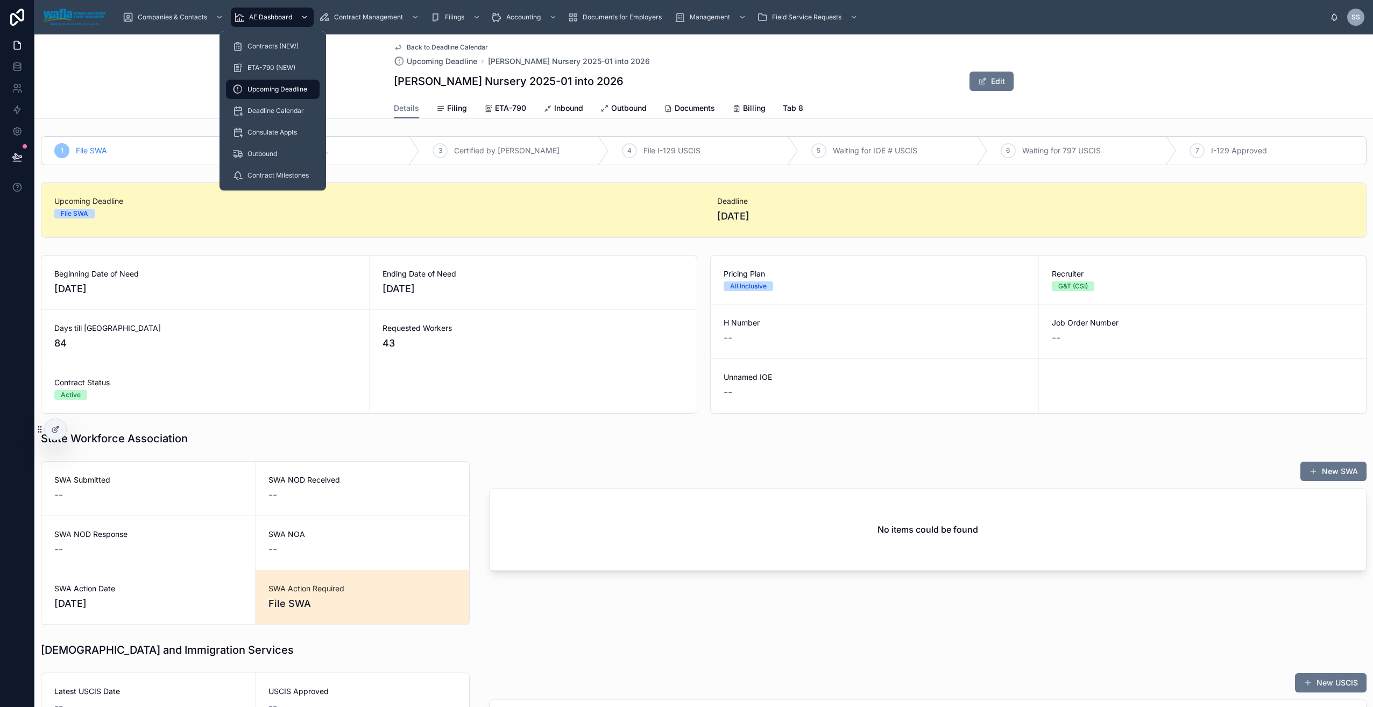
click at [274, 20] on span "AE Dashboard" at bounding box center [270, 17] width 43 height 9
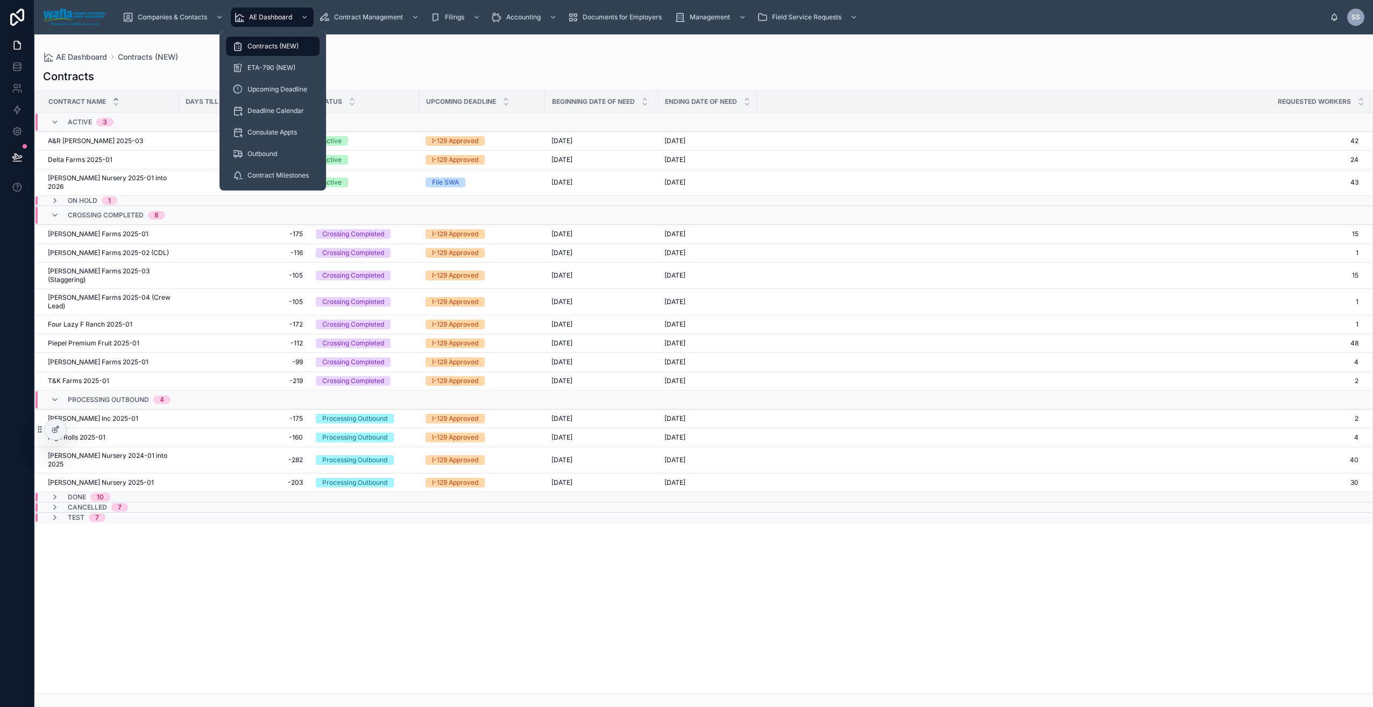
click at [285, 50] on span "Contracts (NEW)" at bounding box center [273, 46] width 51 height 9
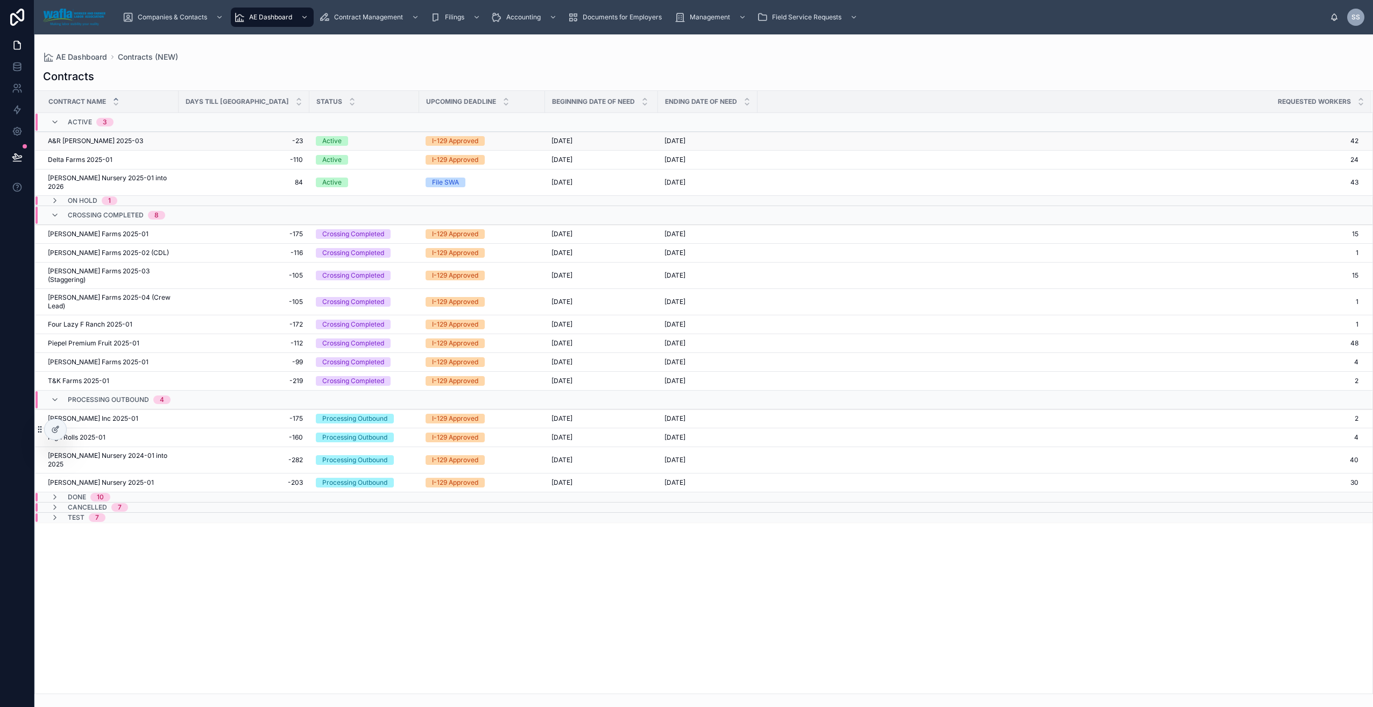
click at [78, 140] on span "A&R Spada 2025-03" at bounding box center [95, 141] width 95 height 9
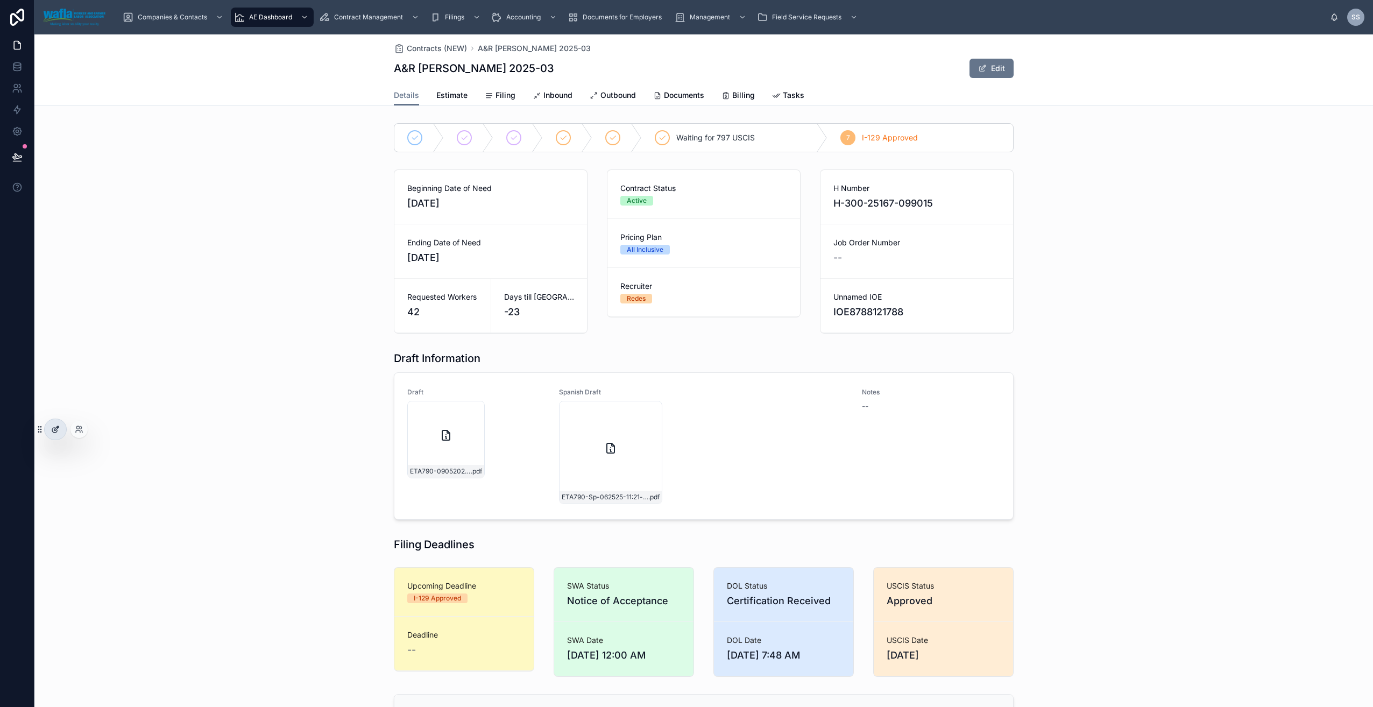
click at [54, 428] on icon at bounding box center [54, 430] width 5 height 5
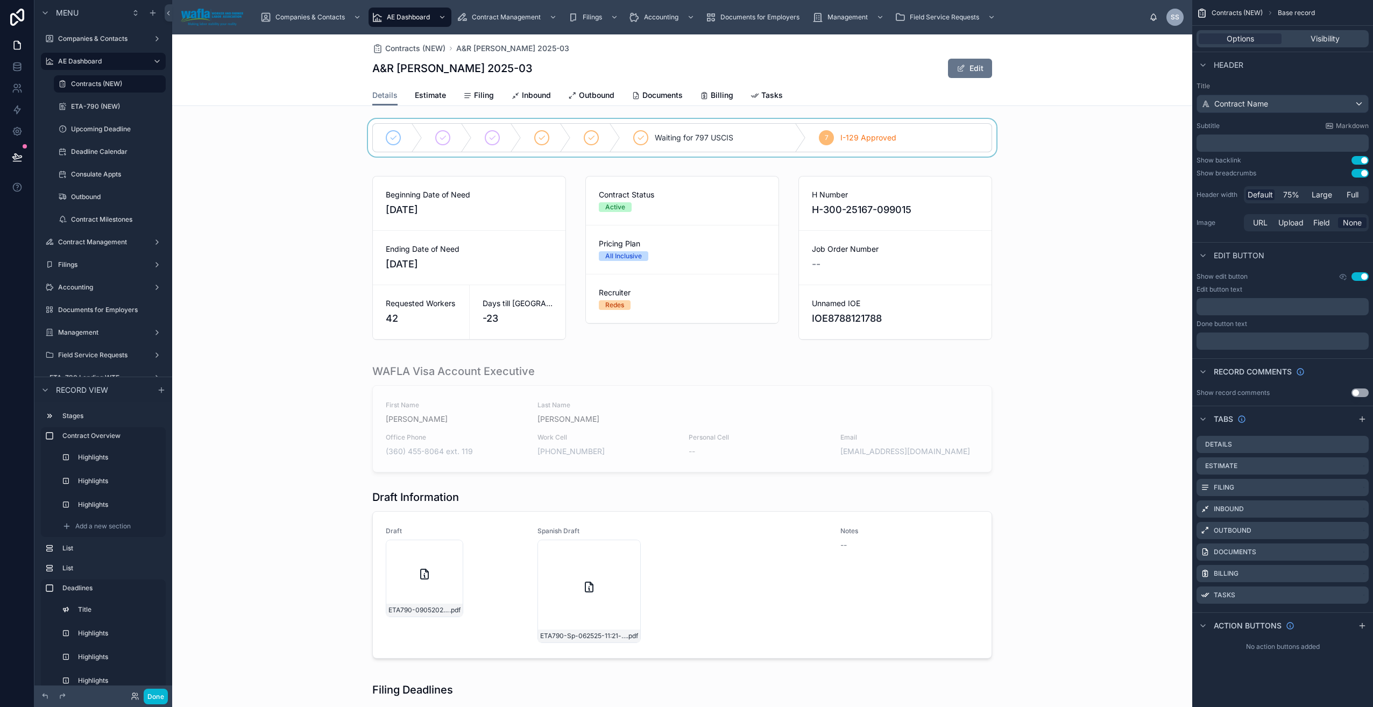
click at [977, 145] on div at bounding box center [682, 138] width 1020 height 38
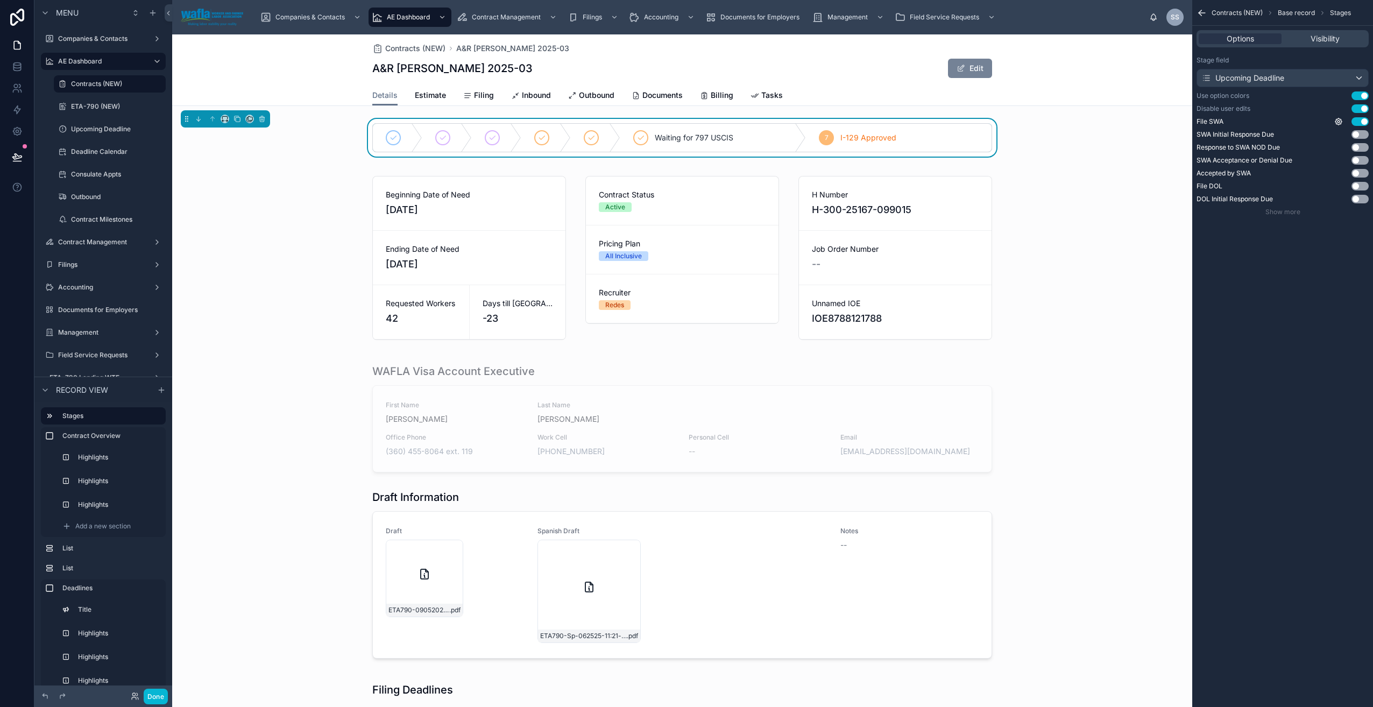
click at [987, 74] on button "Edit" at bounding box center [970, 68] width 44 height 19
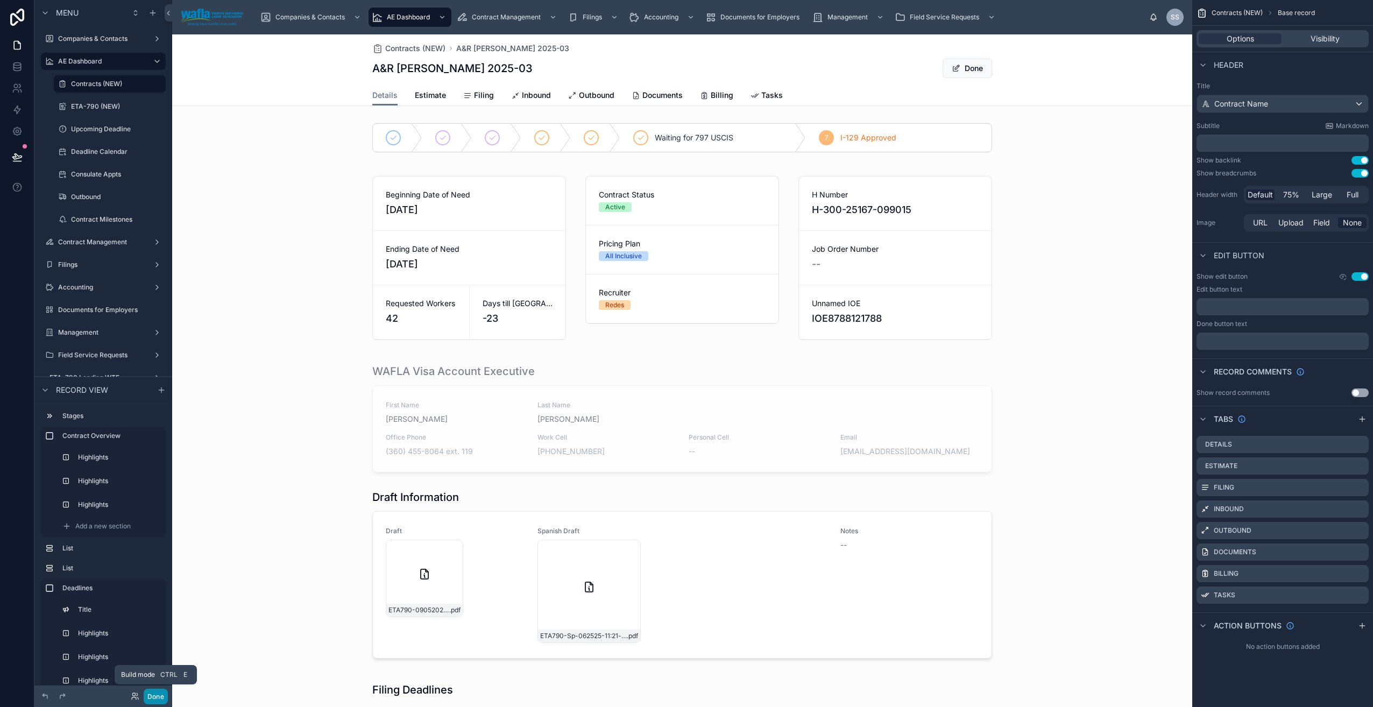
click at [158, 700] on button "Done" at bounding box center [156, 697] width 24 height 16
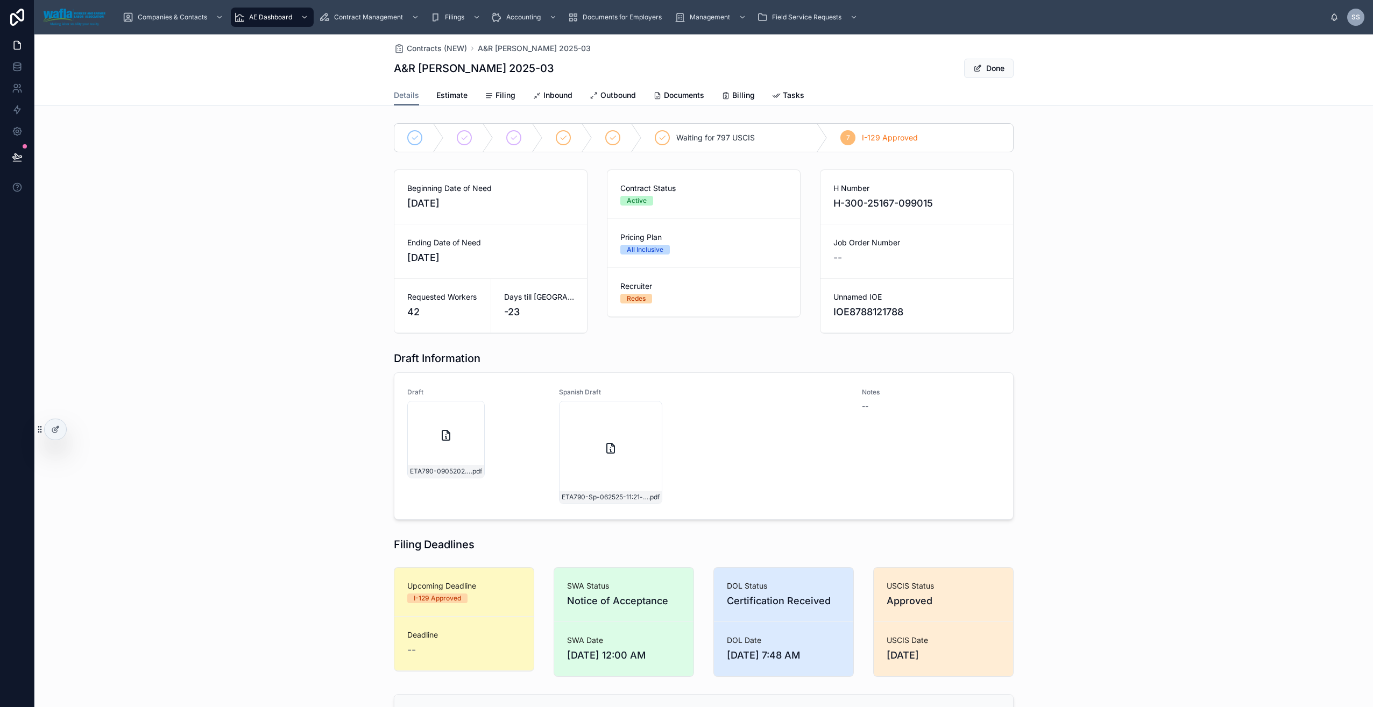
click at [898, 207] on span "H-300-25167-099015" at bounding box center [917, 203] width 167 height 15
click at [899, 201] on span "H-300-25167-099015" at bounding box center [917, 203] width 167 height 15
click at [992, 64] on button "Done" at bounding box center [989, 68] width 50 height 19
click at [994, 69] on button "Edit" at bounding box center [992, 68] width 44 height 19
click at [975, 68] on span at bounding box center [977, 68] width 9 height 9
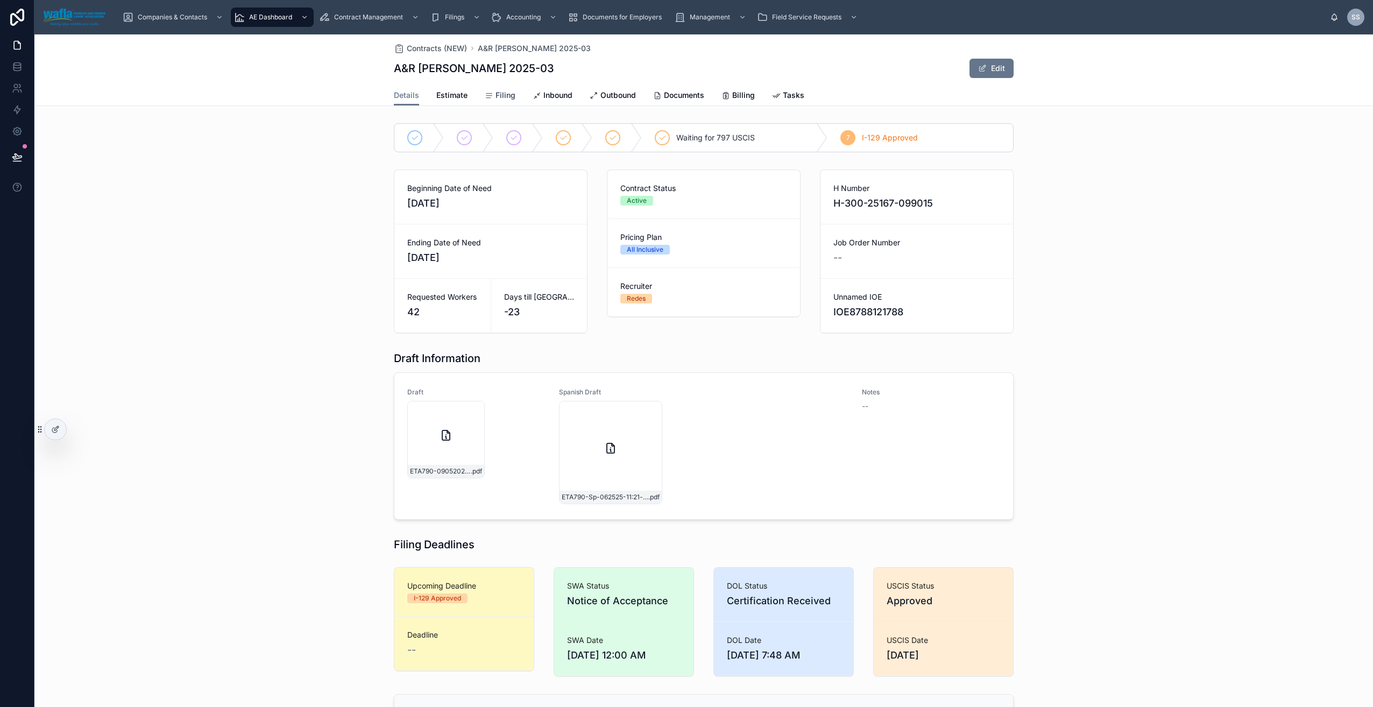
click at [504, 99] on span "Filing" at bounding box center [506, 95] width 20 height 11
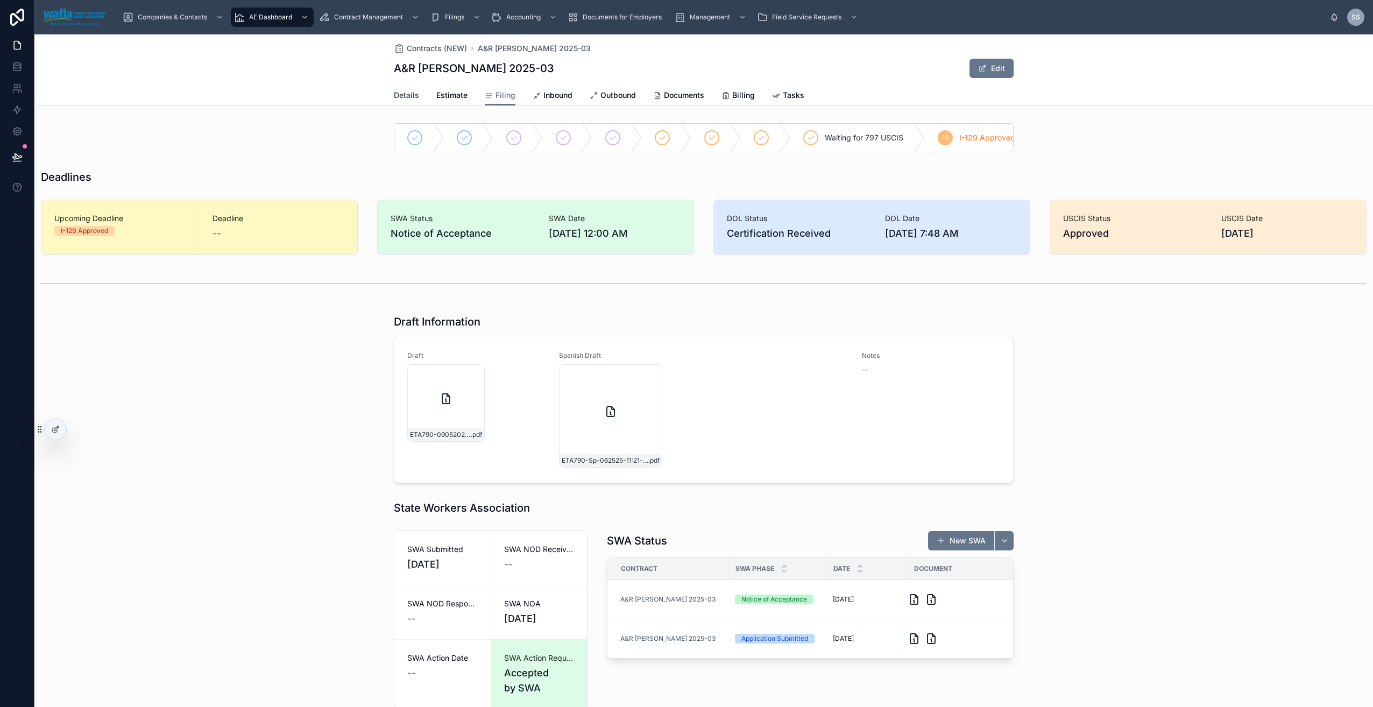
click at [406, 95] on span "Details" at bounding box center [406, 95] width 25 height 11
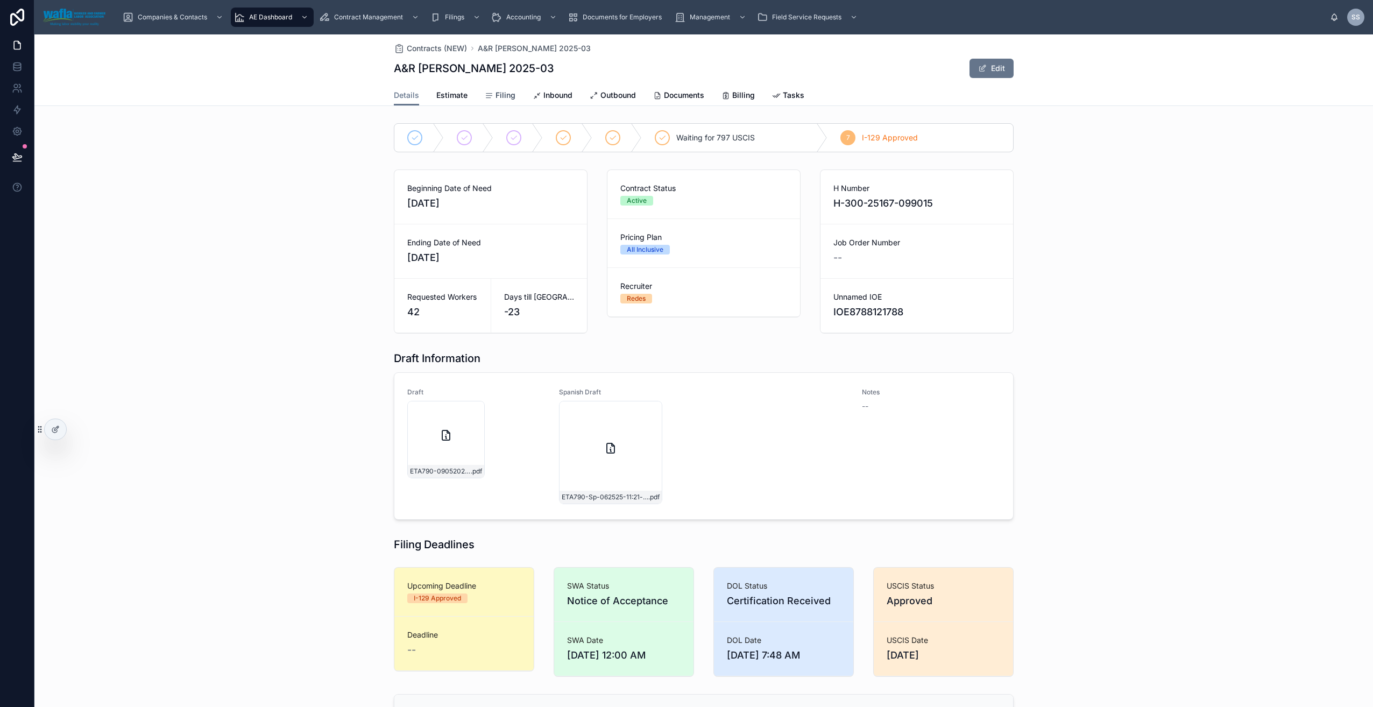
click at [496, 100] on span "Filing" at bounding box center [506, 95] width 20 height 11
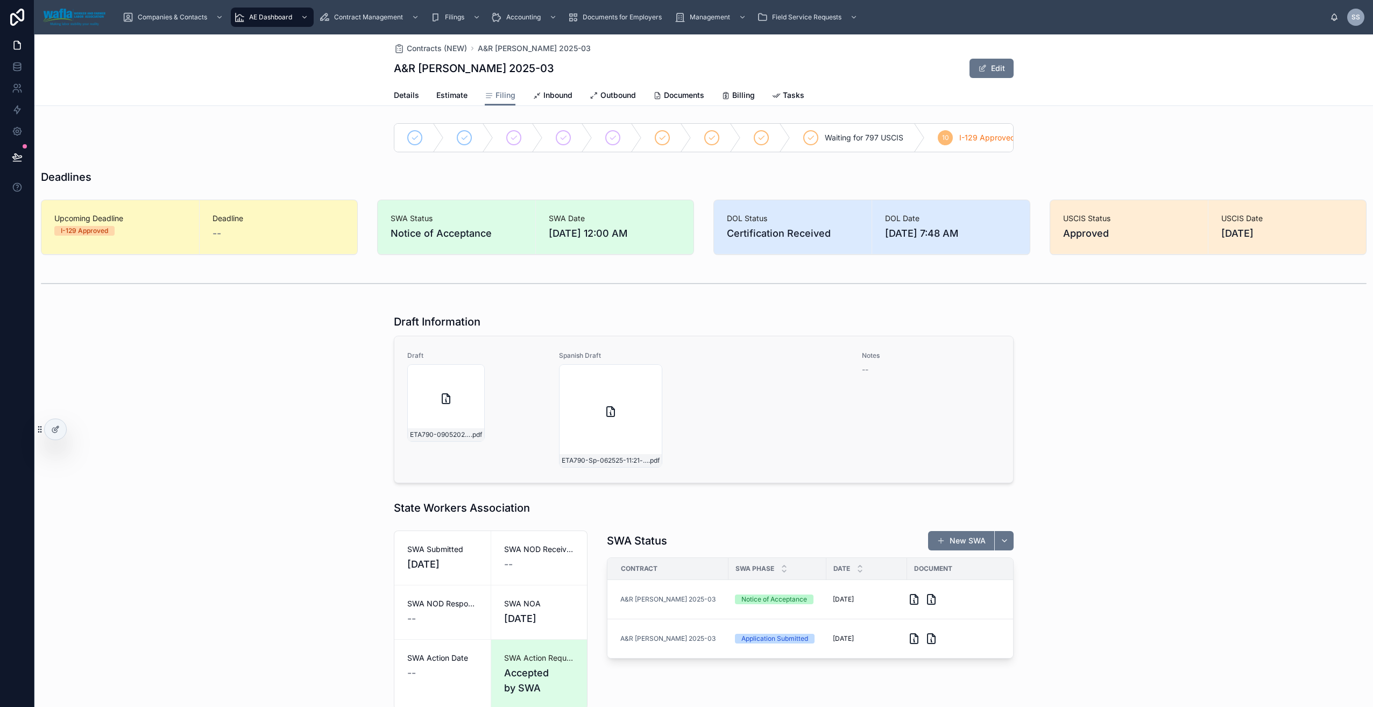
click at [733, 378] on div "ETA790-Sp-062525-11:21-am .pdf" at bounding box center [704, 415] width 290 height 103
click at [413, 92] on span "Details" at bounding box center [406, 95] width 25 height 11
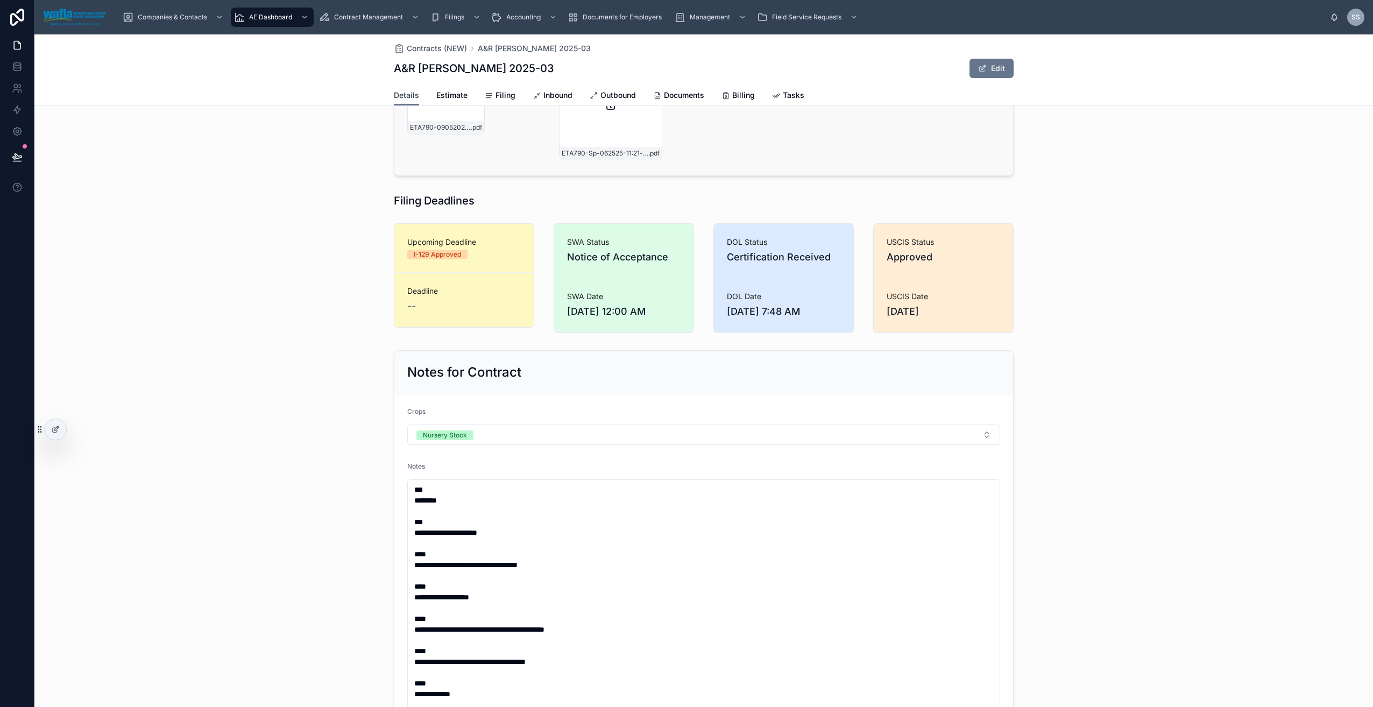
scroll to position [351, 0]
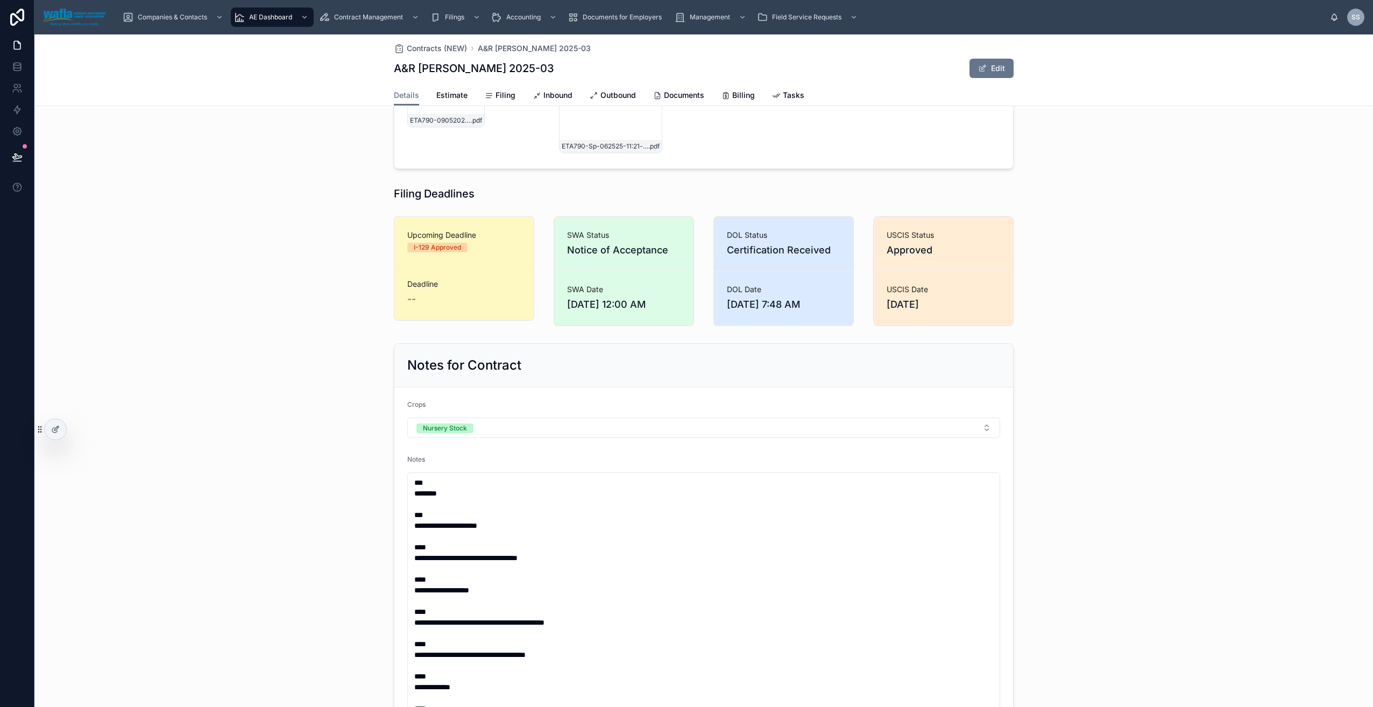
click at [462, 299] on div "--" at bounding box center [464, 299] width 114 height 15
click at [423, 290] on div "Deadline --" at bounding box center [464, 293] width 114 height 28
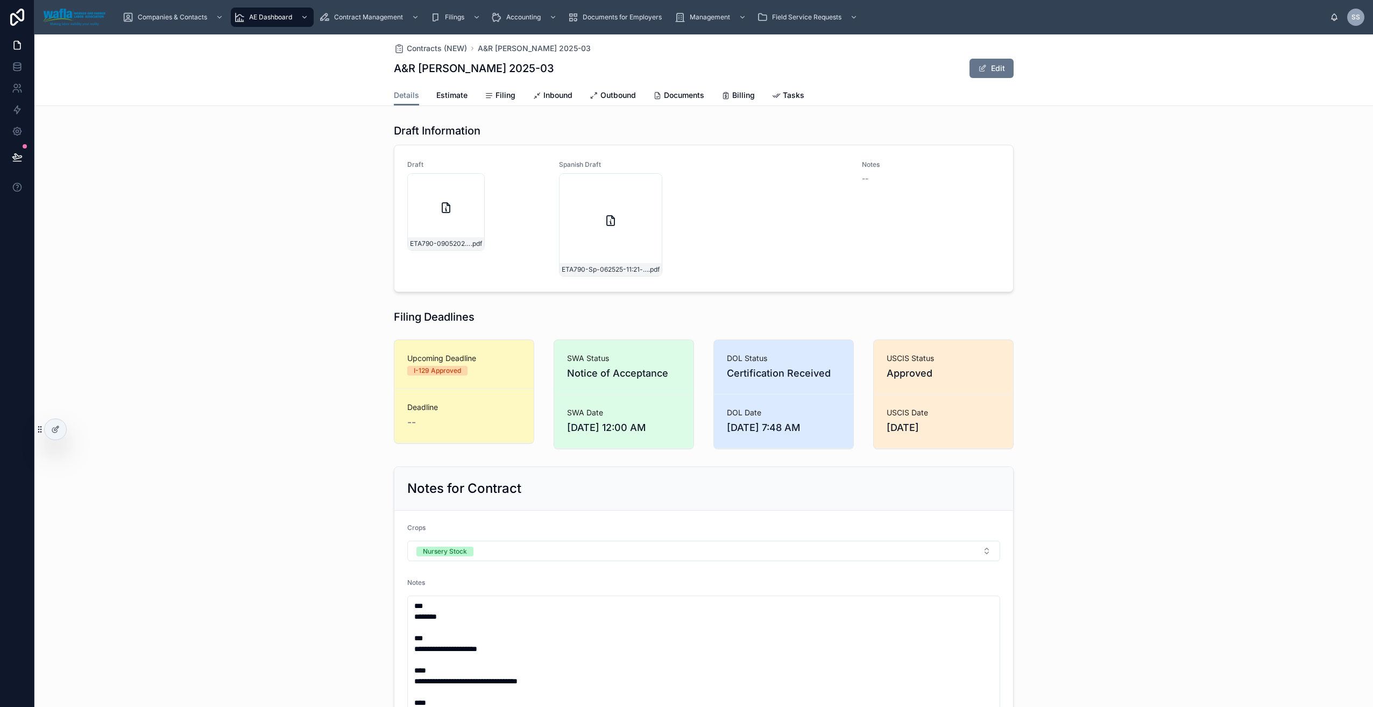
scroll to position [229, 0]
click at [445, 49] on span "Contracts (NEW)" at bounding box center [437, 48] width 60 height 11
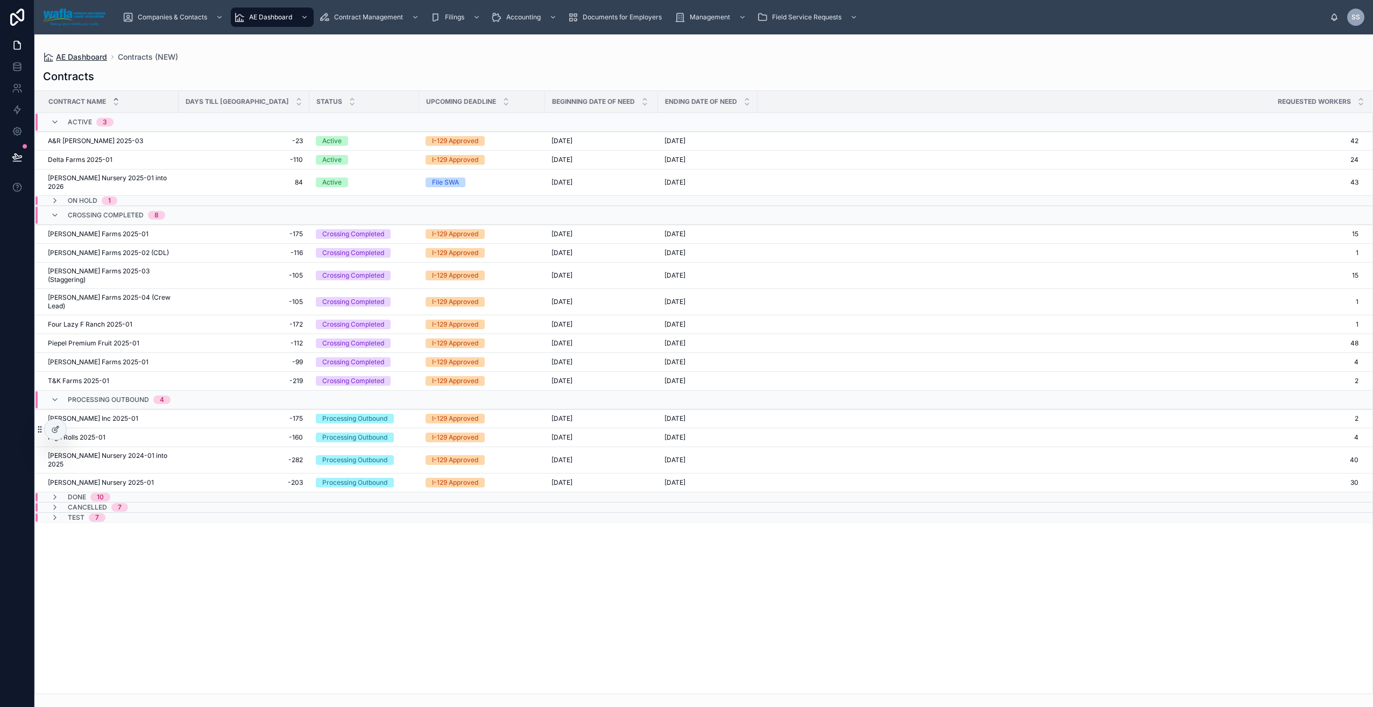
click at [76, 58] on span "AE Dashboard" at bounding box center [81, 57] width 51 height 11
click at [97, 315] on td "Four Lazy F Ranch 2025-01 Four Lazy F Ranch 2025-01" at bounding box center [107, 324] width 144 height 19
click at [99, 320] on span "Four Lazy F Ranch 2025-01" at bounding box center [90, 324] width 84 height 9
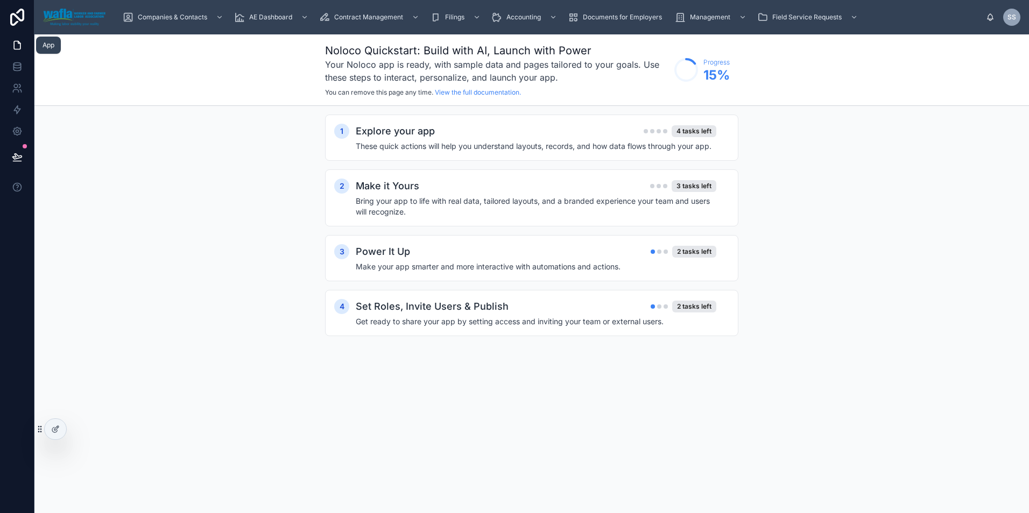
click at [16, 44] on icon at bounding box center [17, 45] width 11 height 11
click at [171, 17] on span "Companies & Contacts" at bounding box center [172, 17] width 69 height 9
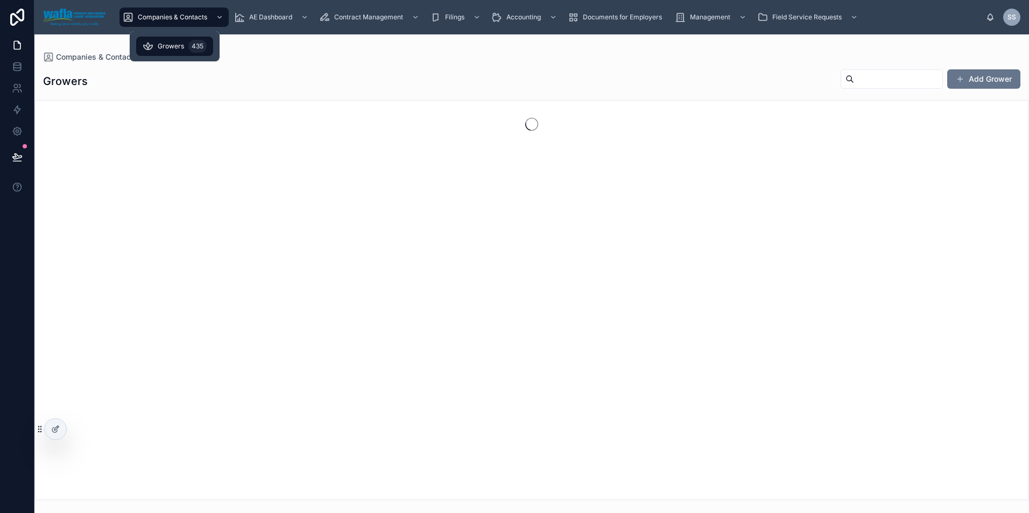
click at [172, 43] on span "Growers" at bounding box center [171, 46] width 26 height 9
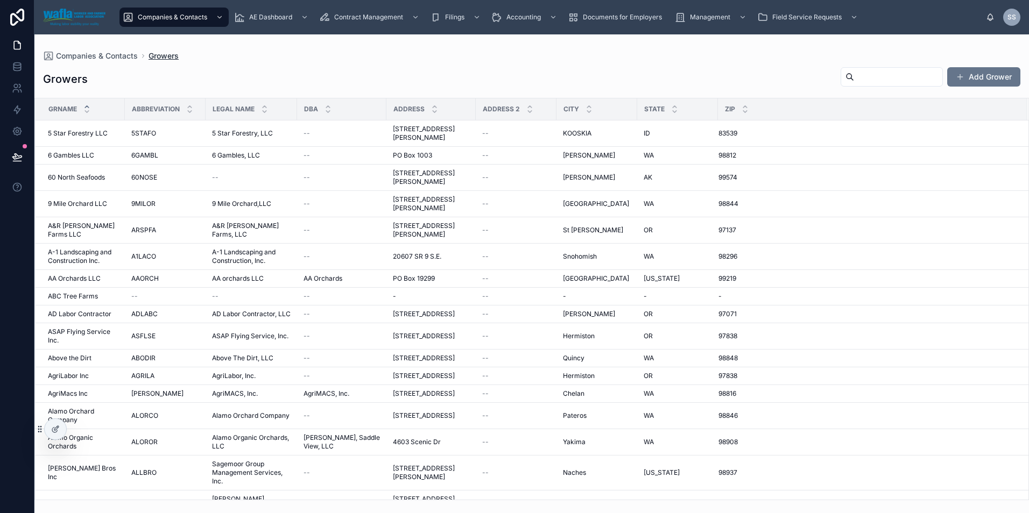
click at [167, 59] on span "Growers" at bounding box center [164, 56] width 30 height 11
click at [78, 372] on span "AgriLabor Inc" at bounding box center [68, 376] width 41 height 9
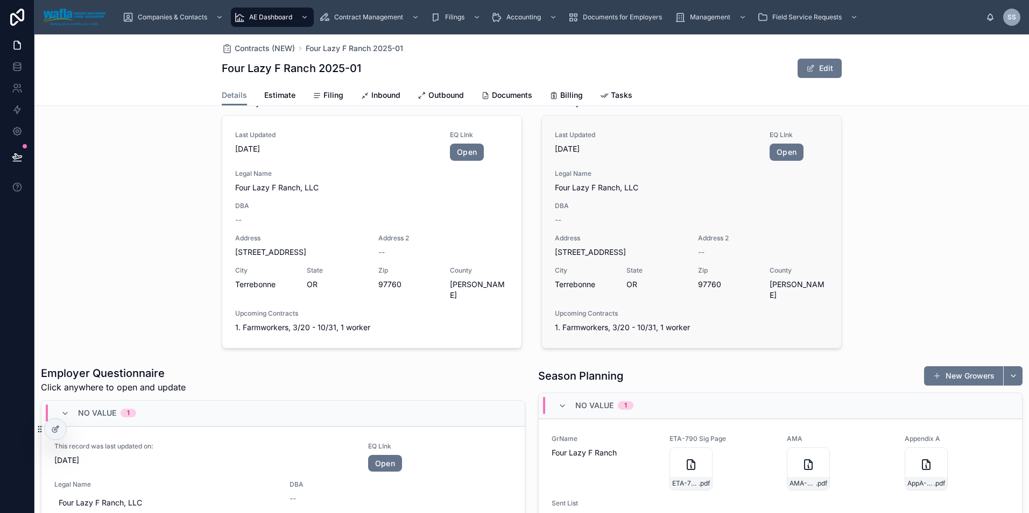
scroll to position [748, 0]
